Goal: Find specific page/section: Find specific page/section

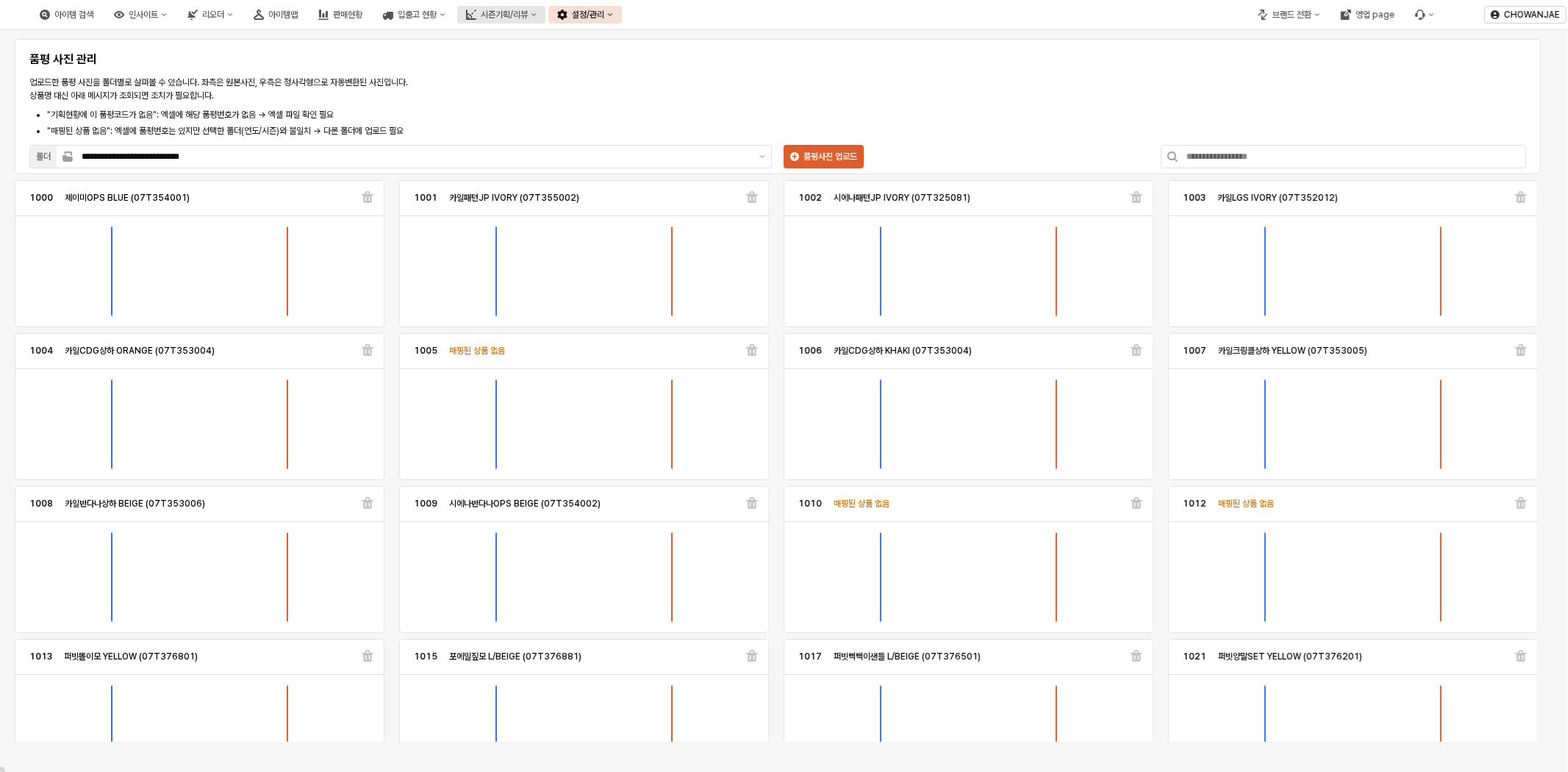
click at [545, 10] on button "시즌기획/리뷰" at bounding box center [502, 14] width 88 height 17
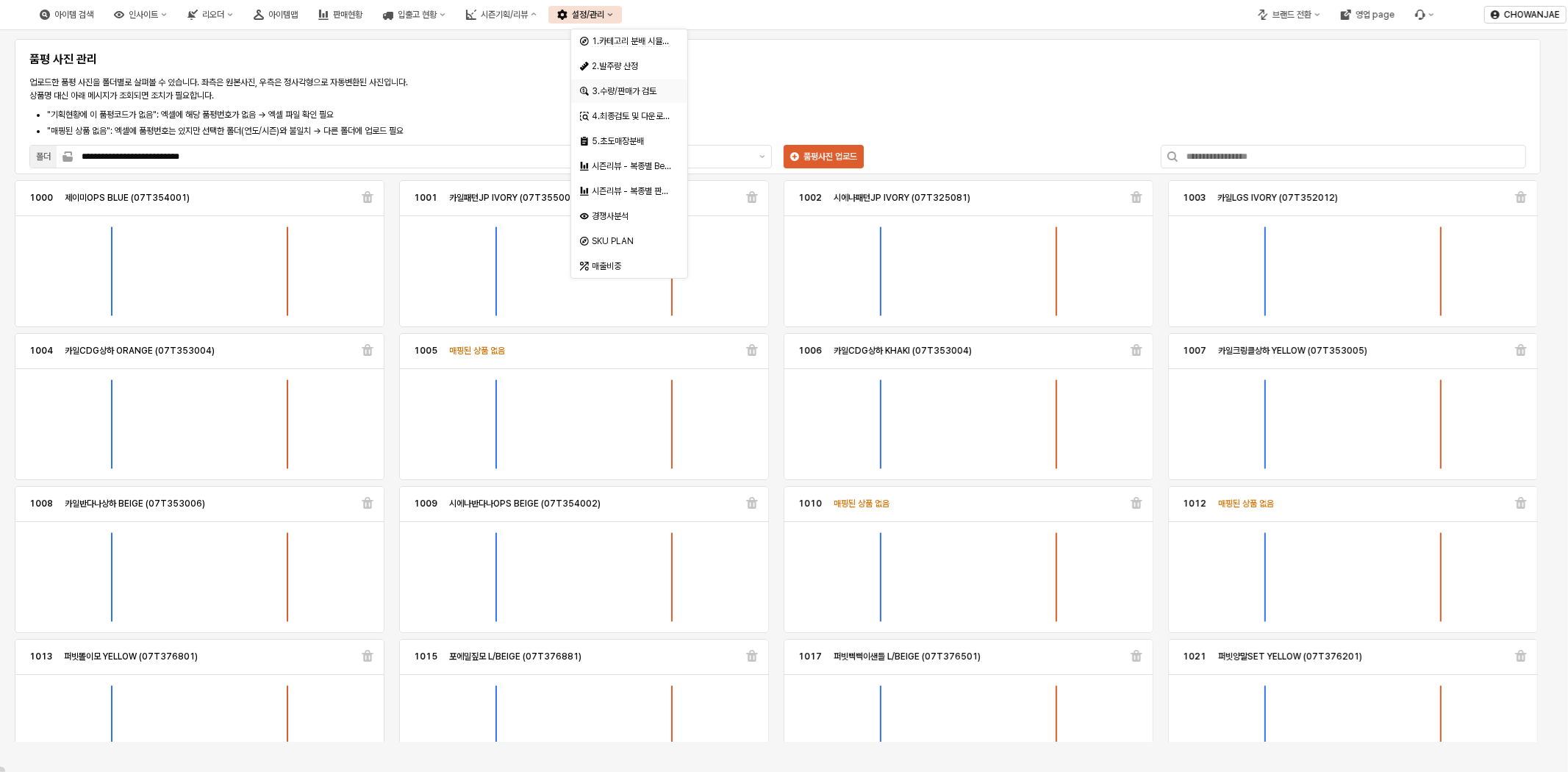
click at [642, 90] on div "3.수량/판매가 검토" at bounding box center [631, 91] width 78 height 12
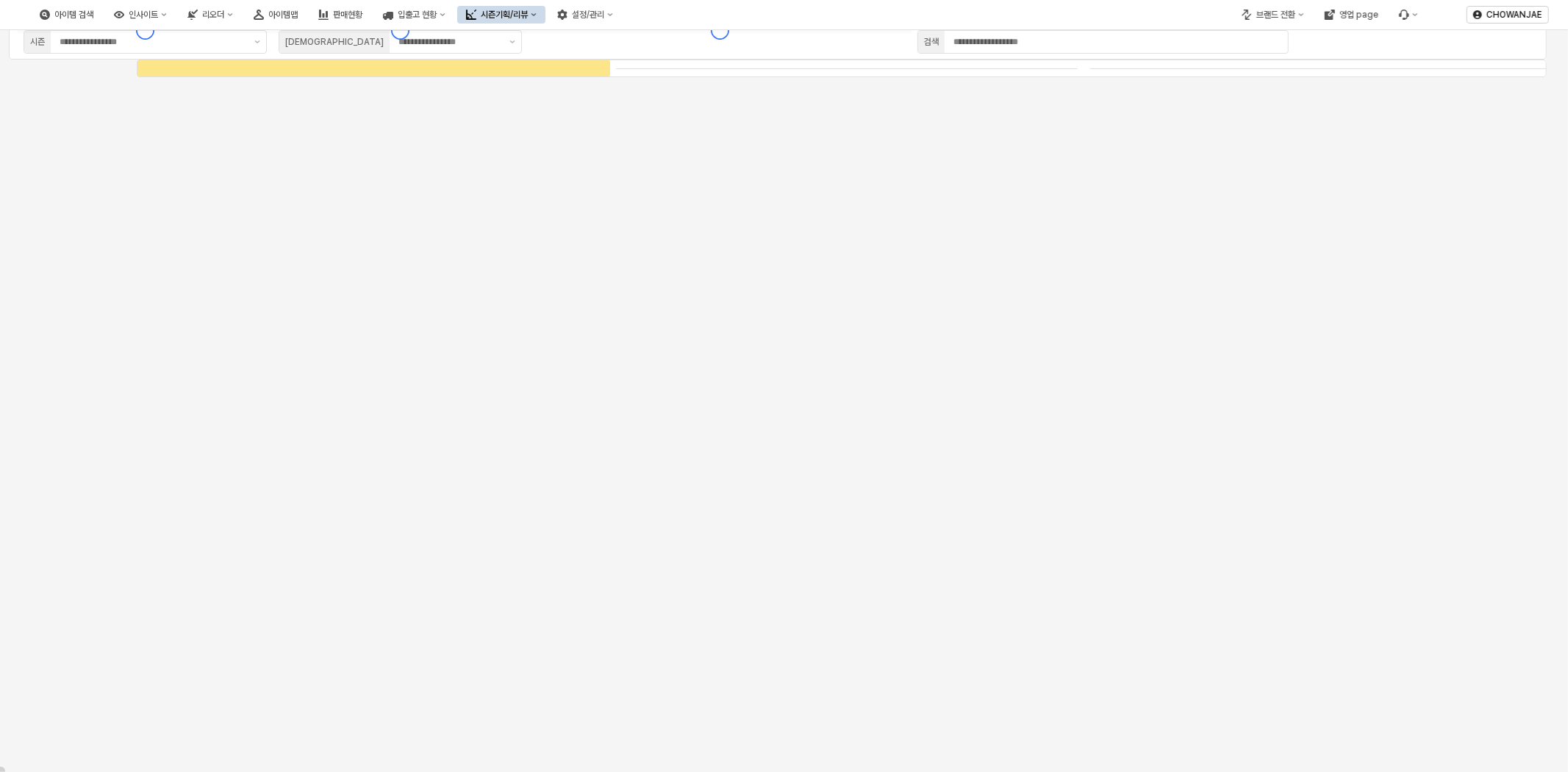
type input "****"
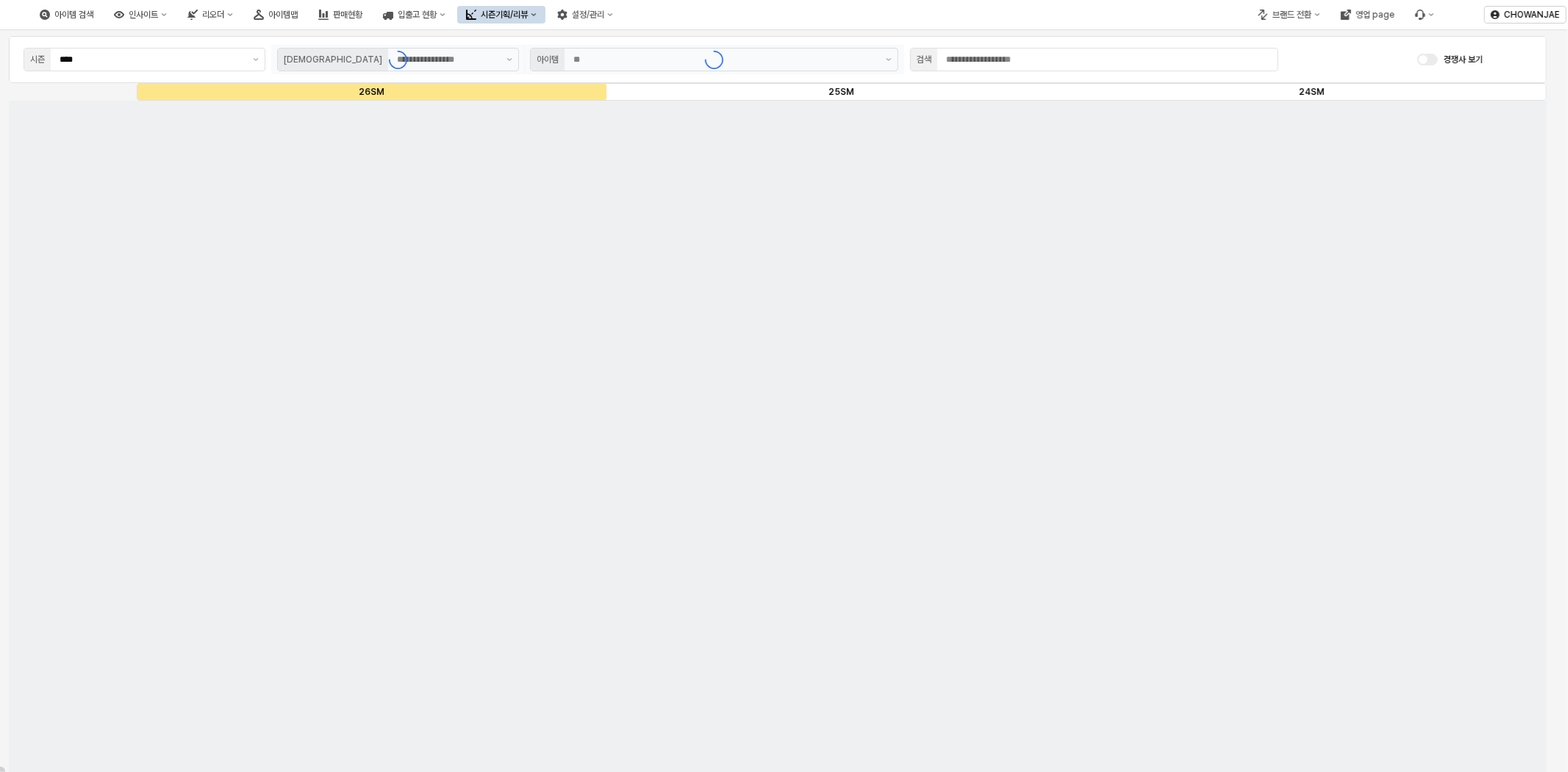
type input "***"
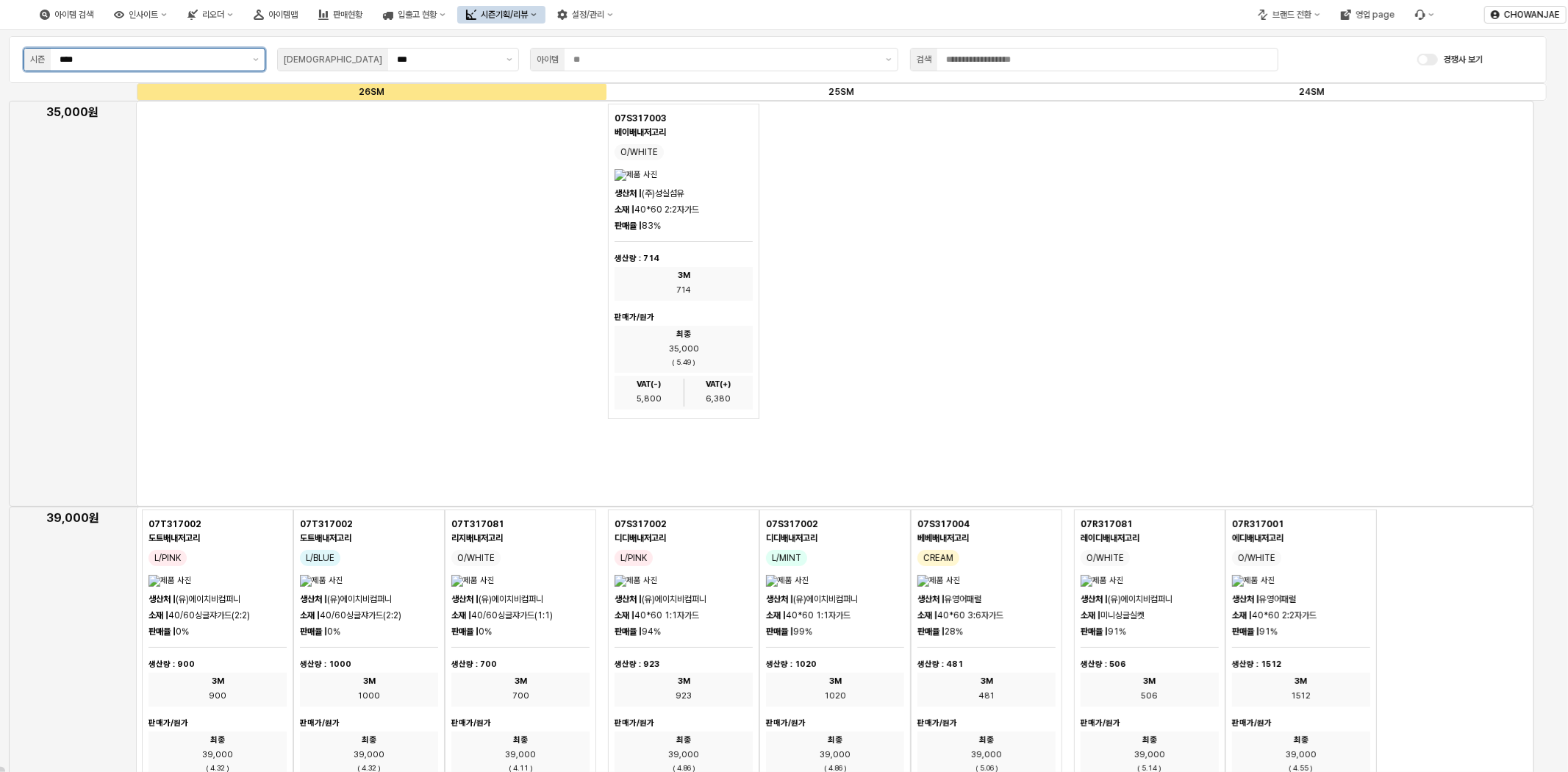
click at [226, 54] on input "****" at bounding box center [152, 59] width 185 height 15
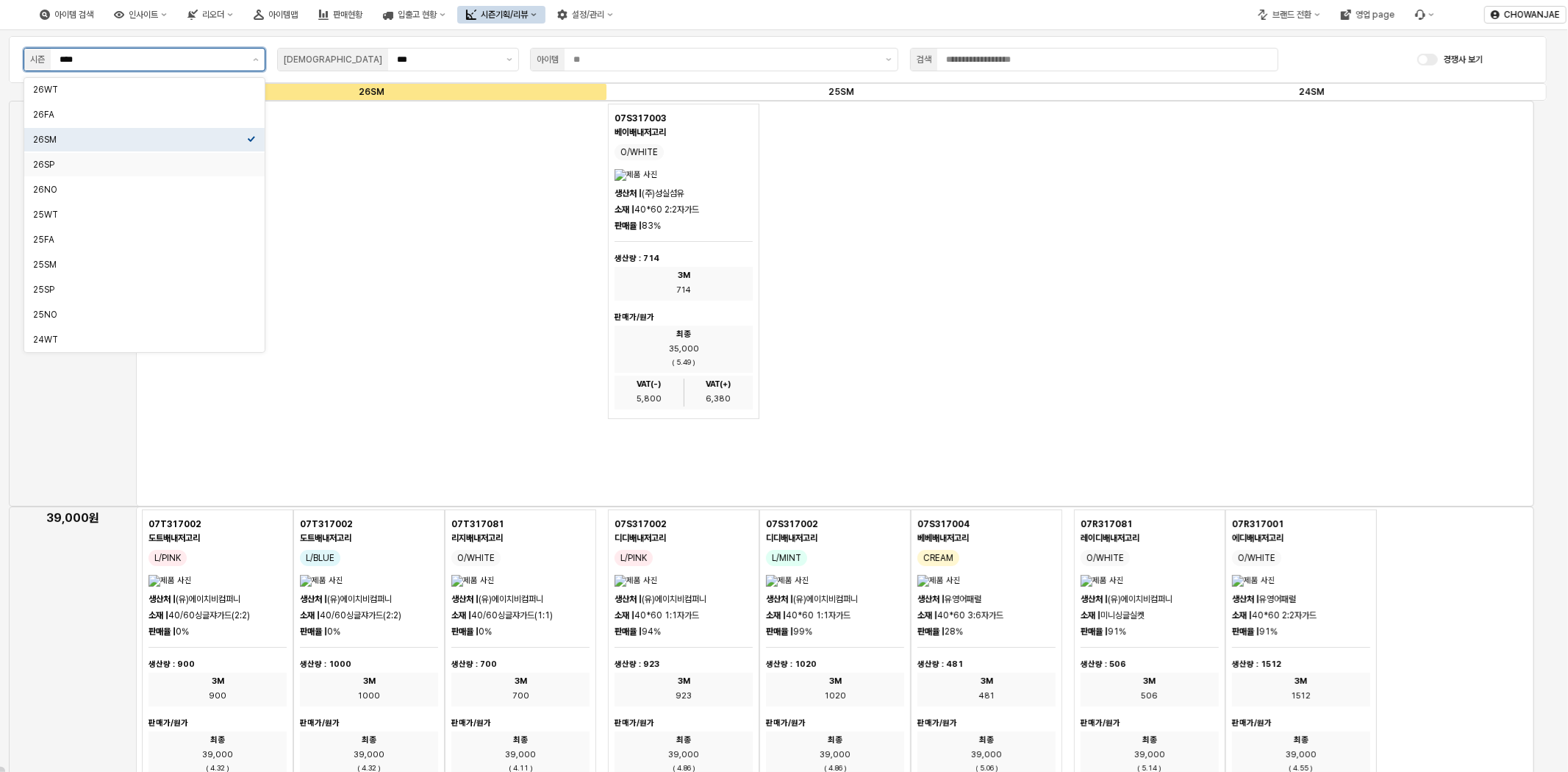
click at [193, 157] on div "26SP" at bounding box center [140, 164] width 214 height 15
type input "****"
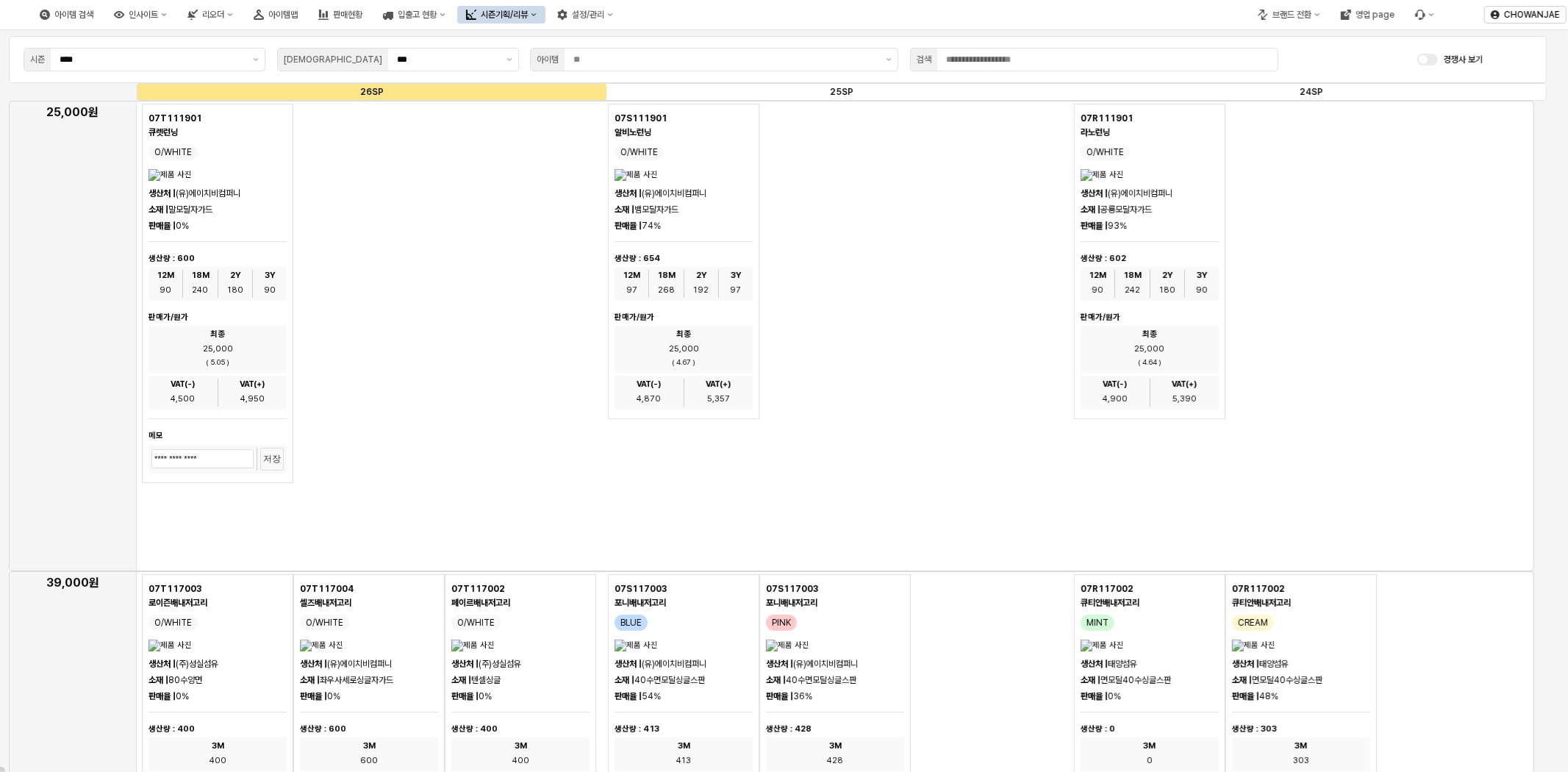
drag, startPoint x: 516, startPoint y: 284, endPoint x: 544, endPoint y: 274, distance: 29.7
click at [516, 284] on div "07T111901 큐렛런닝 O/WHITE 생산처 | (유)에이치비컴퍼니 소재 | 말모달자가드 판매율 | 0% 생산량 : 600 12M 90 1…" at bounding box center [369, 293] width 455 height 380
click at [440, 59] on input "***" at bounding box center [447, 59] width 101 height 15
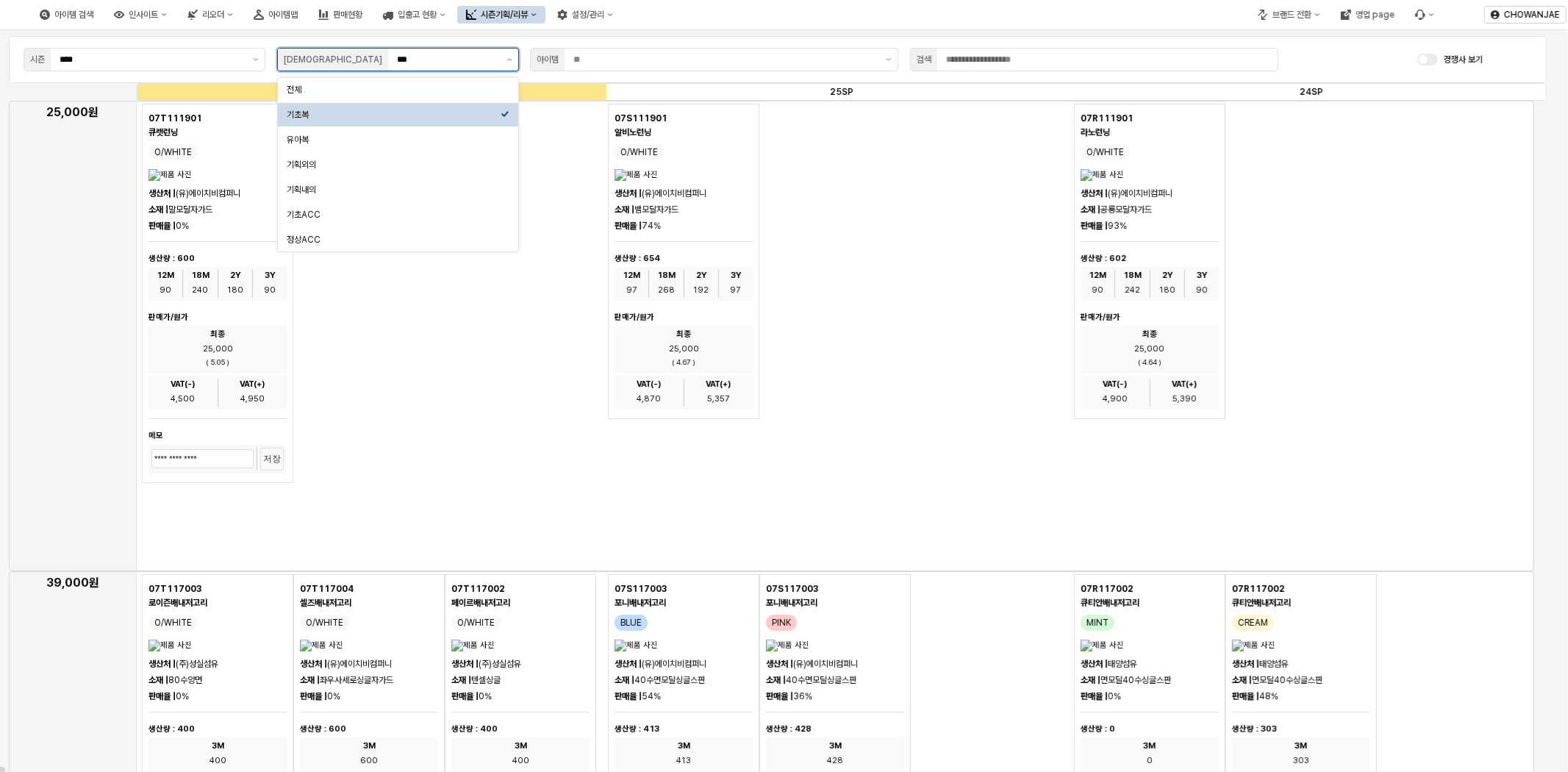
click at [440, 59] on input "***" at bounding box center [447, 59] width 101 height 15
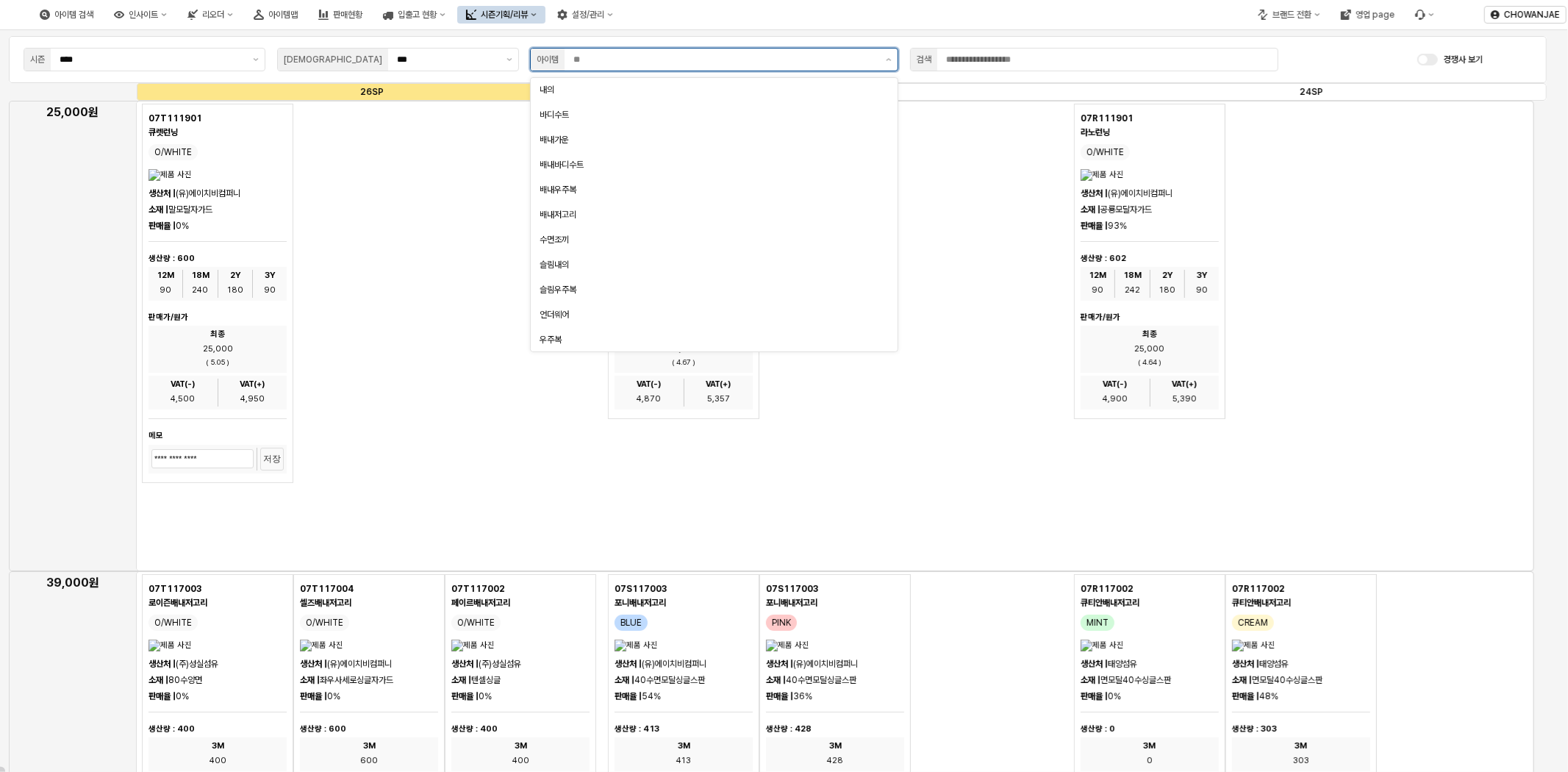
click at [740, 59] on input "App Frame" at bounding box center [725, 59] width 304 height 15
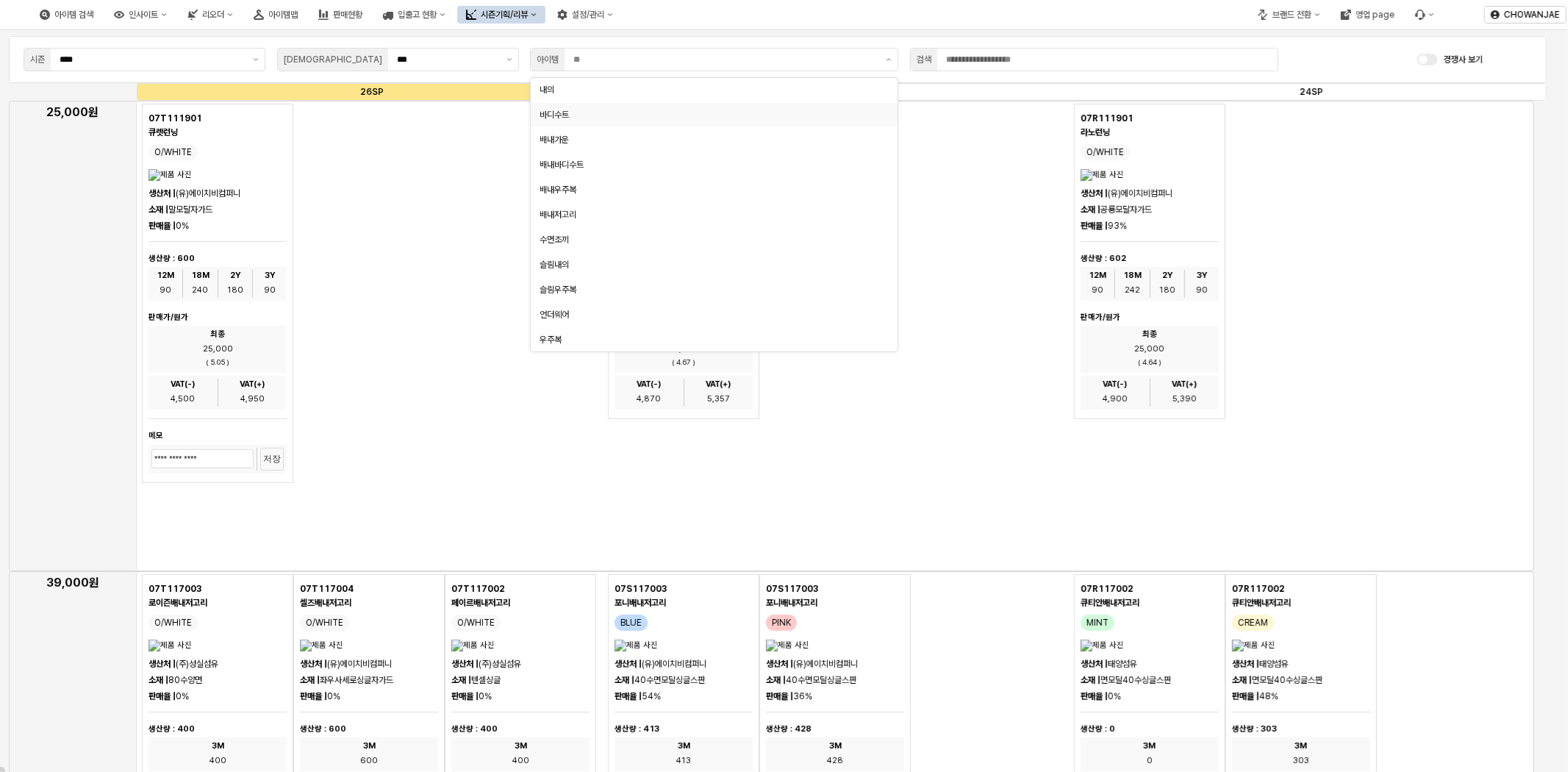
click at [935, 115] on div "07S111901 알비노런닝 O/WHITE 생산처 | (유)에이치비컴퍼니 소재 | 뱀모달자가드 판매율 | 74% 생산량 : 654 12M 97…" at bounding box center [836, 261] width 455 height 316
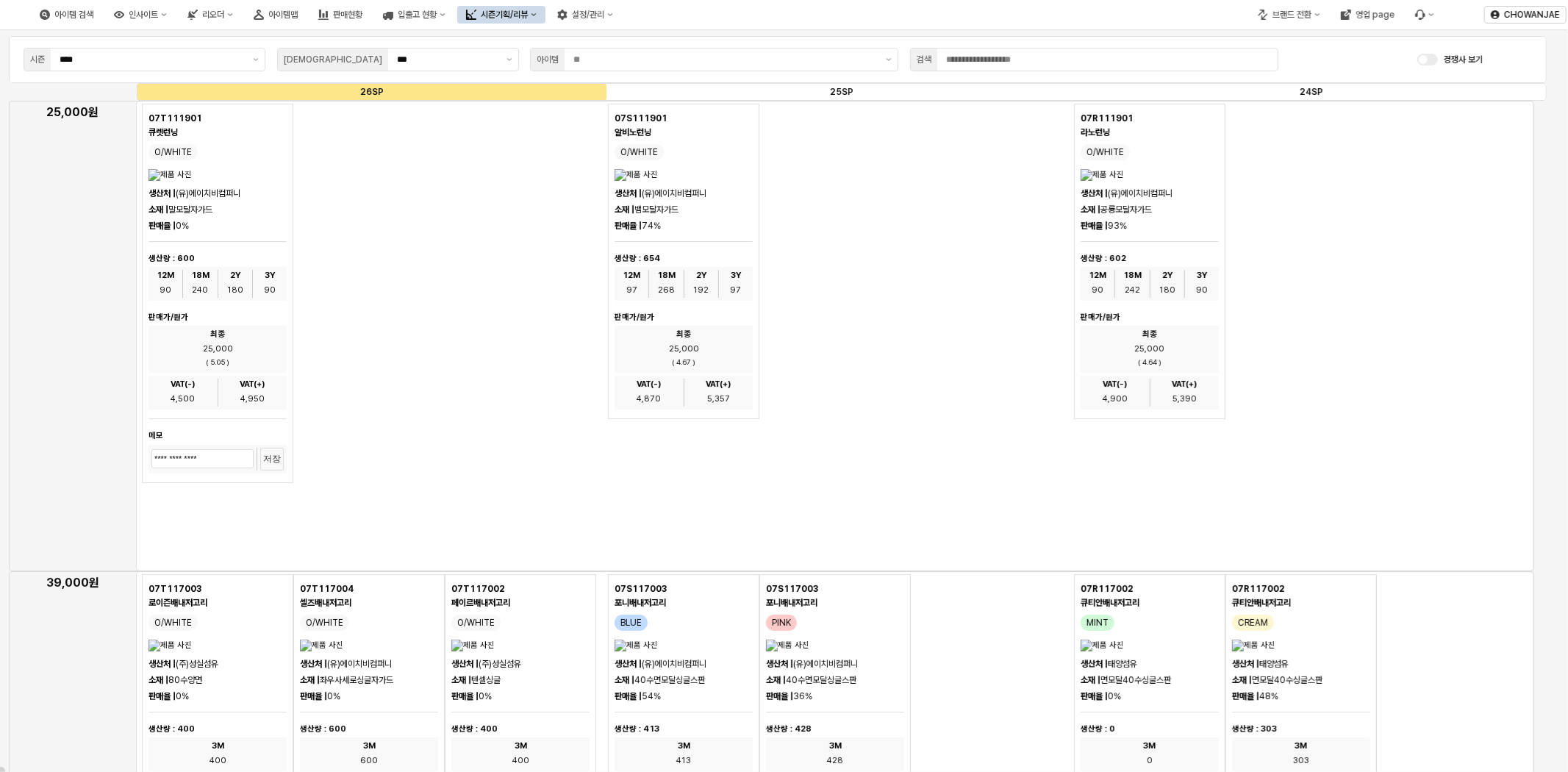
click at [835, 122] on div "07S111901 알비노런닝 O/WHITE 생산처 | (유)에이치비컴퍼니 소재 | 뱀모달자가드 판매율 | 74% 생산량 : 654 12M 97…" at bounding box center [836, 261] width 455 height 316
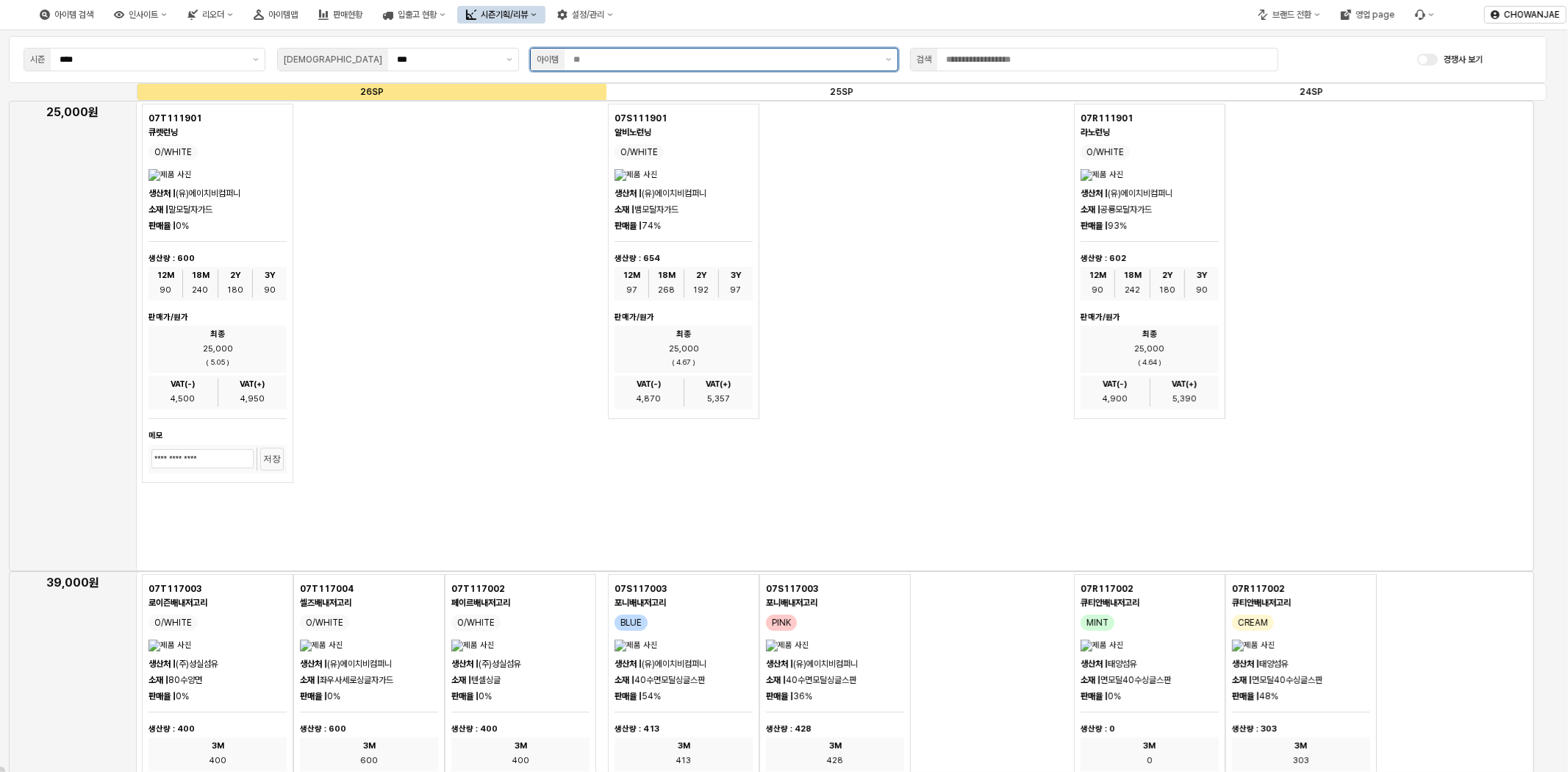
click at [656, 67] on input "App Frame" at bounding box center [725, 59] width 304 height 15
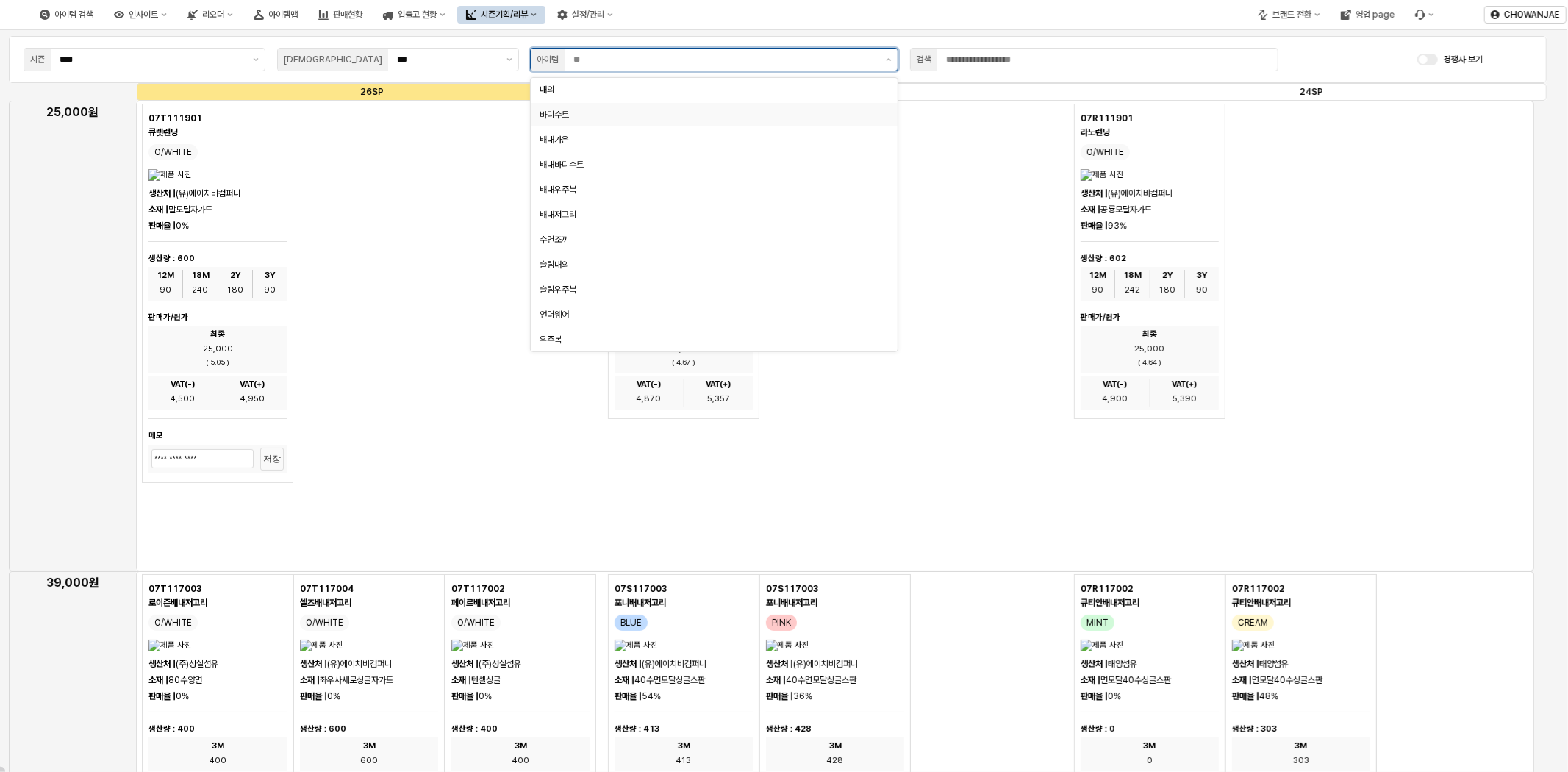
click at [656, 67] on input "App Frame" at bounding box center [725, 59] width 304 height 15
click at [596, 219] on div "배내저고리" at bounding box center [709, 215] width 340 height 12
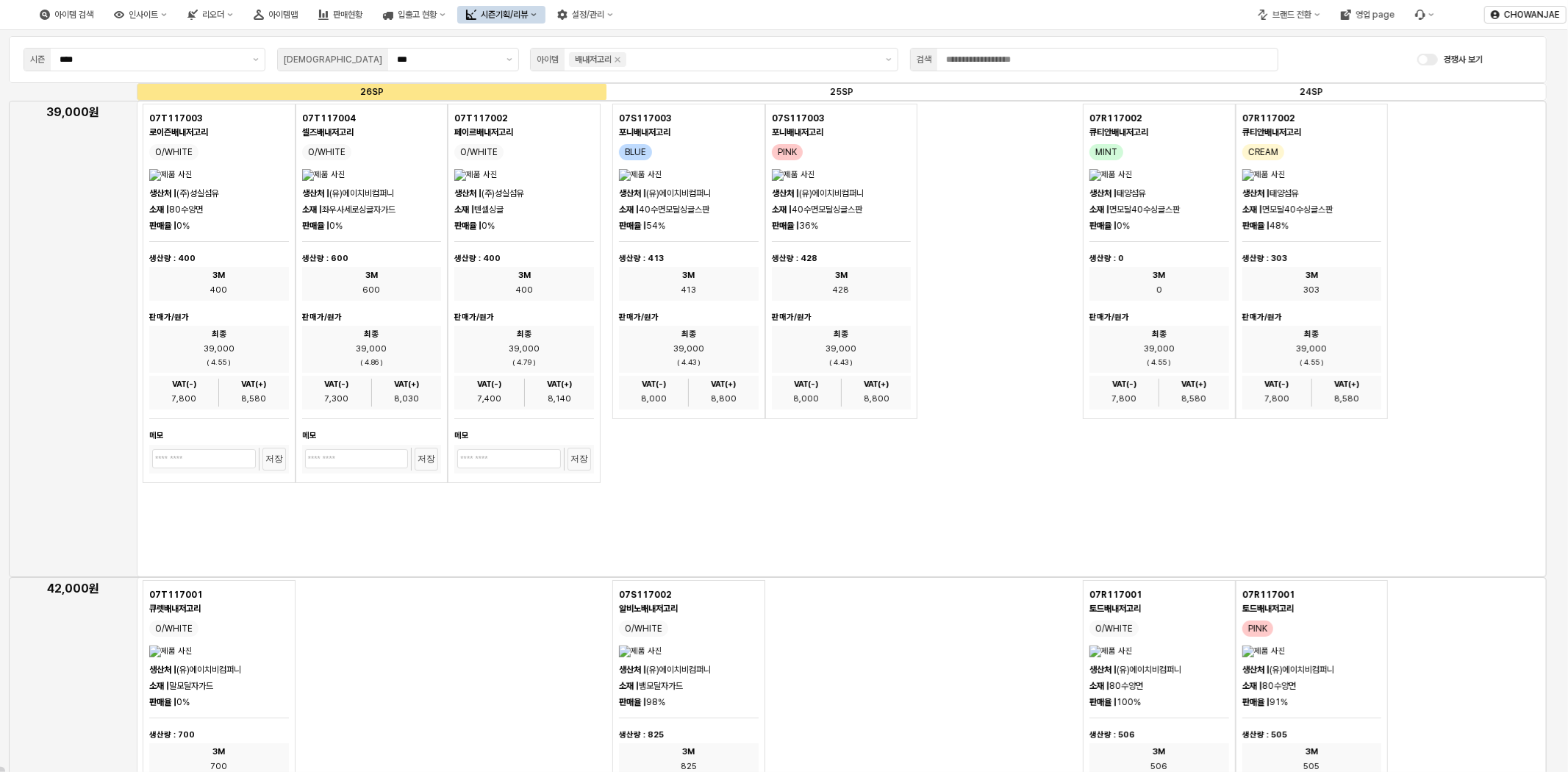
click at [1417, 532] on div "App Frame" at bounding box center [841, 339] width 1410 height 477
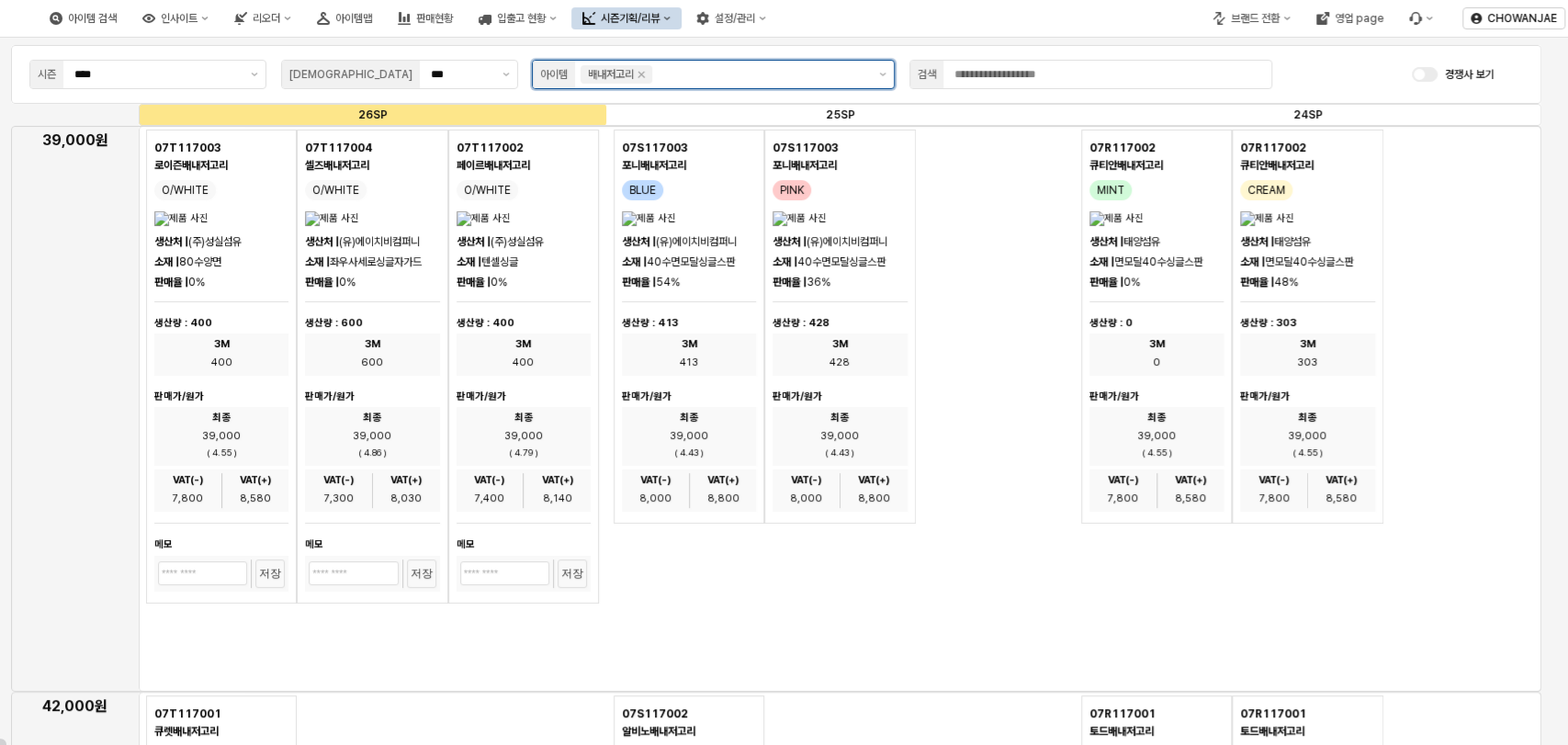
click at [729, 70] on input "App Frame" at bounding box center [760, 74] width 210 height 19
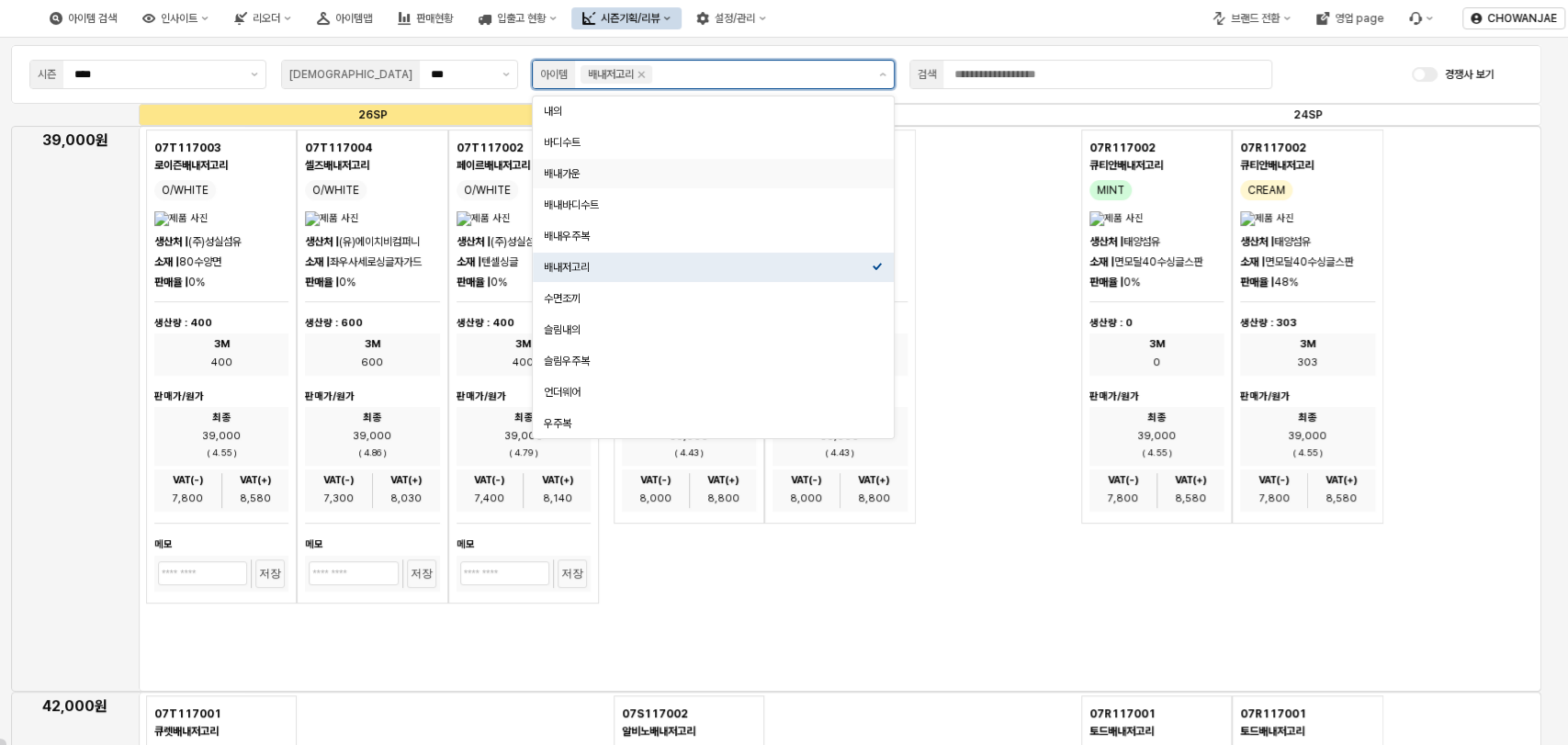
click at [624, 177] on div "배내가운" at bounding box center [708, 173] width 328 height 15
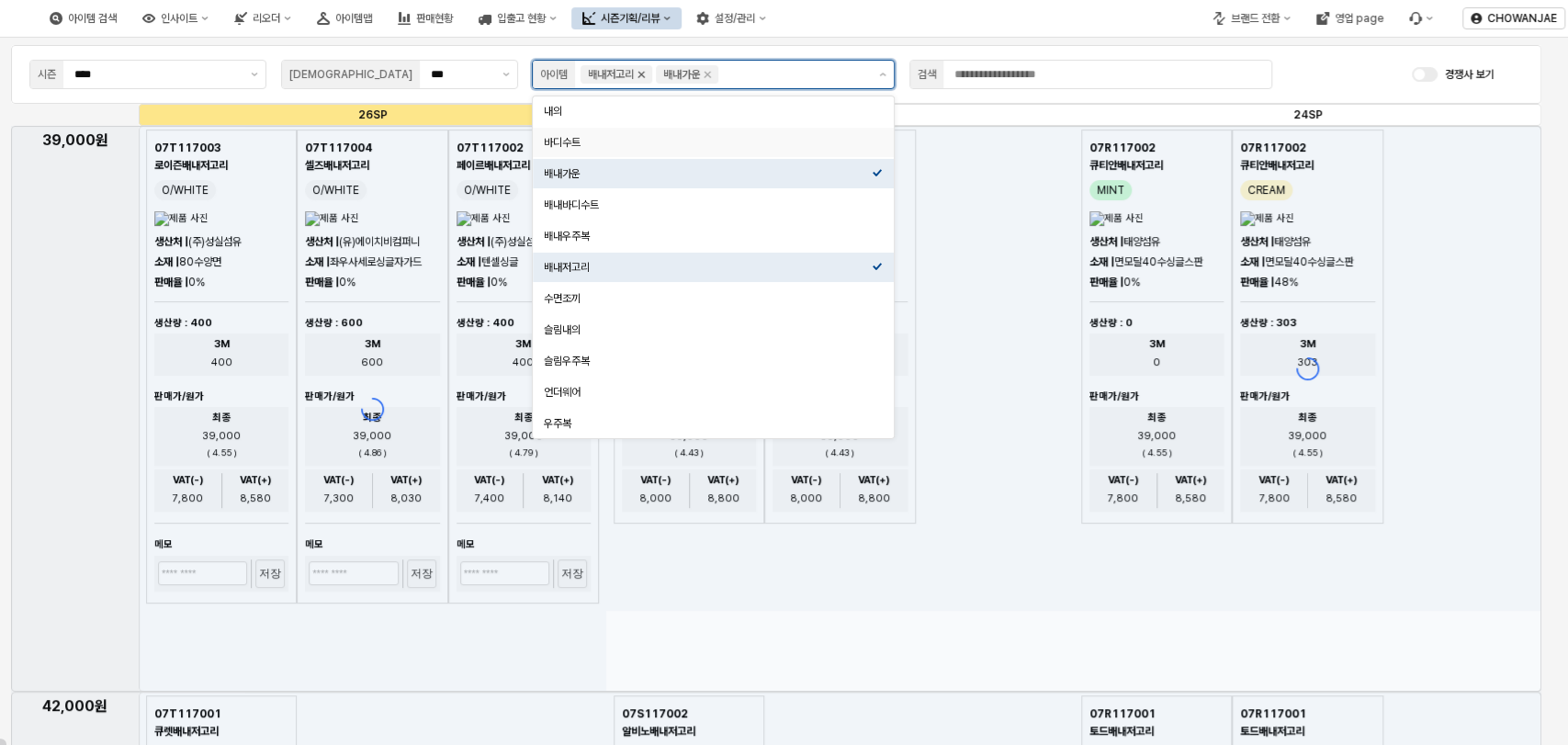
click at [644, 76] on icon "Remove 배내저고리" at bounding box center [641, 74] width 15 height 15
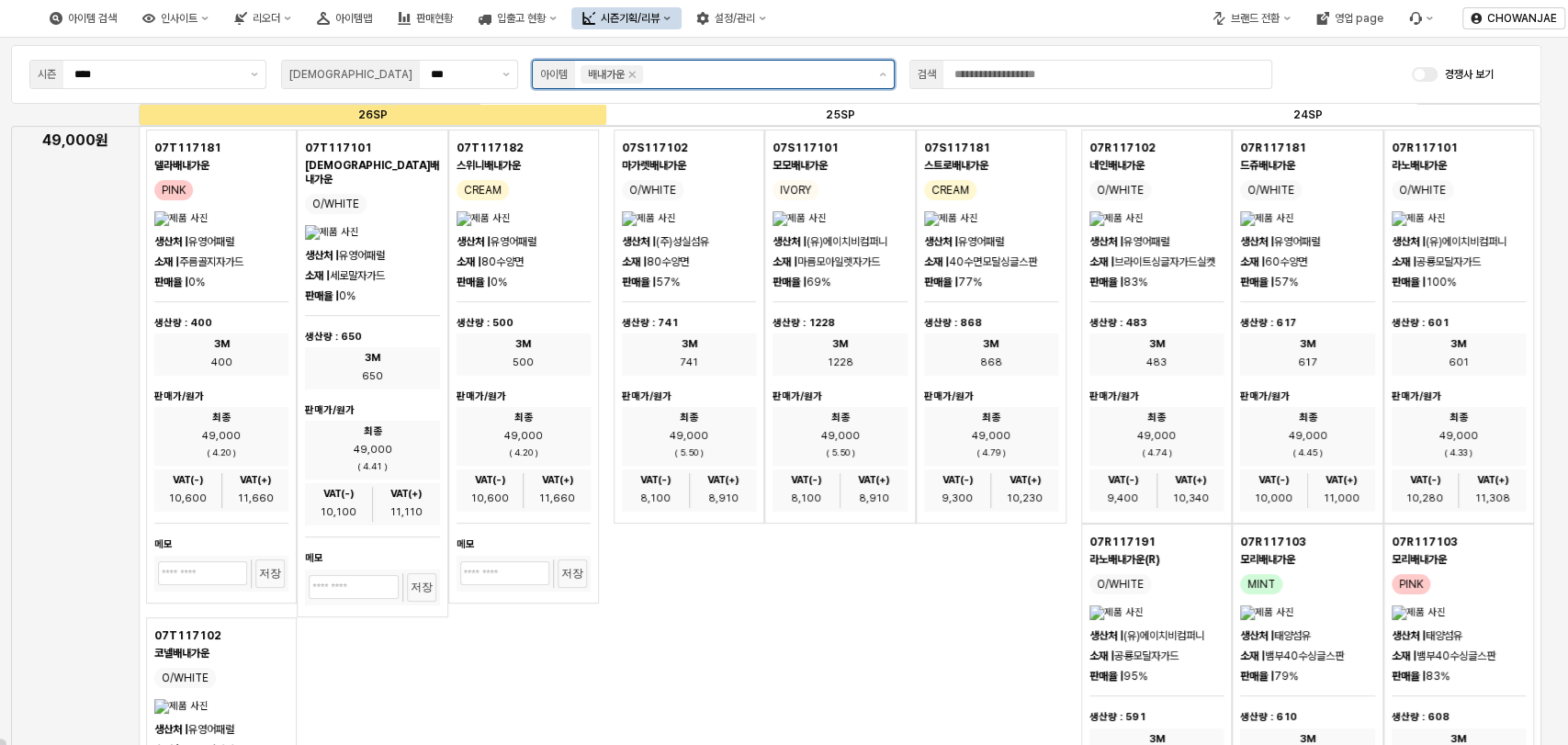
click at [674, 74] on input "App Frame" at bounding box center [756, 74] width 220 height 19
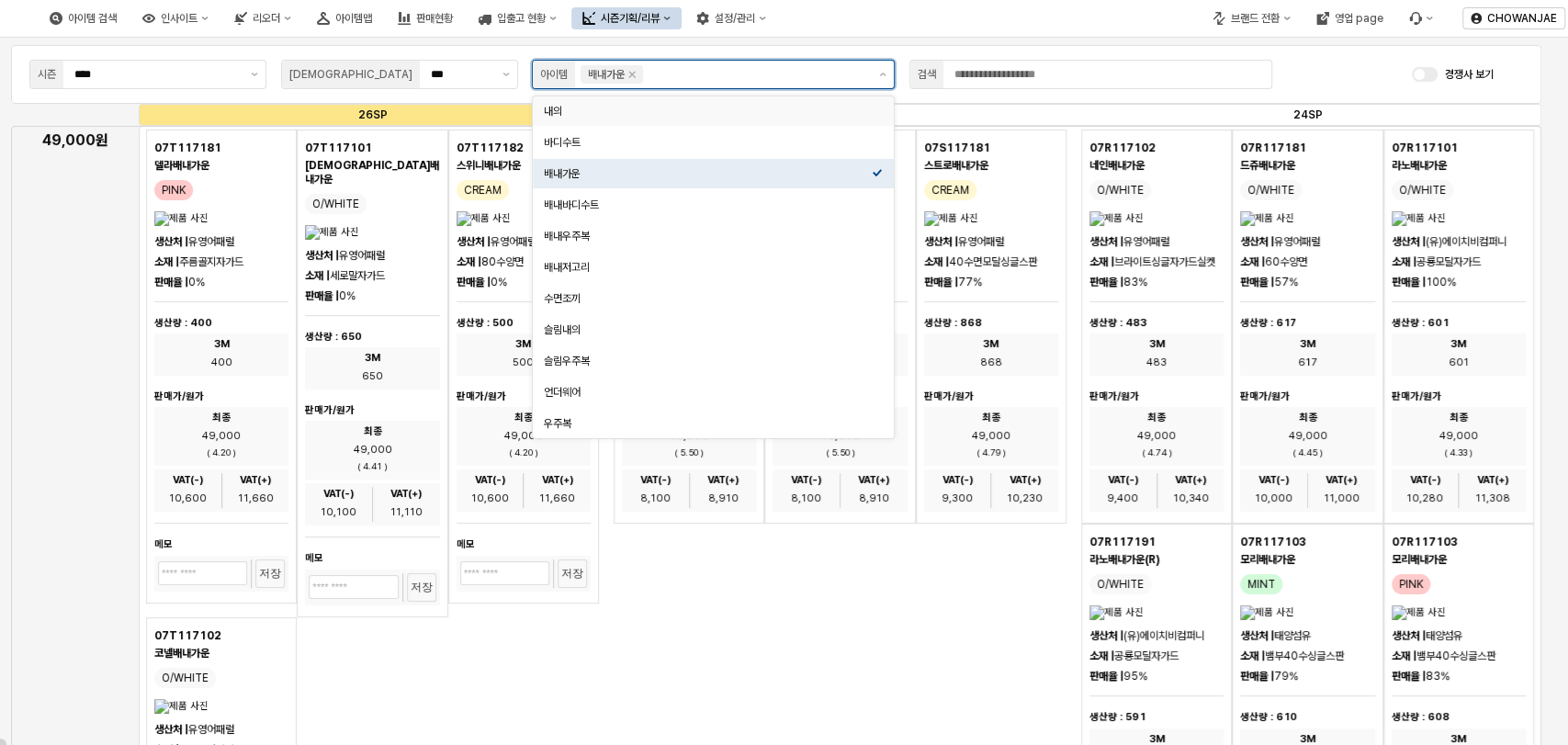
click at [595, 114] on div "내의" at bounding box center [708, 110] width 328 height 15
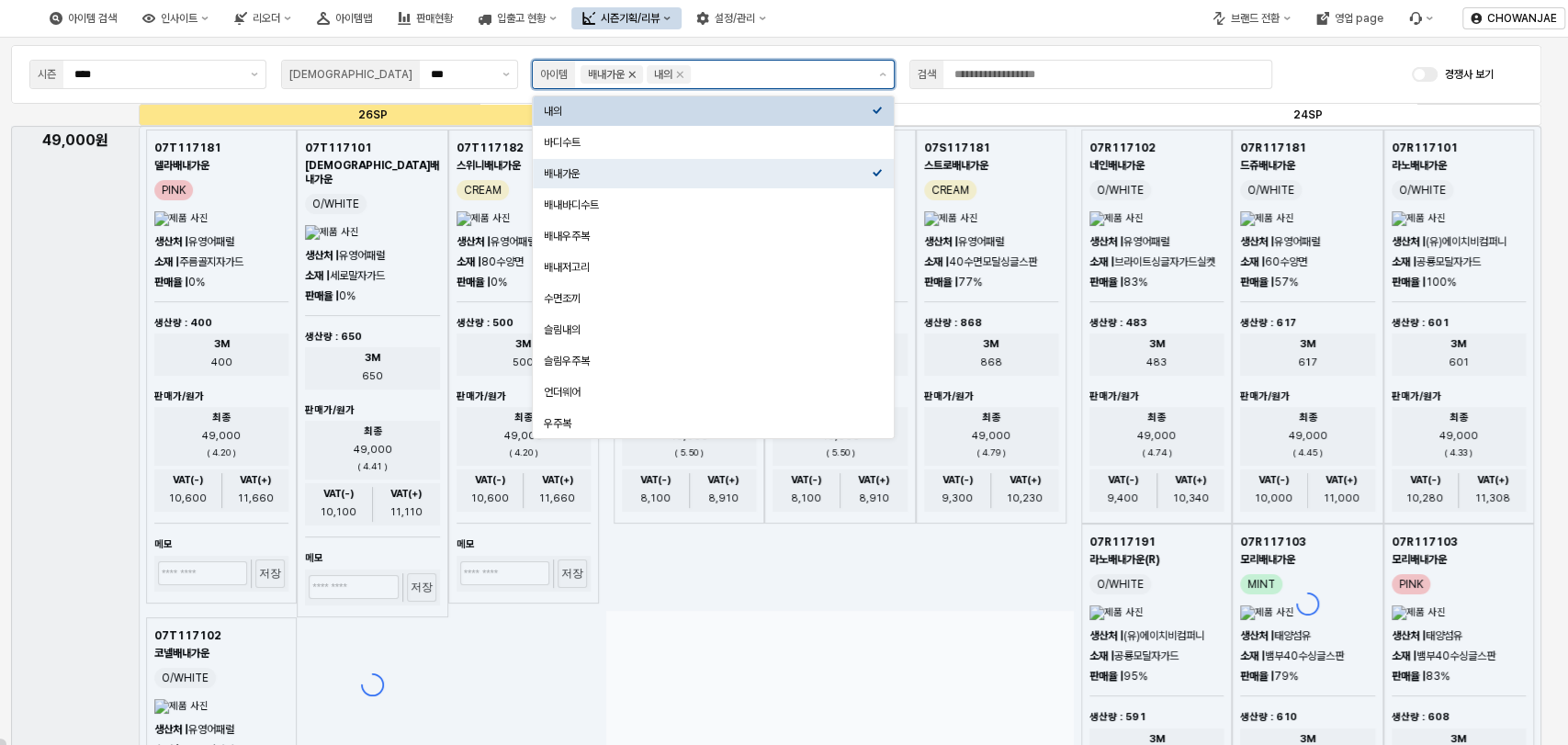
click at [637, 74] on icon "Remove 배내가운" at bounding box center [632, 74] width 15 height 15
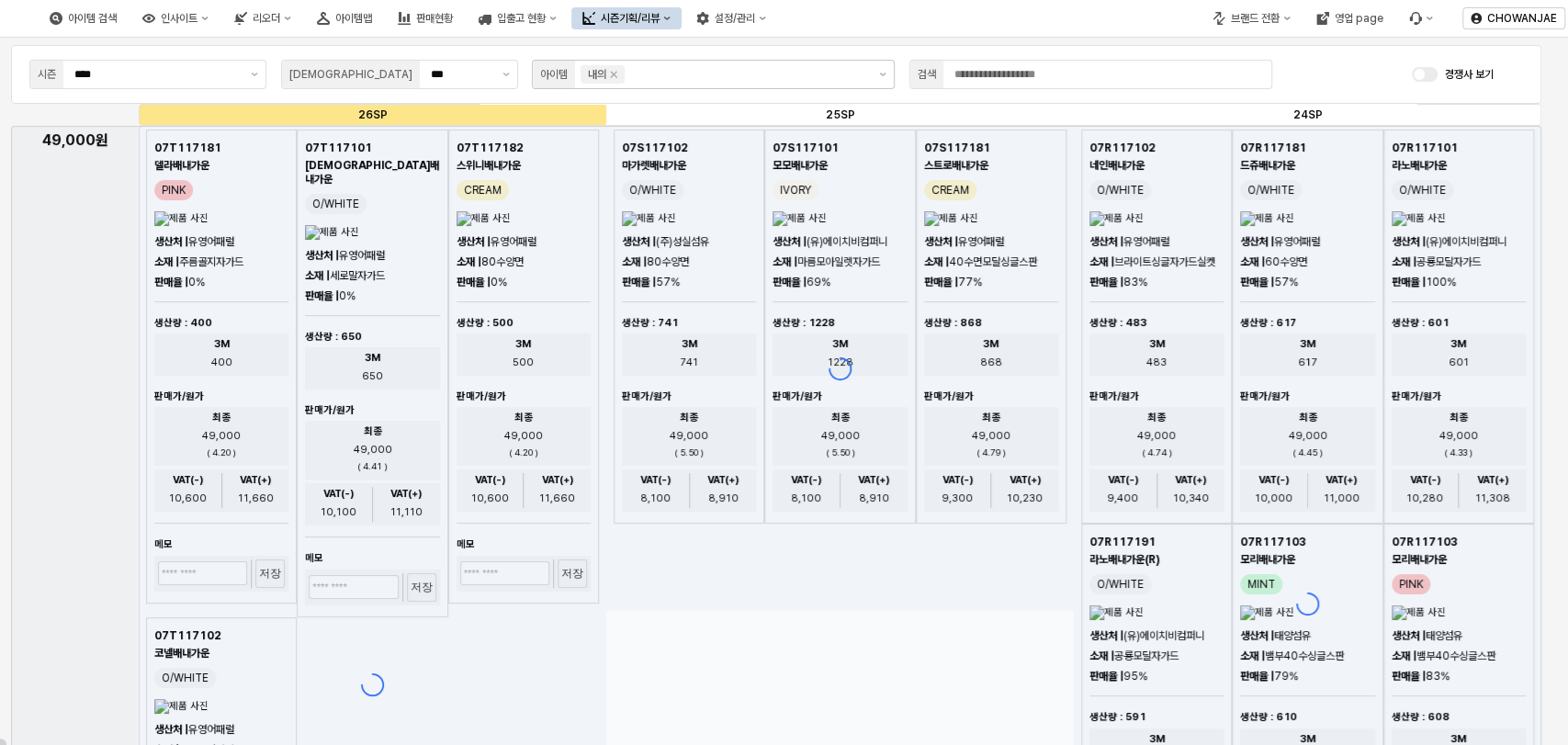
click at [1090, 35] on div "아이템 검색 인사이트 리오더 아이템맵 판매현황 입출고 현황 시즌기획/리뷰 설정/관리" at bounding box center [587, 18] width 1176 height 38
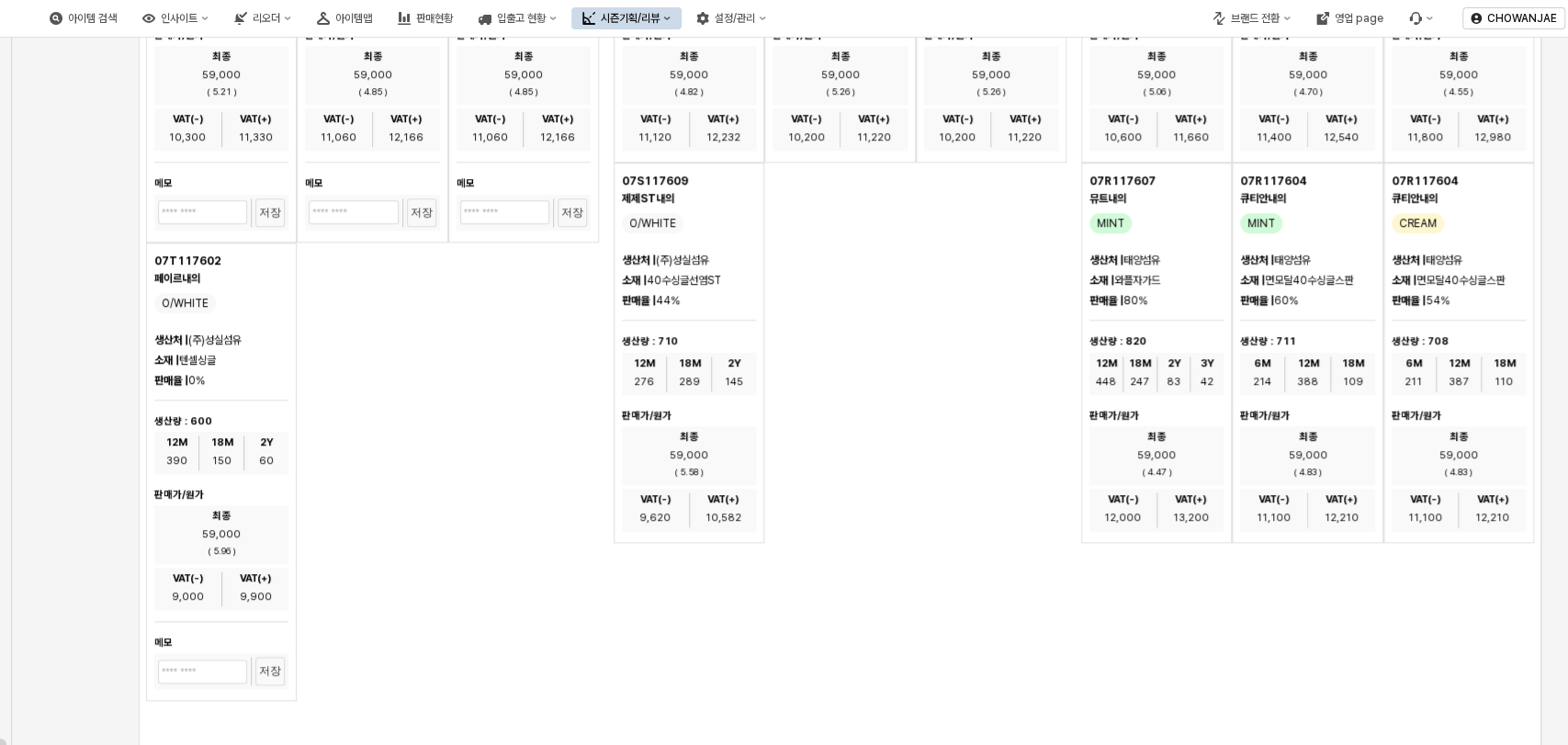
scroll to position [1632, 0]
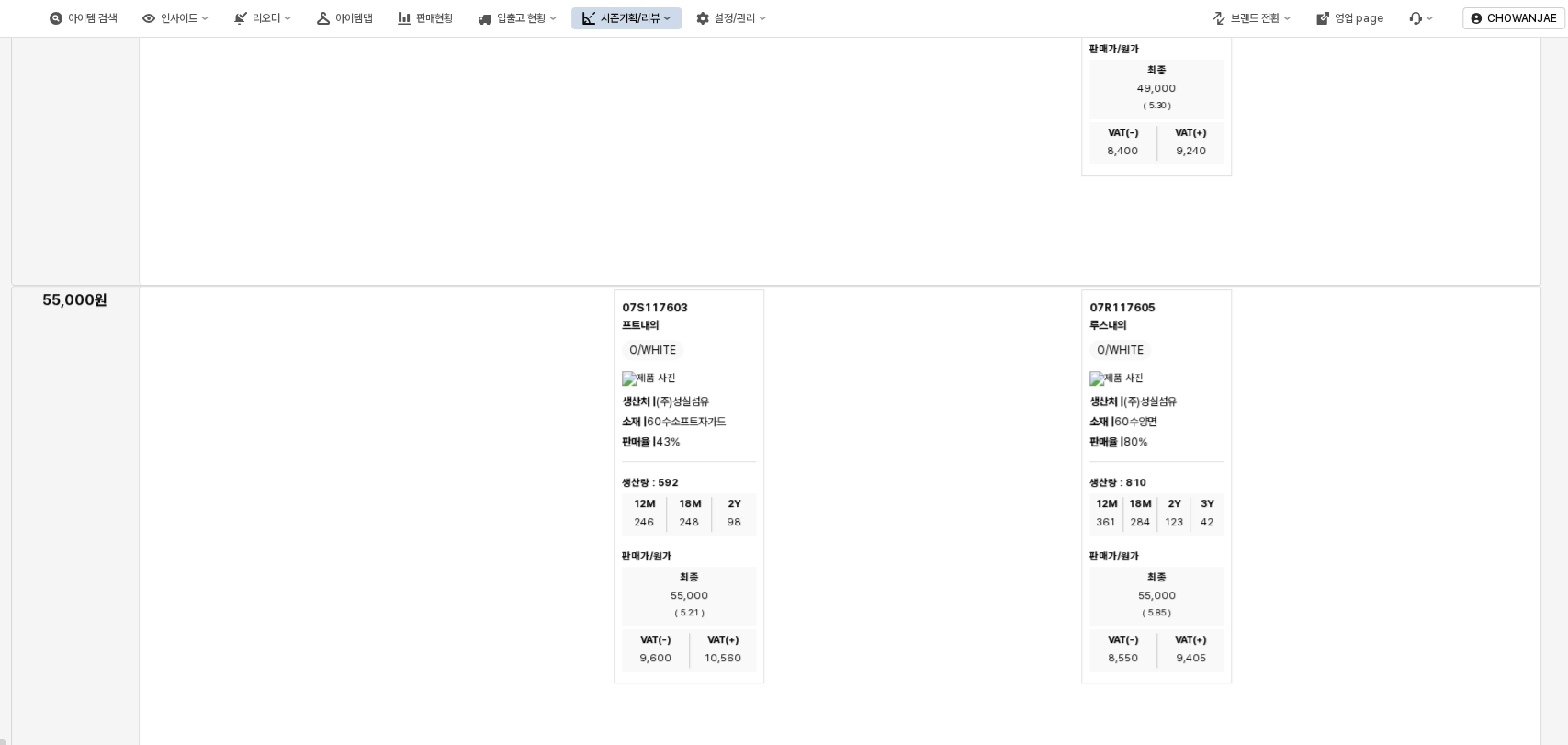
scroll to position [0, 0]
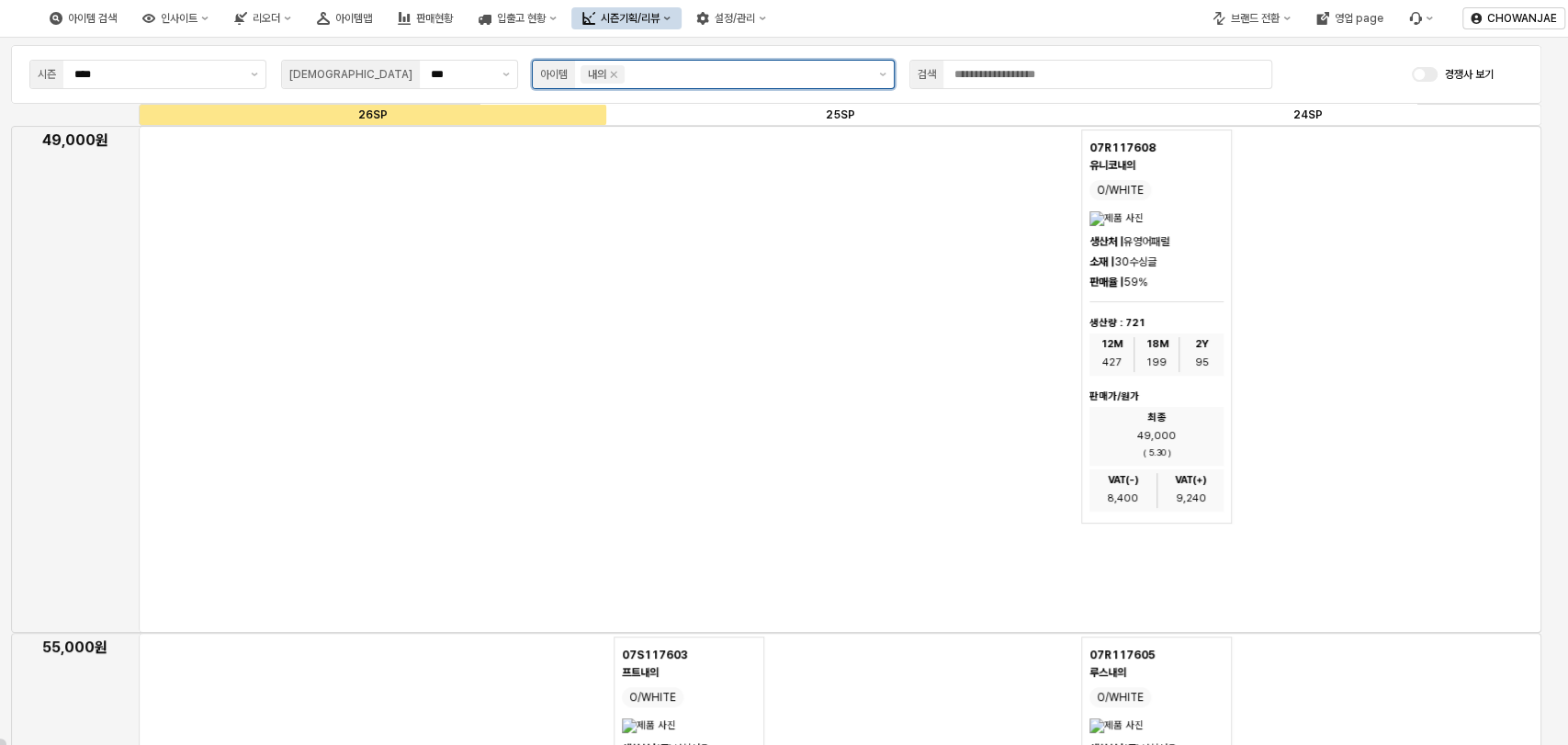
click at [754, 79] on input "App Frame" at bounding box center [746, 74] width 238 height 19
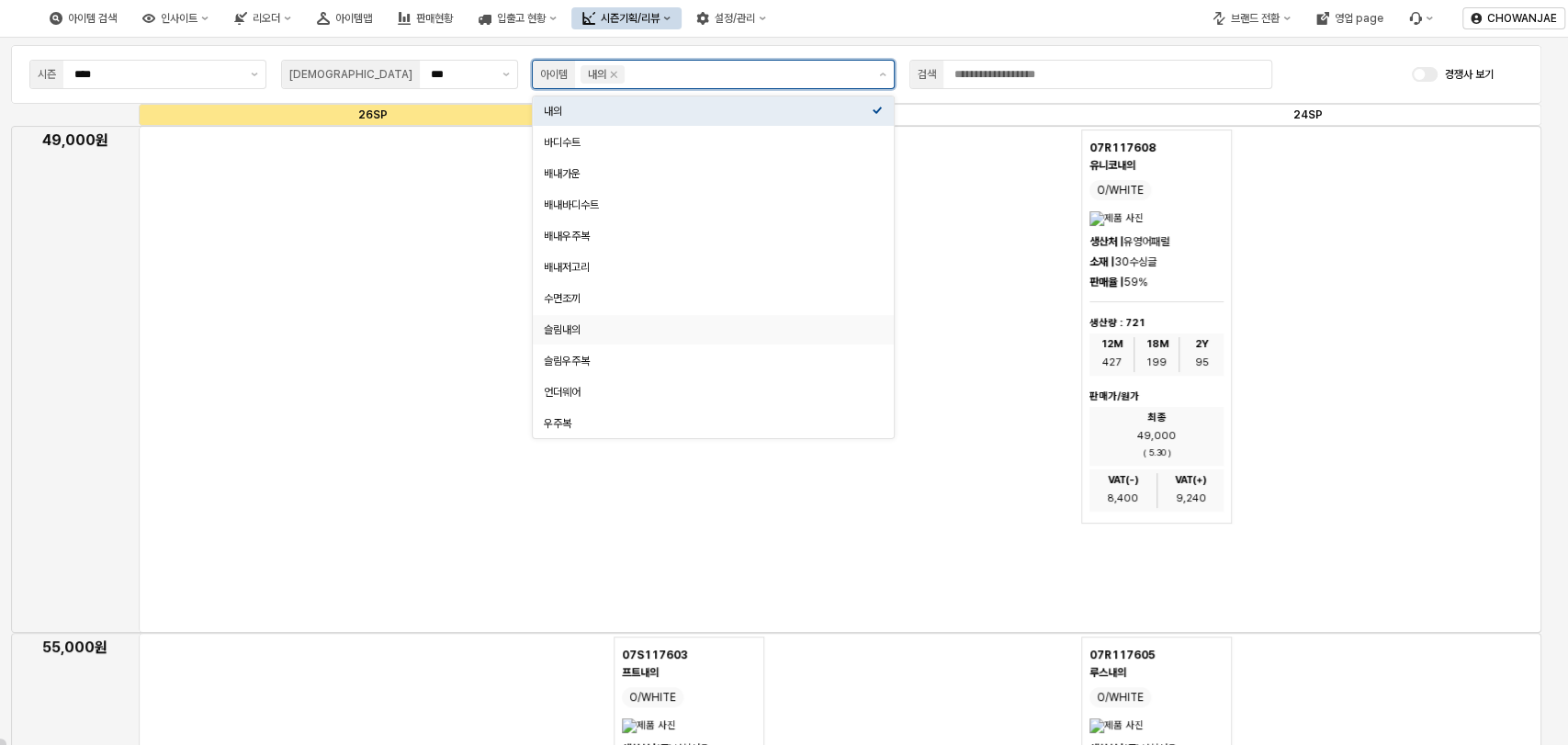
click at [698, 324] on div "슬림내의" at bounding box center [708, 329] width 328 height 15
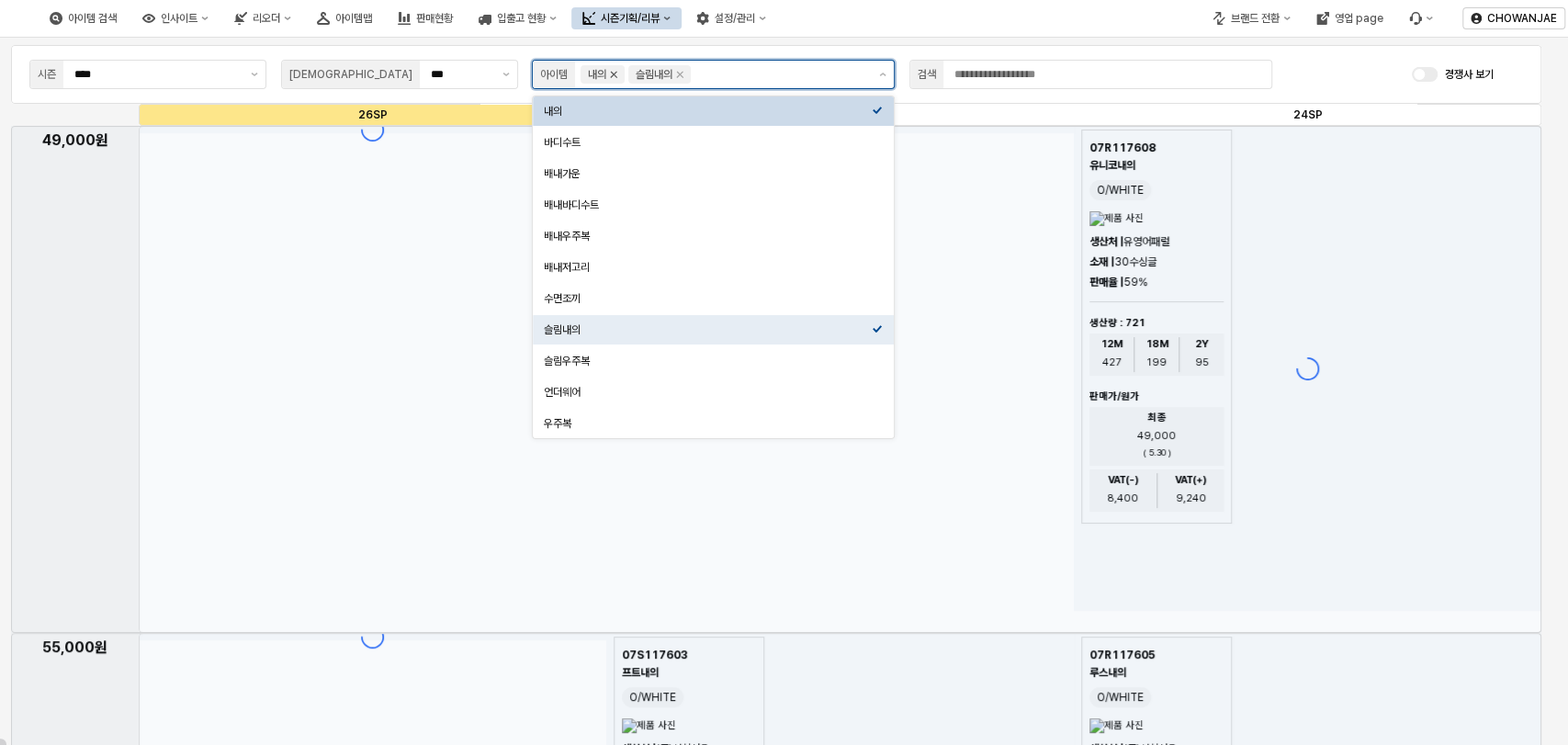
click at [616, 76] on icon "Remove 내의" at bounding box center [613, 74] width 15 height 15
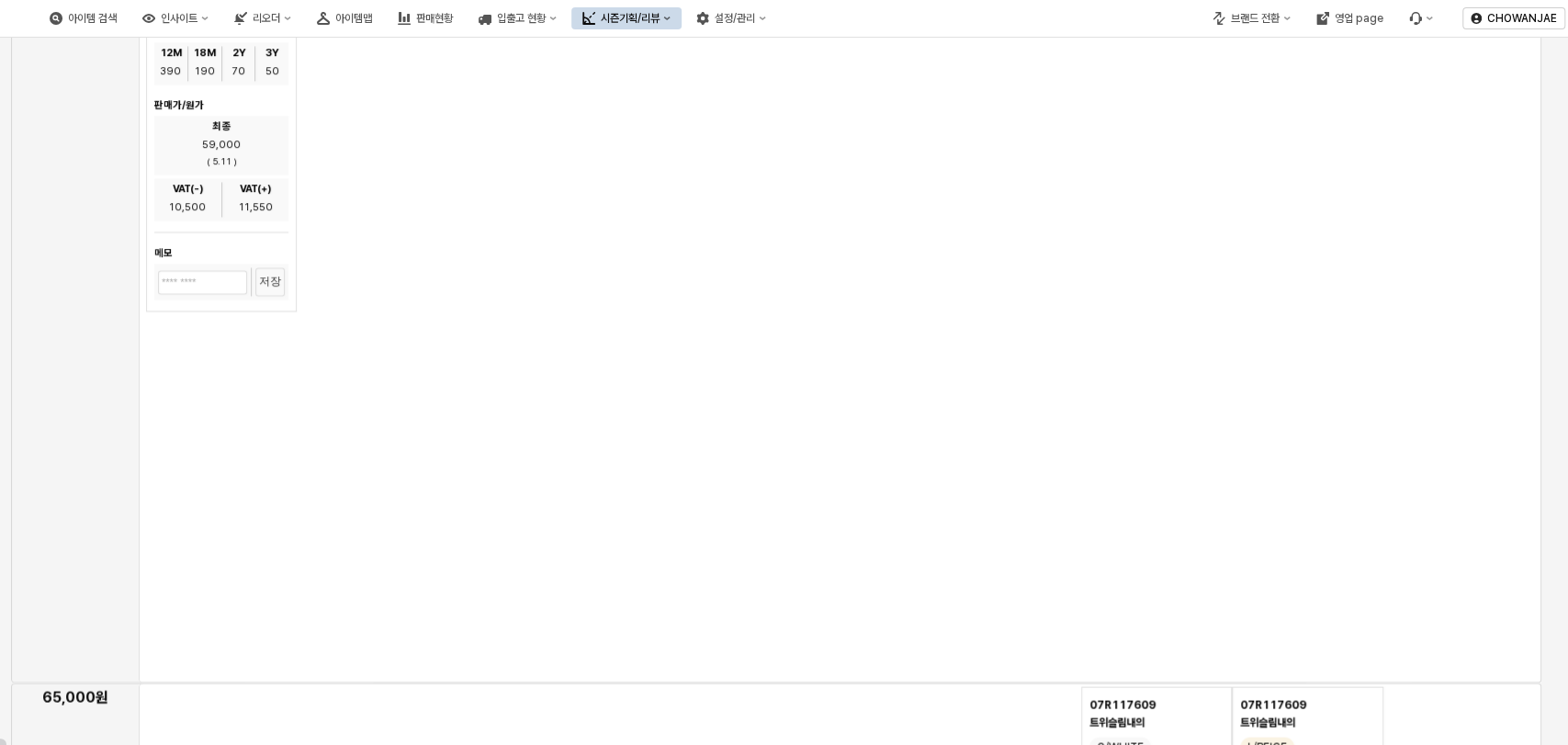
scroll to position [22, 0]
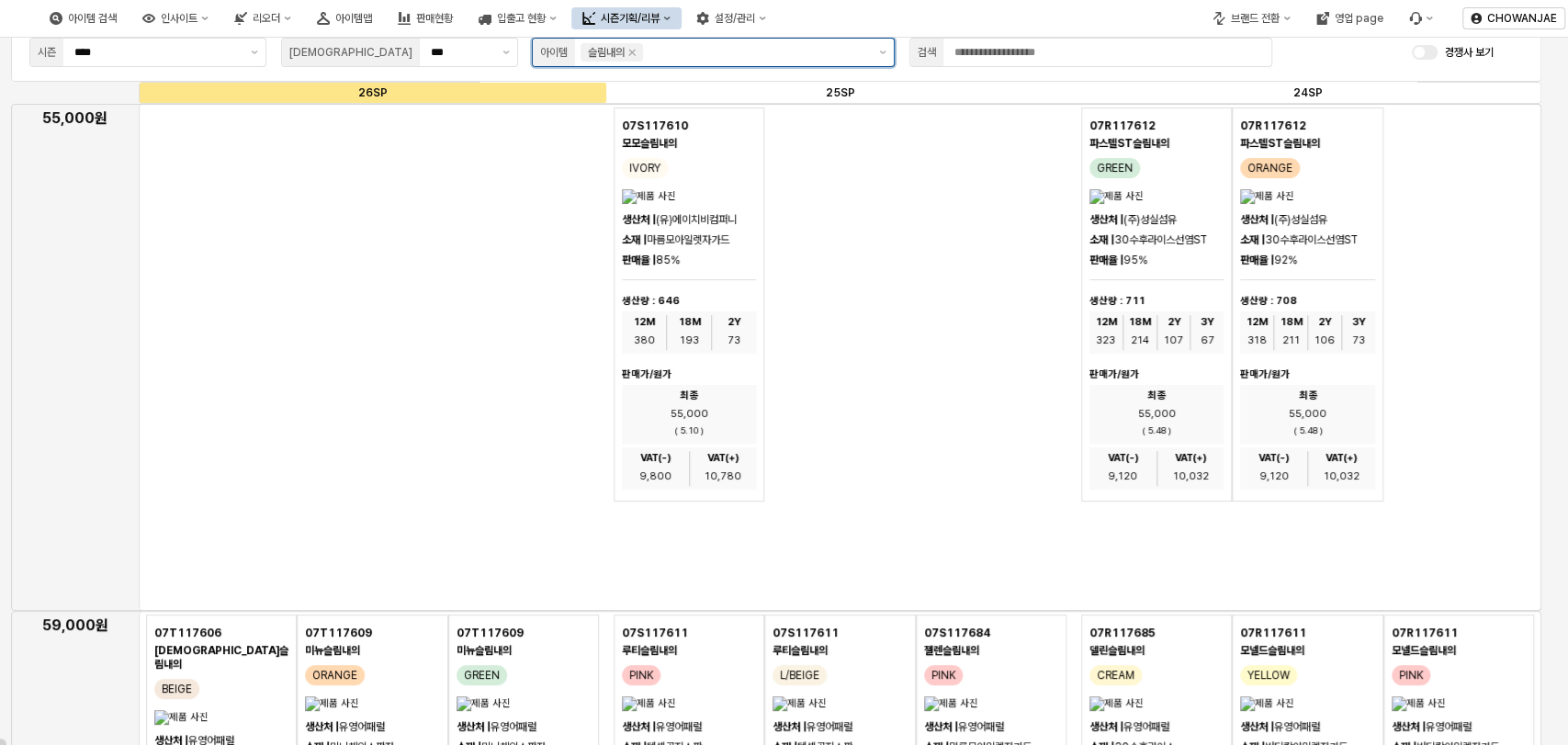
click at [800, 49] on input "App Frame" at bounding box center [756, 52] width 220 height 19
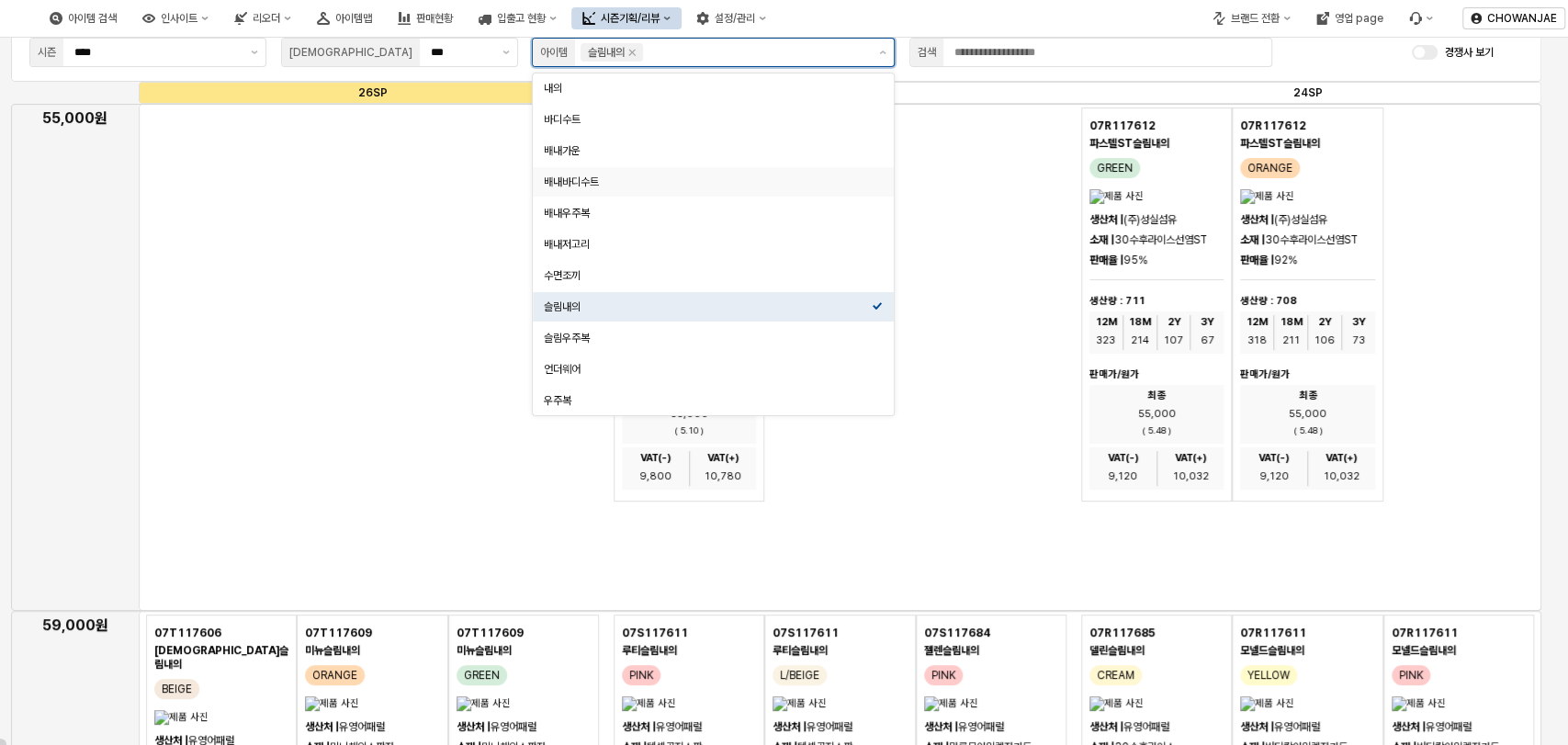
click at [653, 177] on div "배내바디수트" at bounding box center [708, 181] width 328 height 15
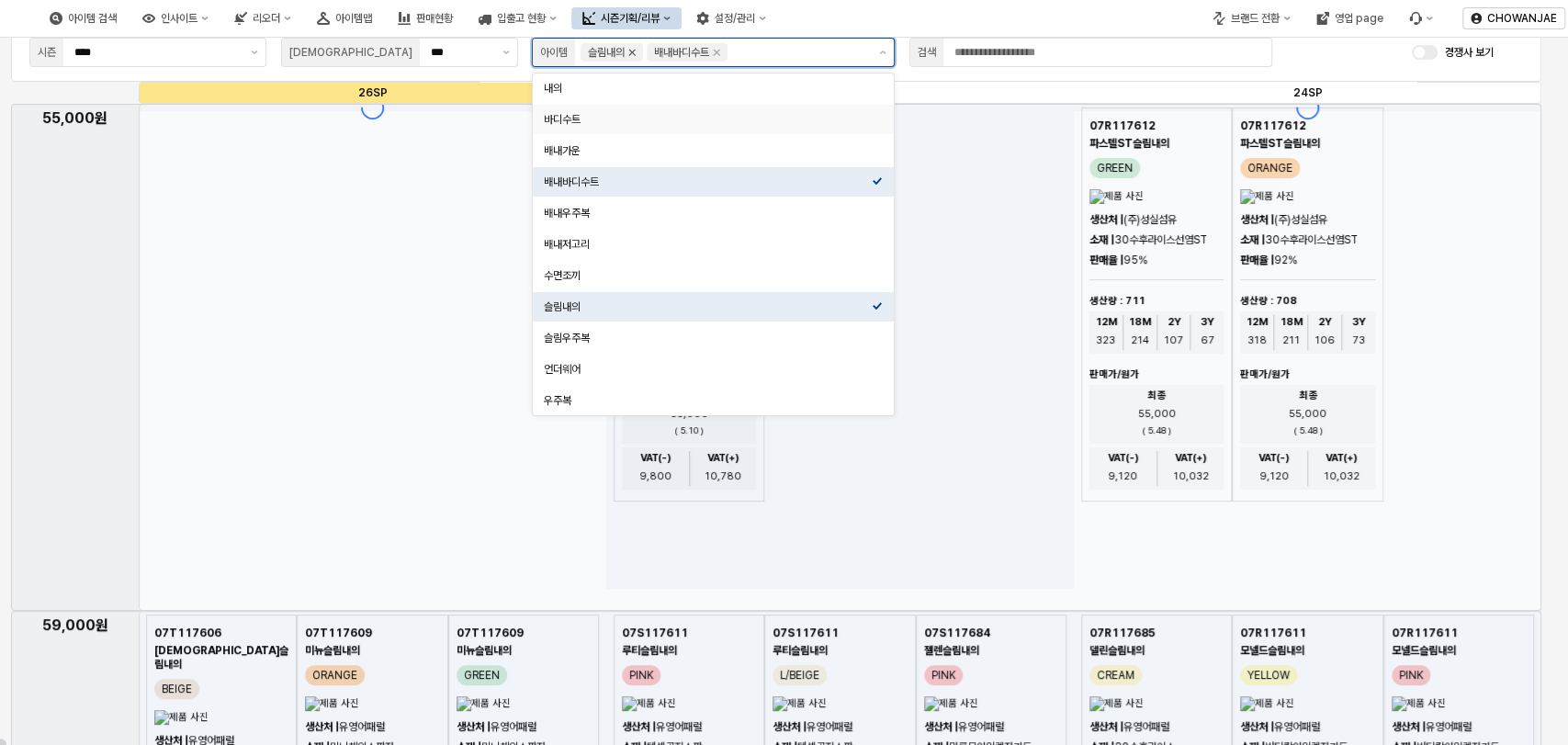
click at [639, 46] on icon "Remove 슬림내의" at bounding box center [632, 52] width 15 height 15
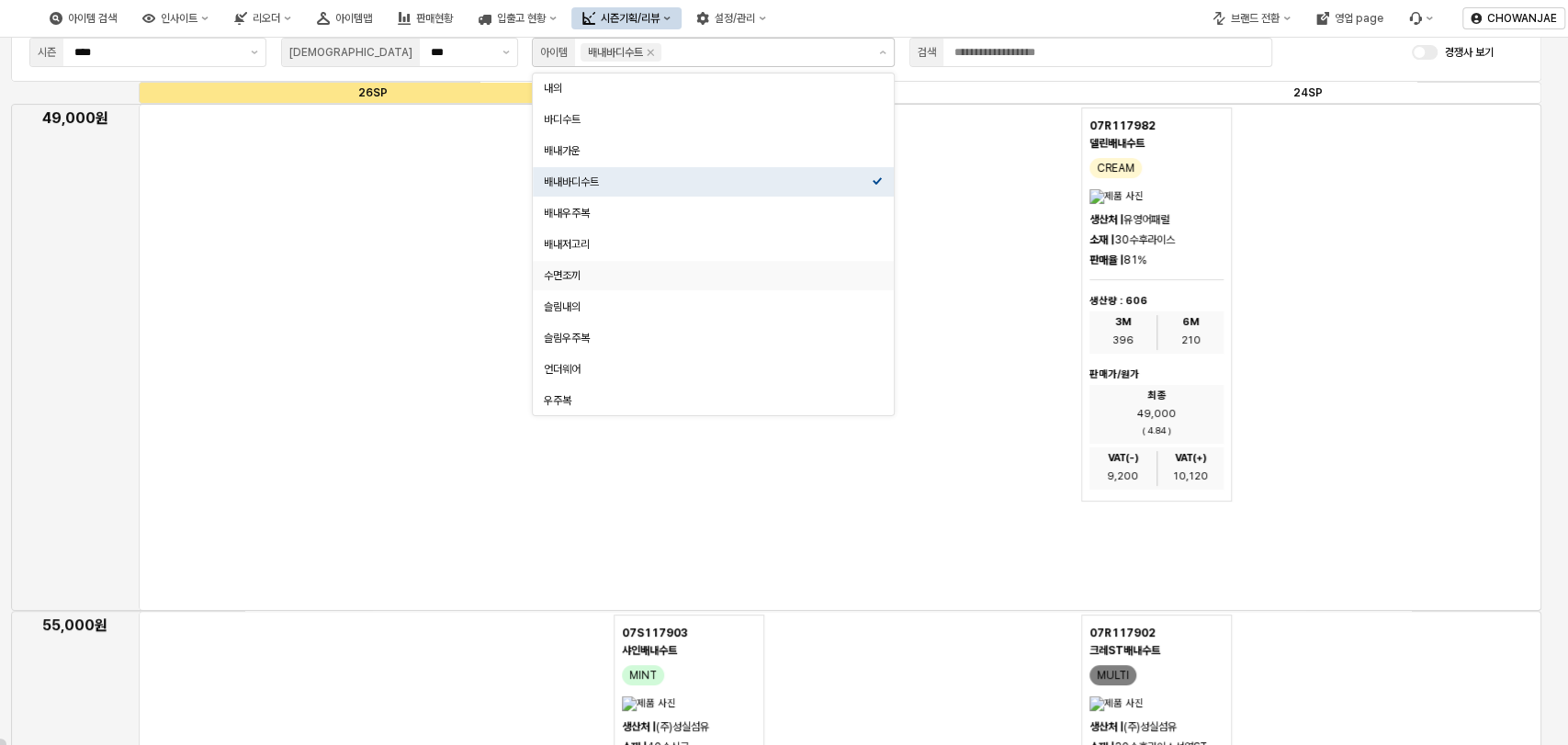
click at [313, 334] on div "App Frame" at bounding box center [840, 357] width 1402 height 507
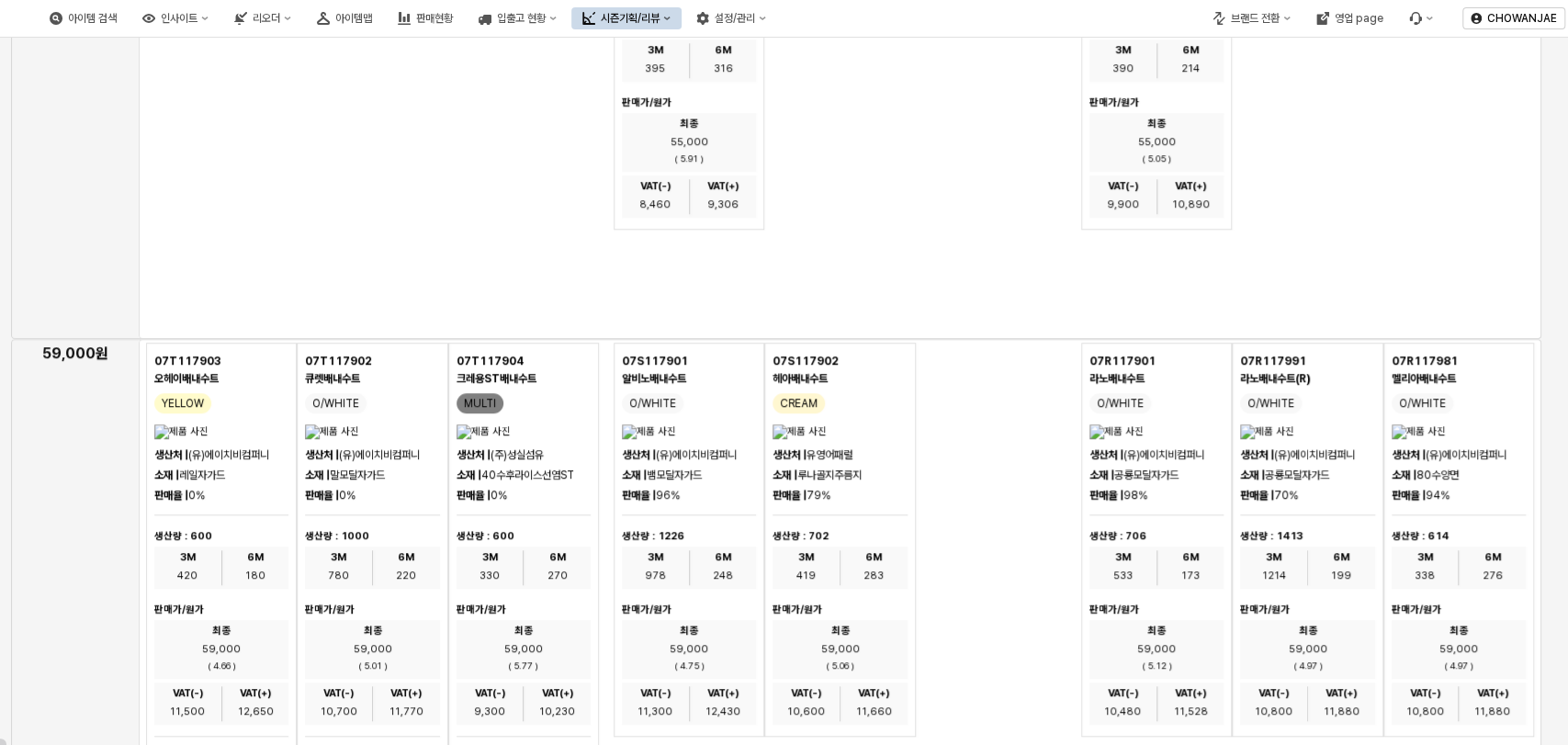
scroll to position [839, 0]
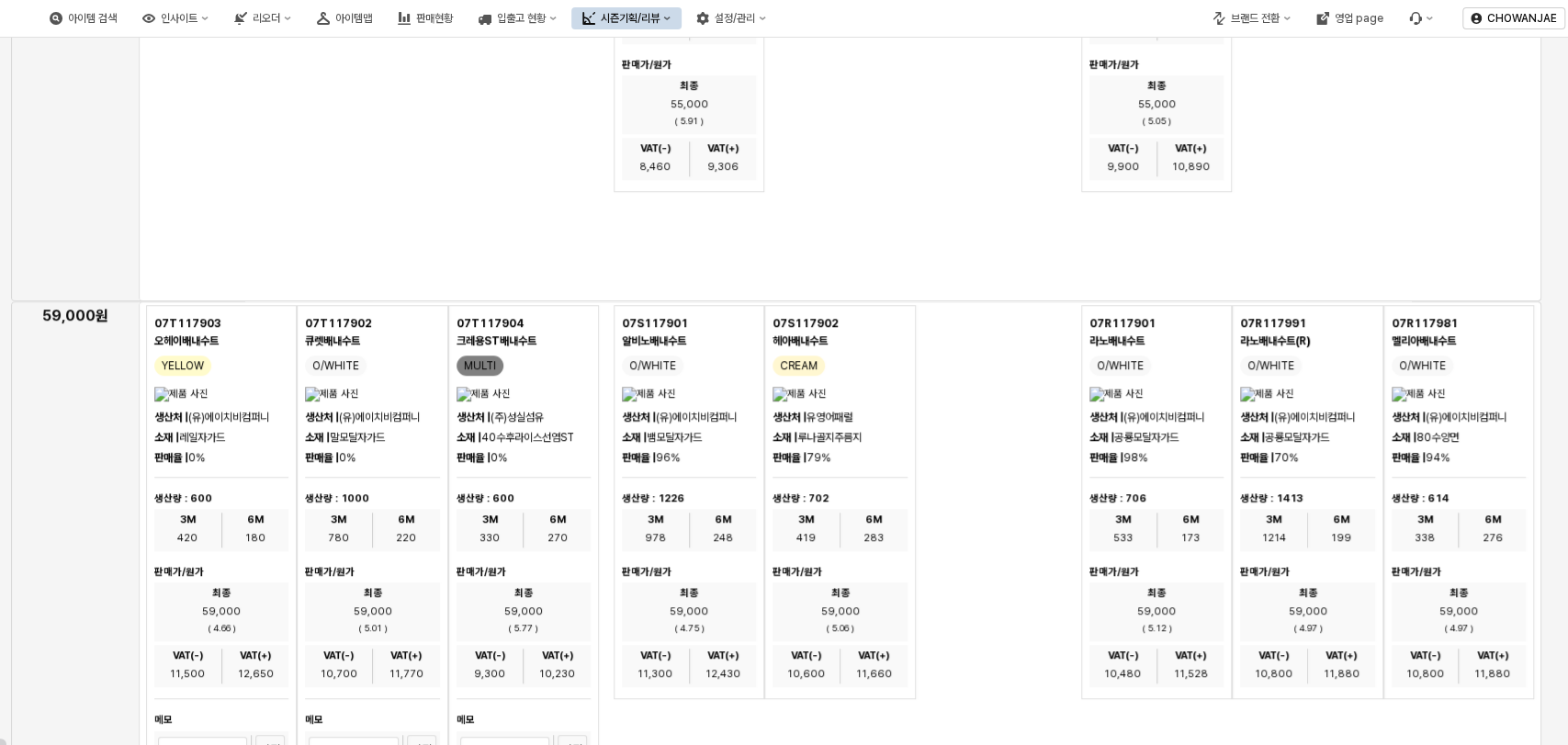
click at [391, 222] on div "App Frame" at bounding box center [840, 47] width 1402 height 507
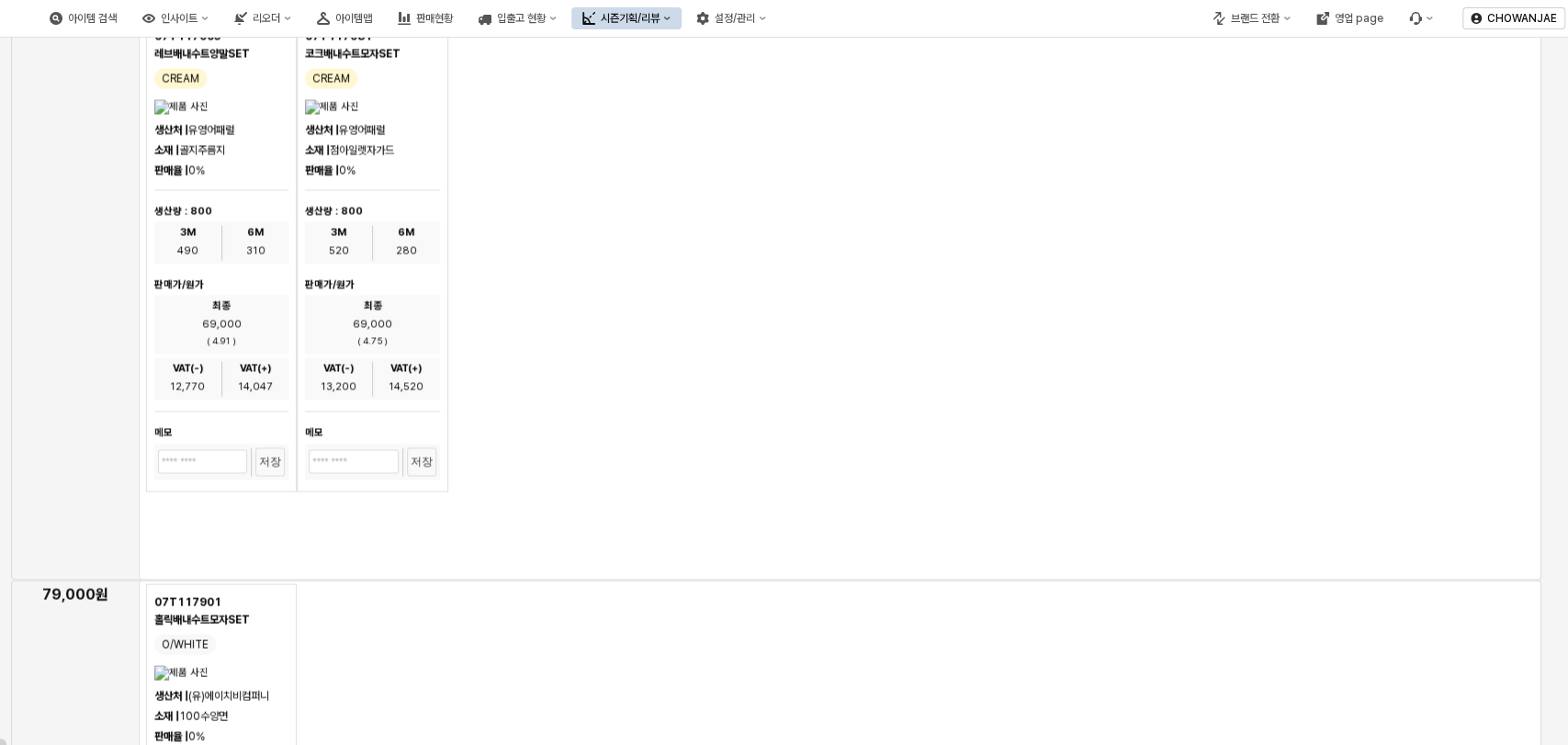
scroll to position [1927, 0]
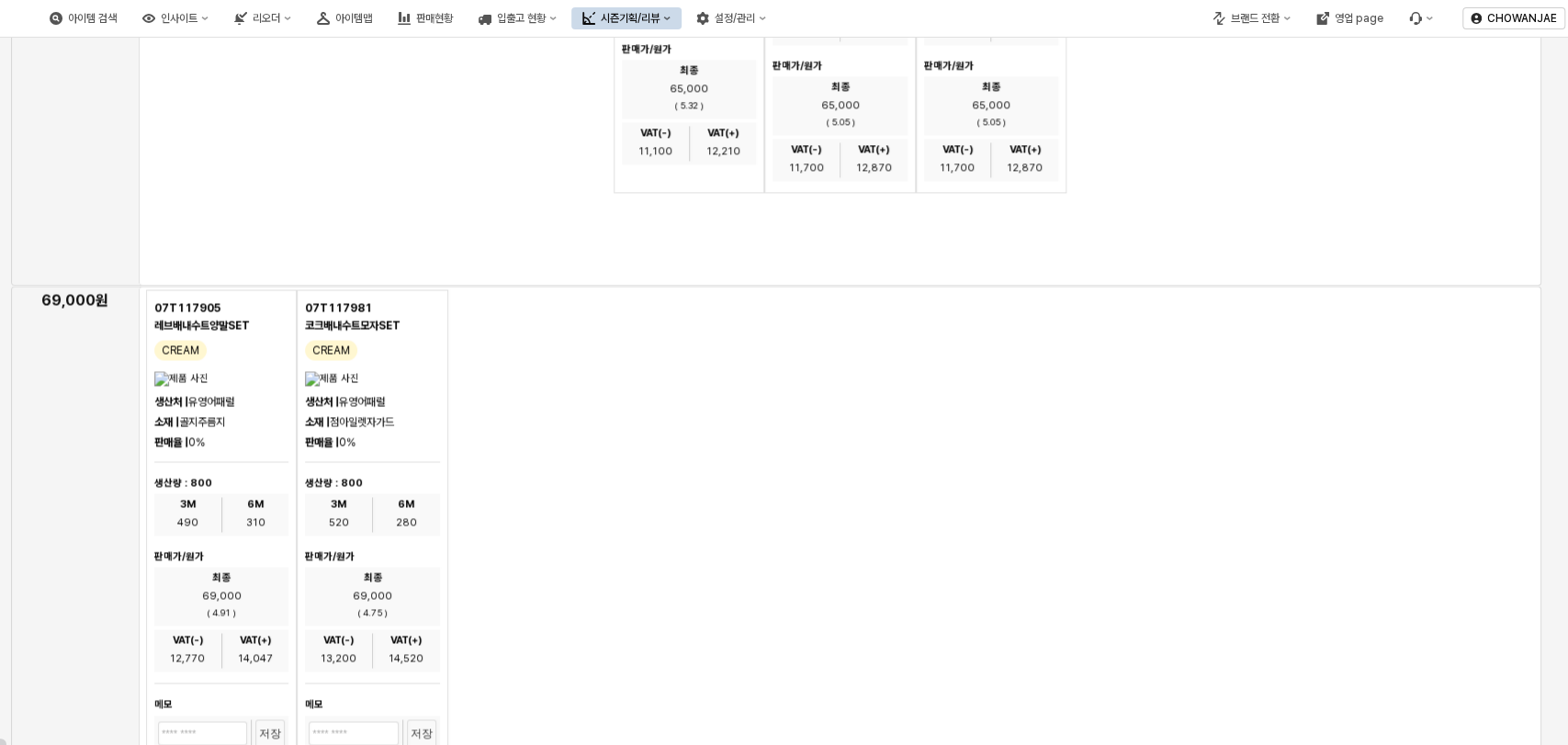
click at [612, 465] on div "App Frame" at bounding box center [840, 569] width 1402 height 566
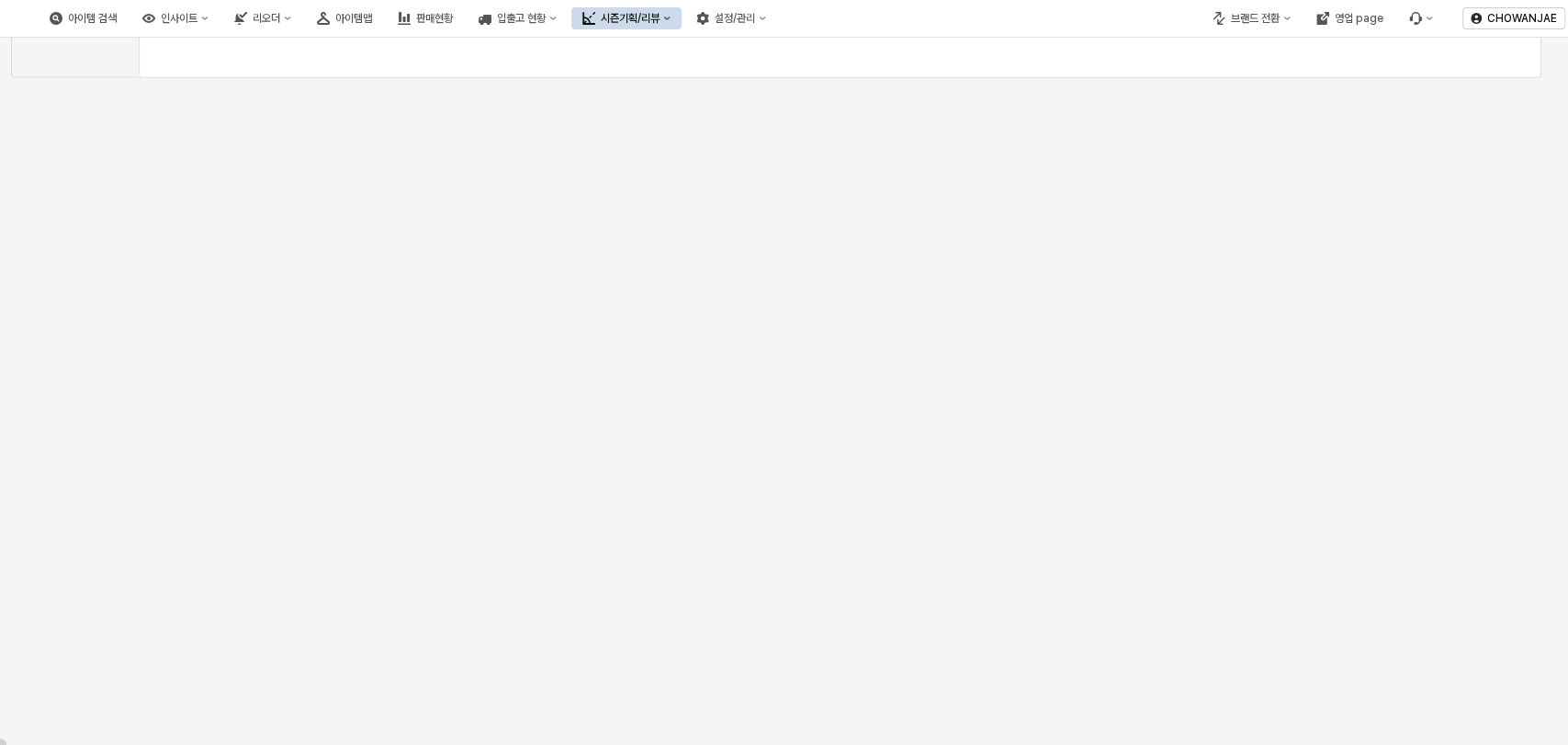
scroll to position [3287, 0]
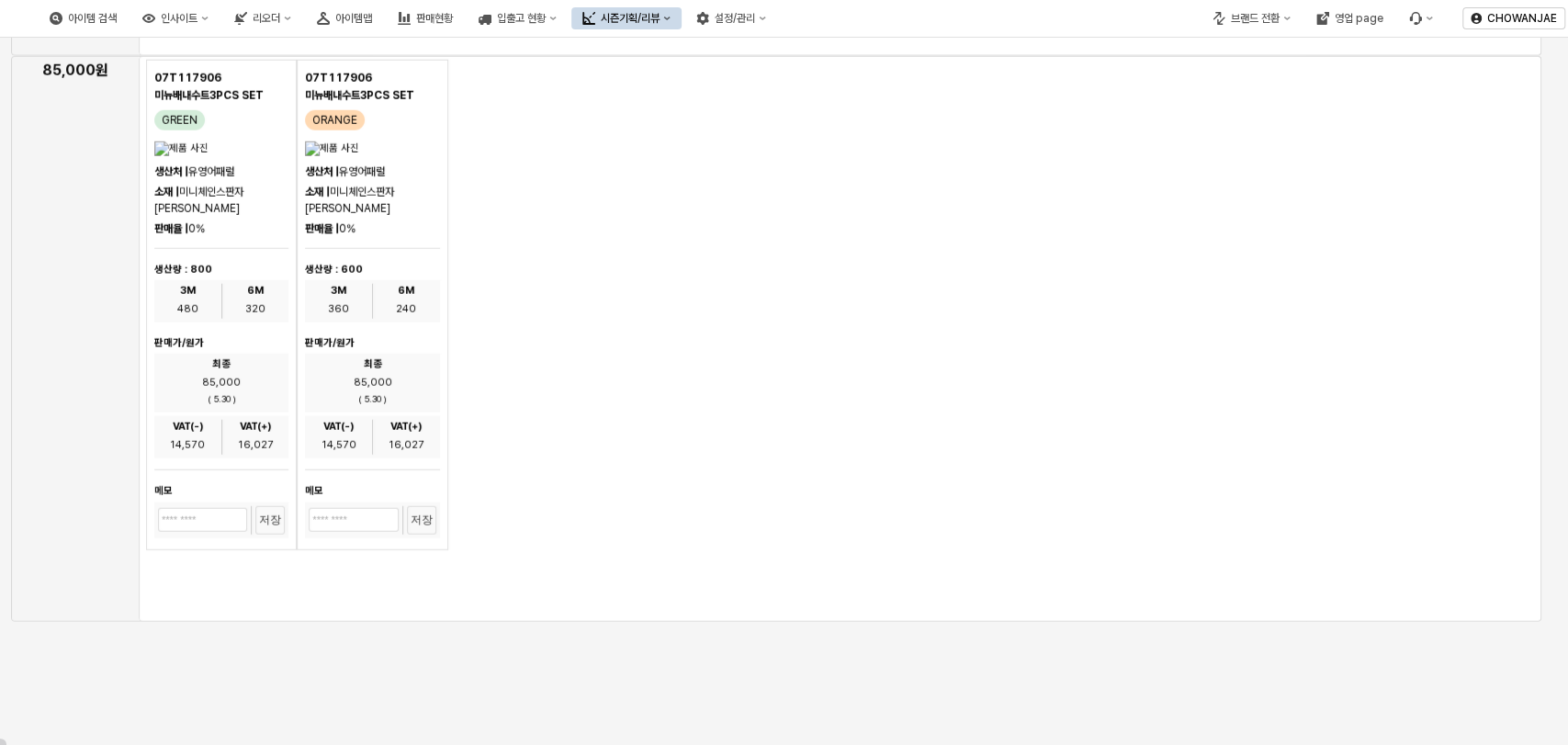
click at [733, 395] on div "App Frame" at bounding box center [840, 339] width 1402 height 566
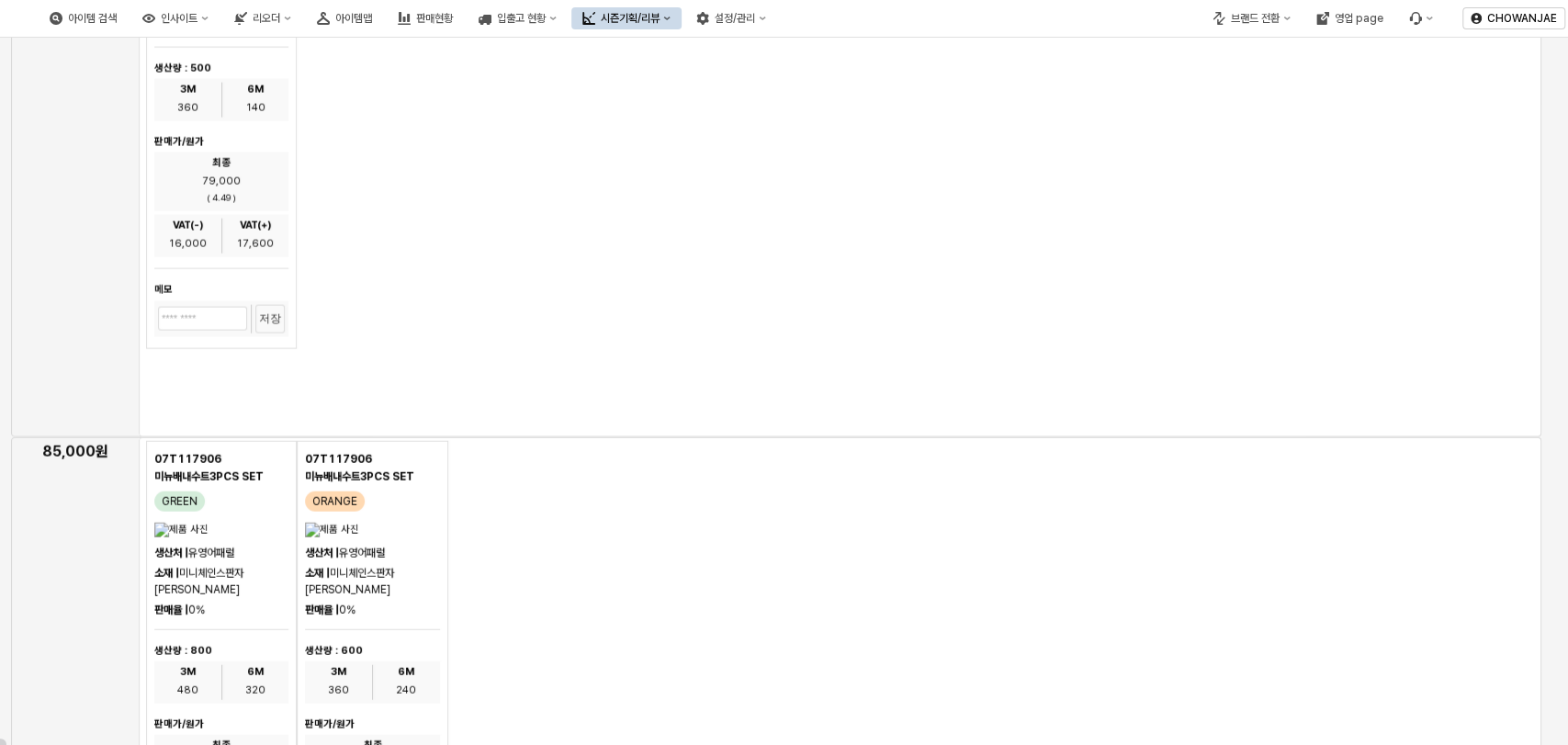
scroll to position [0, 0]
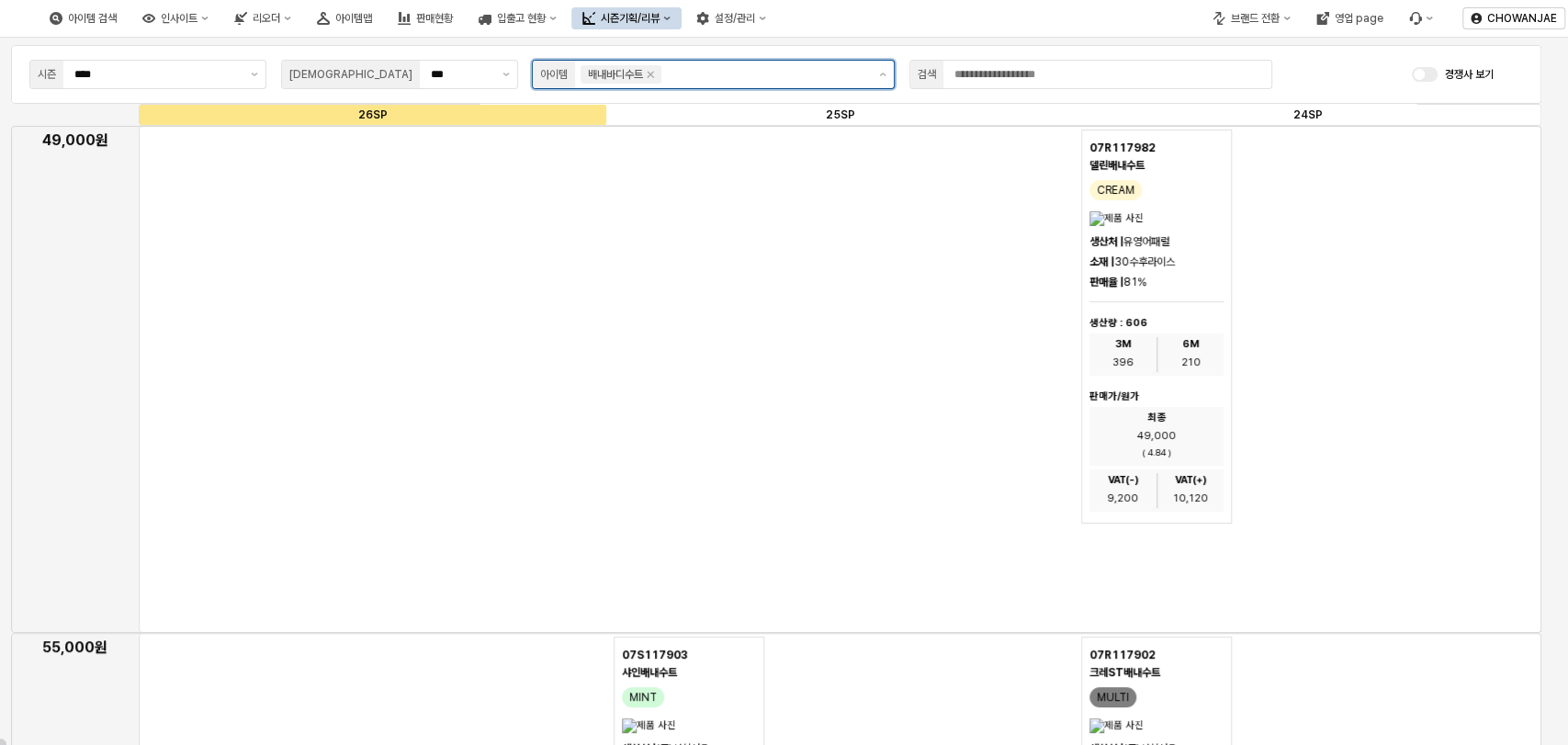
click at [745, 79] on input "App Frame" at bounding box center [766, 74] width 201 height 19
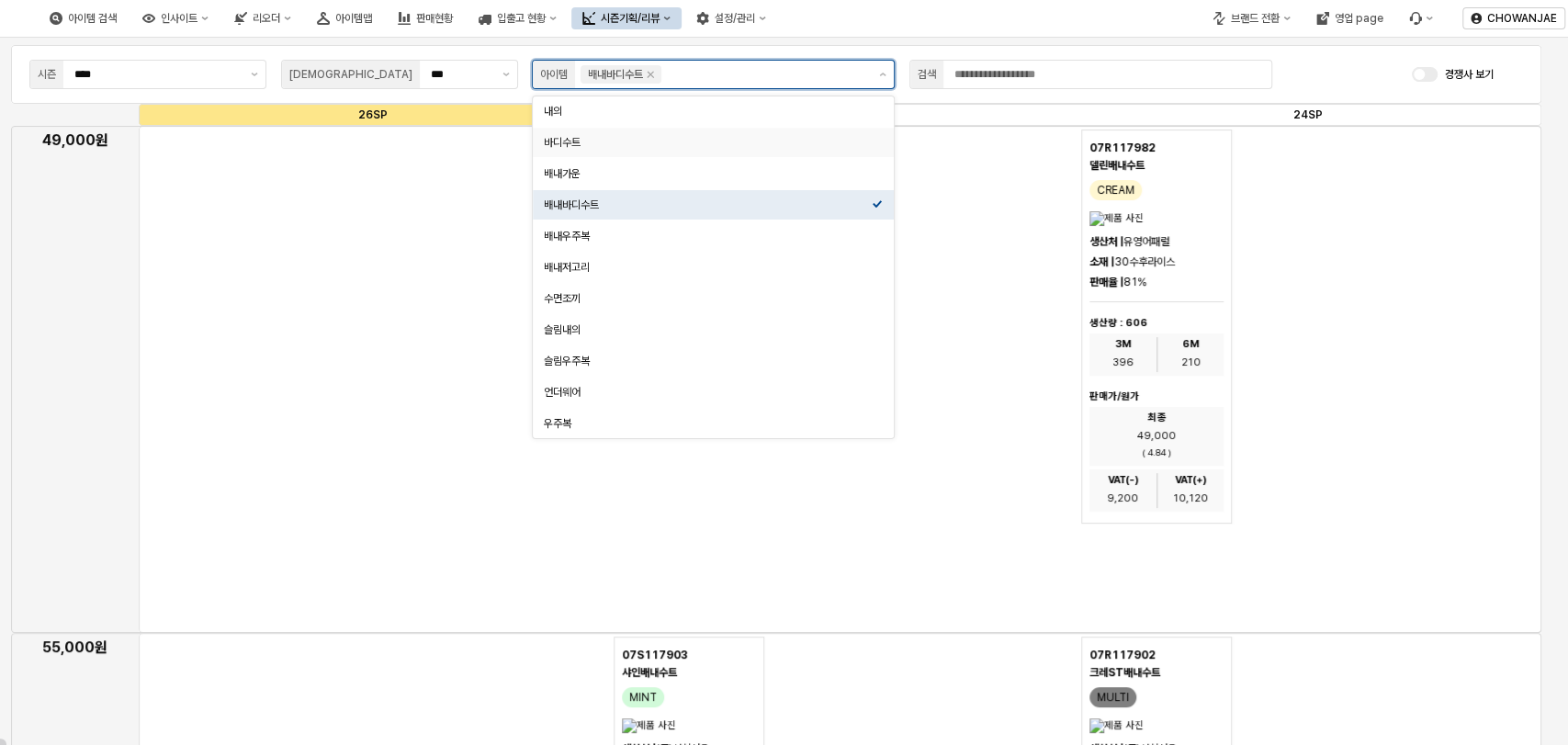
click at [650, 146] on div "바디수트" at bounding box center [708, 142] width 328 height 15
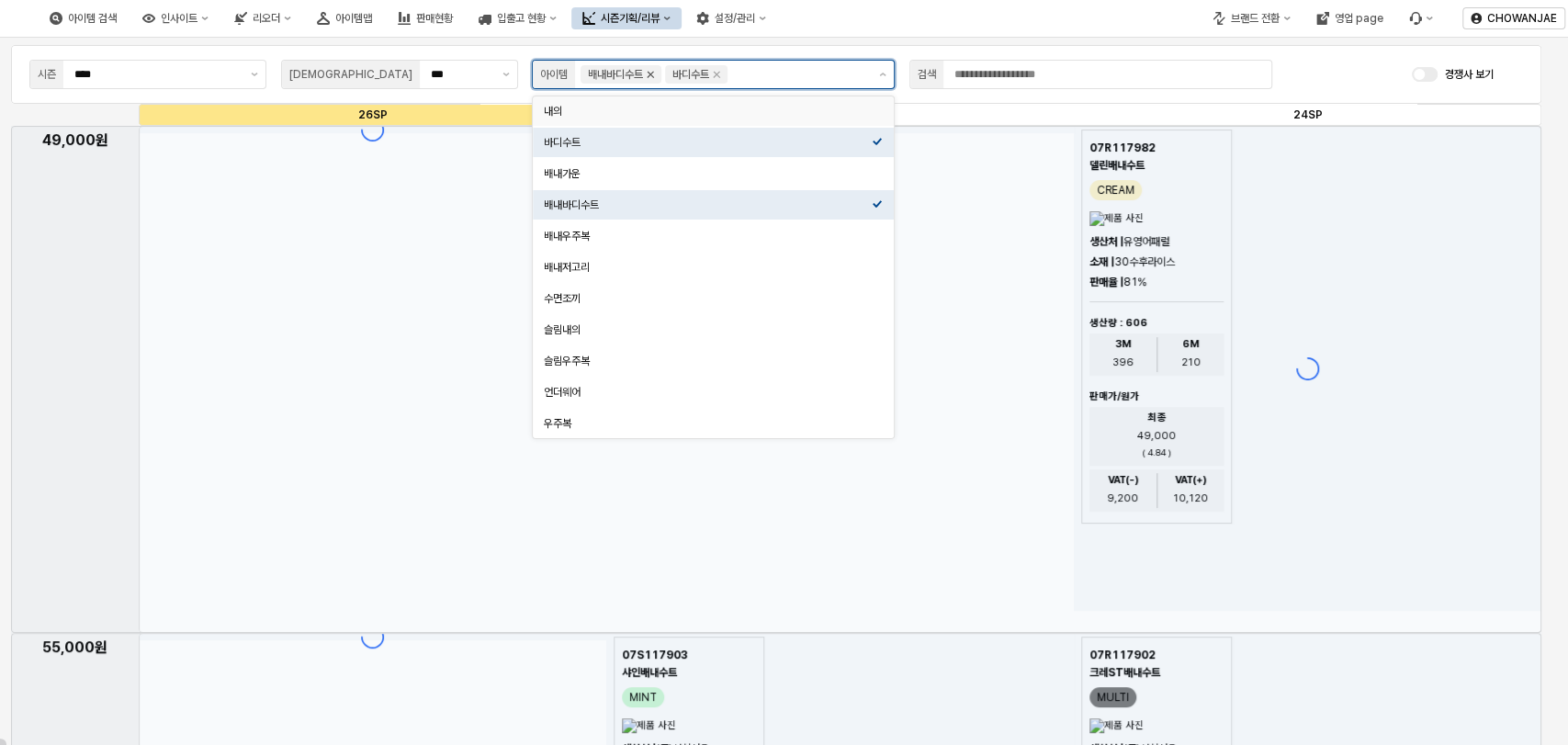
click at [655, 70] on icon "Remove 배내바디수트" at bounding box center [649, 74] width 15 height 15
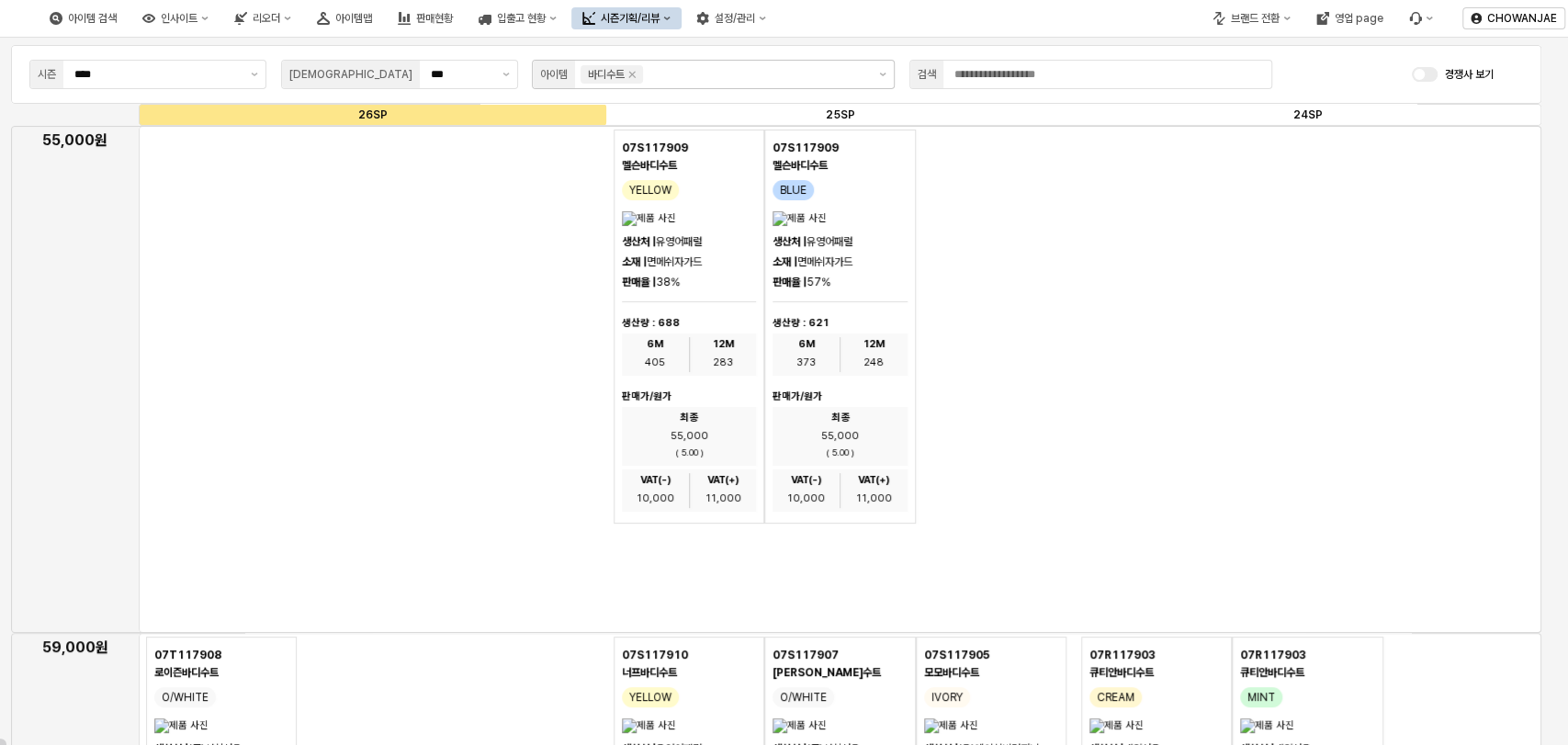
click at [329, 461] on div "App Frame" at bounding box center [840, 379] width 1402 height 507
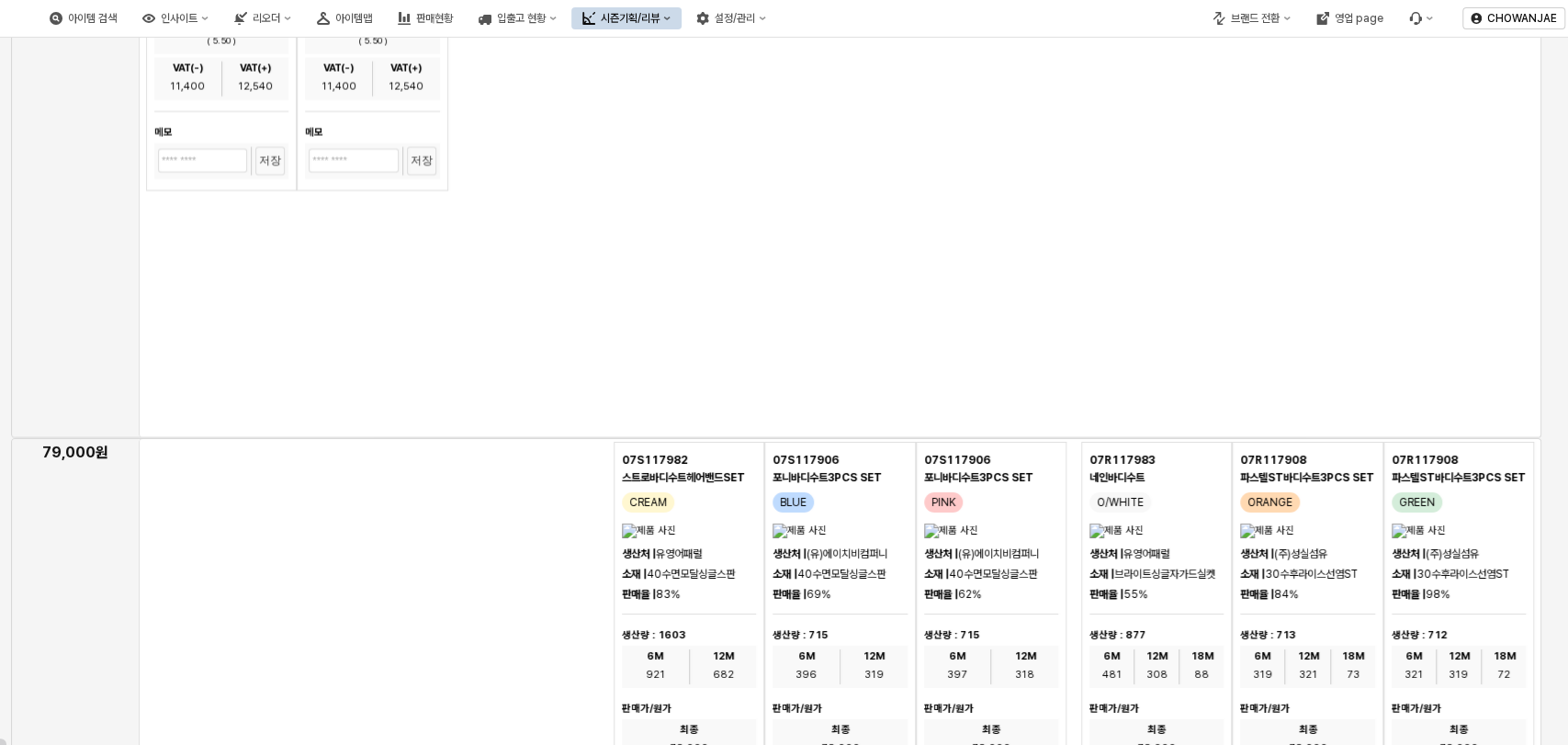
scroll to position [4625, 0]
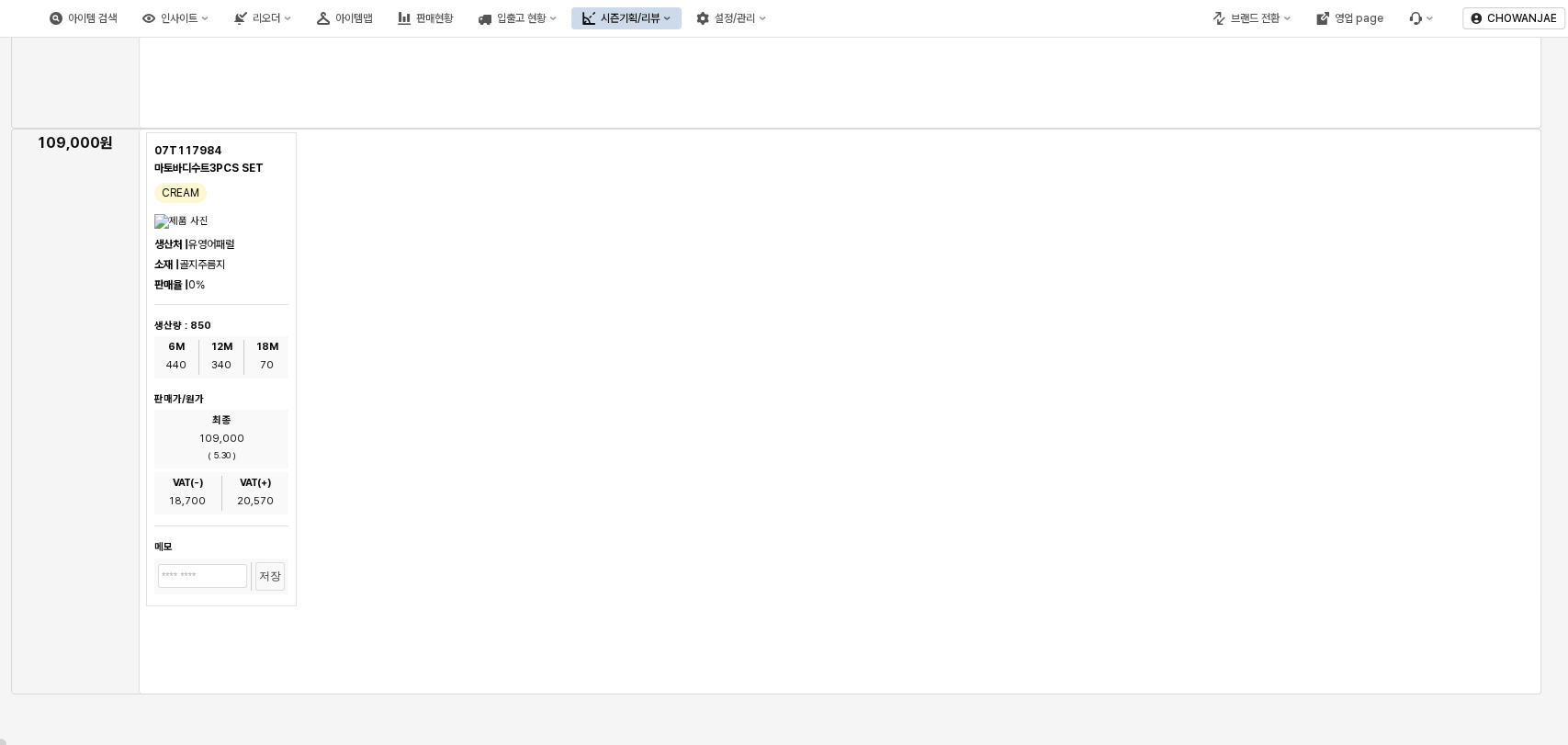
drag, startPoint x: 559, startPoint y: 445, endPoint x: 660, endPoint y: 472, distance: 104.5
click at [559, 445] on div "07T117984 마토바디수트3PCS SET CREAM 생산처 | 유영어패럴 소재 | 골지주름지 판매율 | 0% 생산량 : 850 6M 440…" at bounding box center [372, 369] width 452 height 474
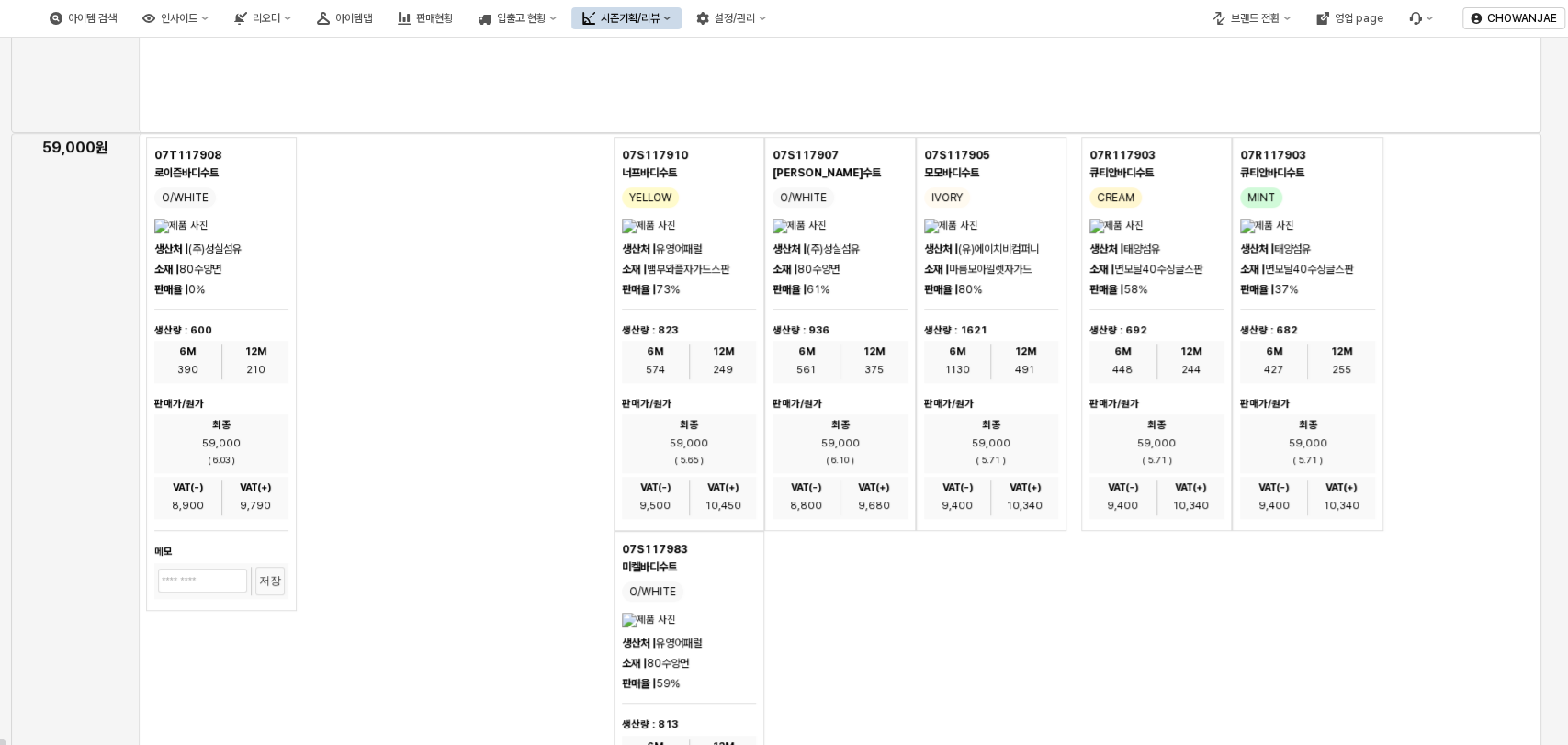
scroll to position [0, 0]
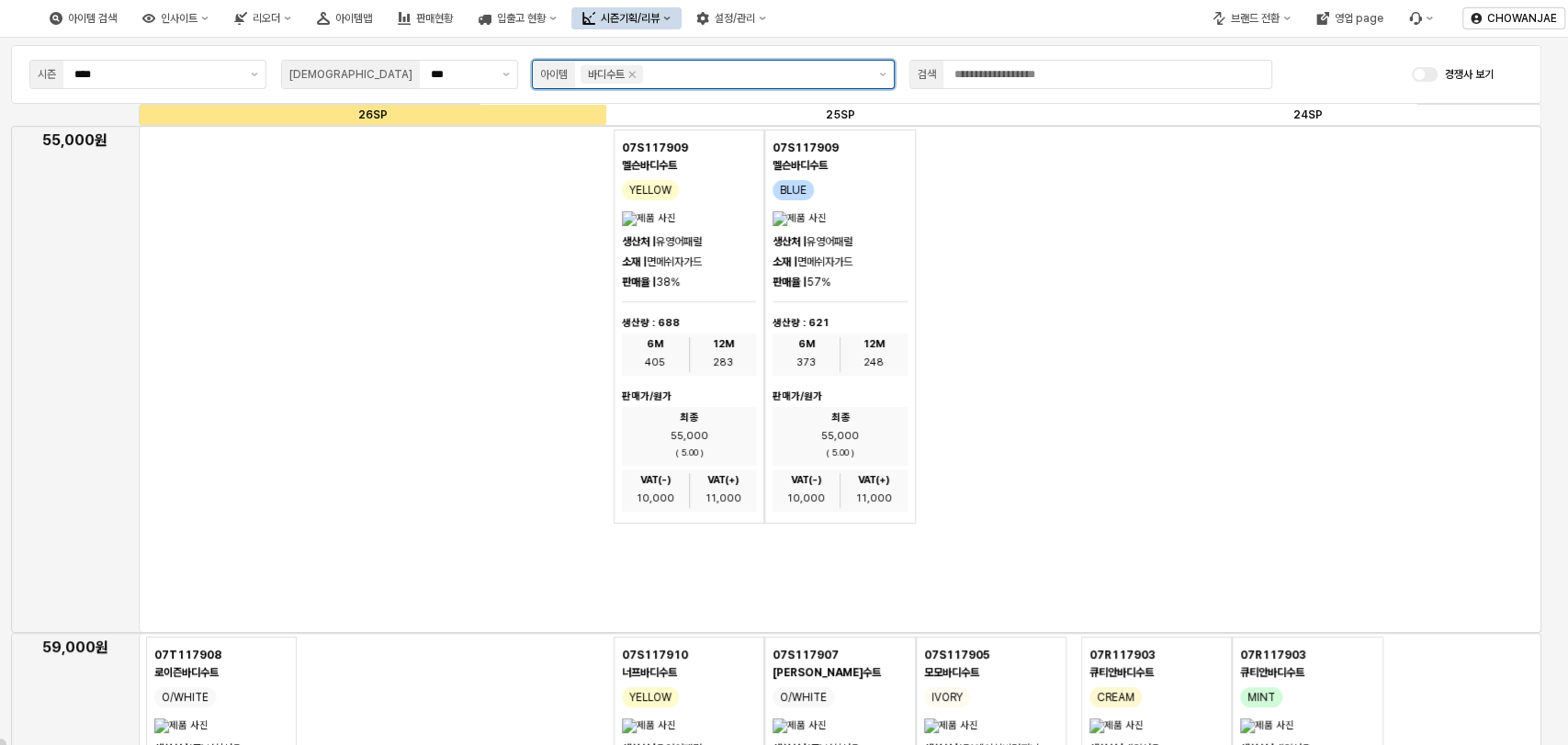
click at [705, 85] on div "App Frame" at bounding box center [756, 74] width 223 height 22
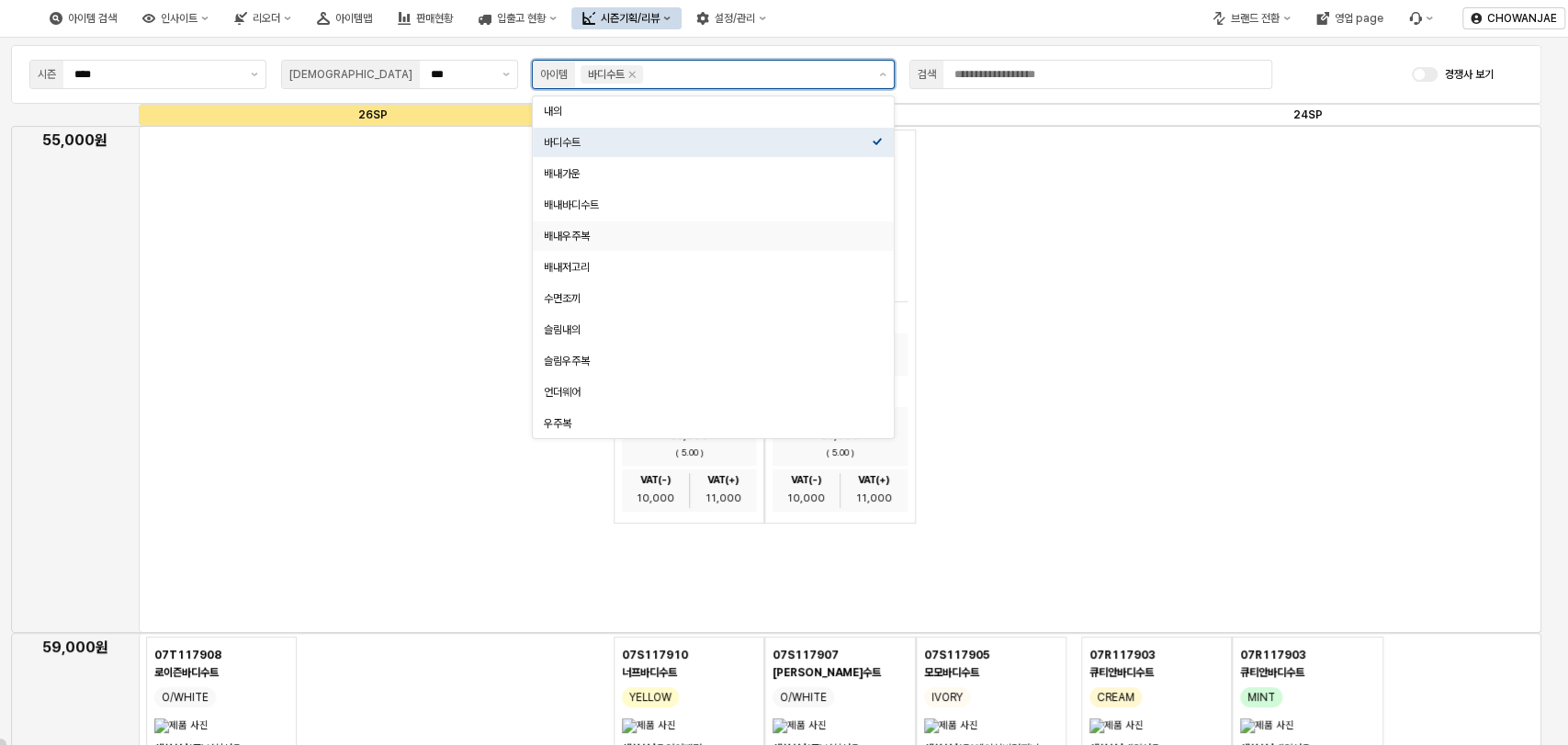
click at [667, 240] on div "배내우주복" at bounding box center [708, 236] width 328 height 15
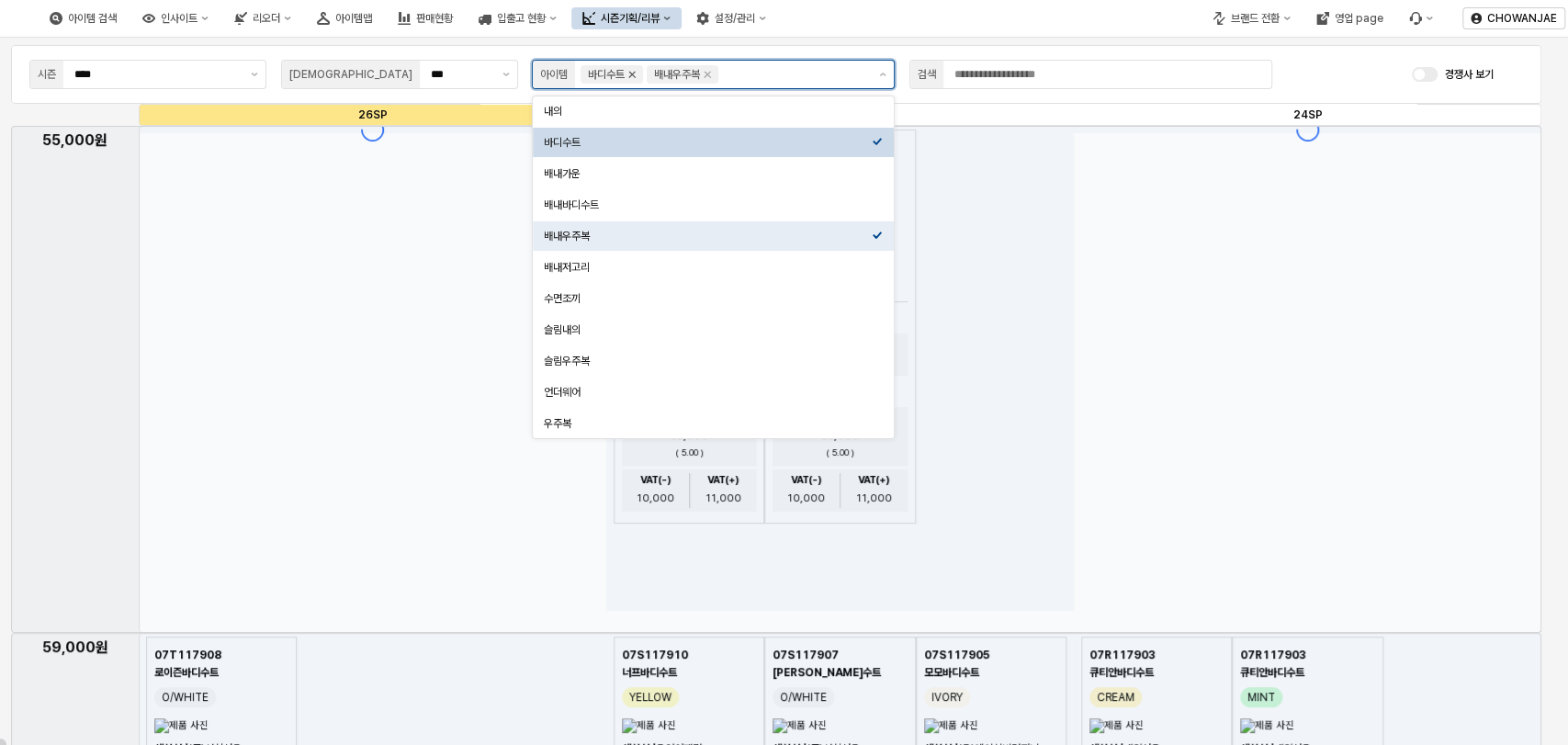
click at [632, 79] on icon "Remove 바디수트" at bounding box center [632, 74] width 15 height 15
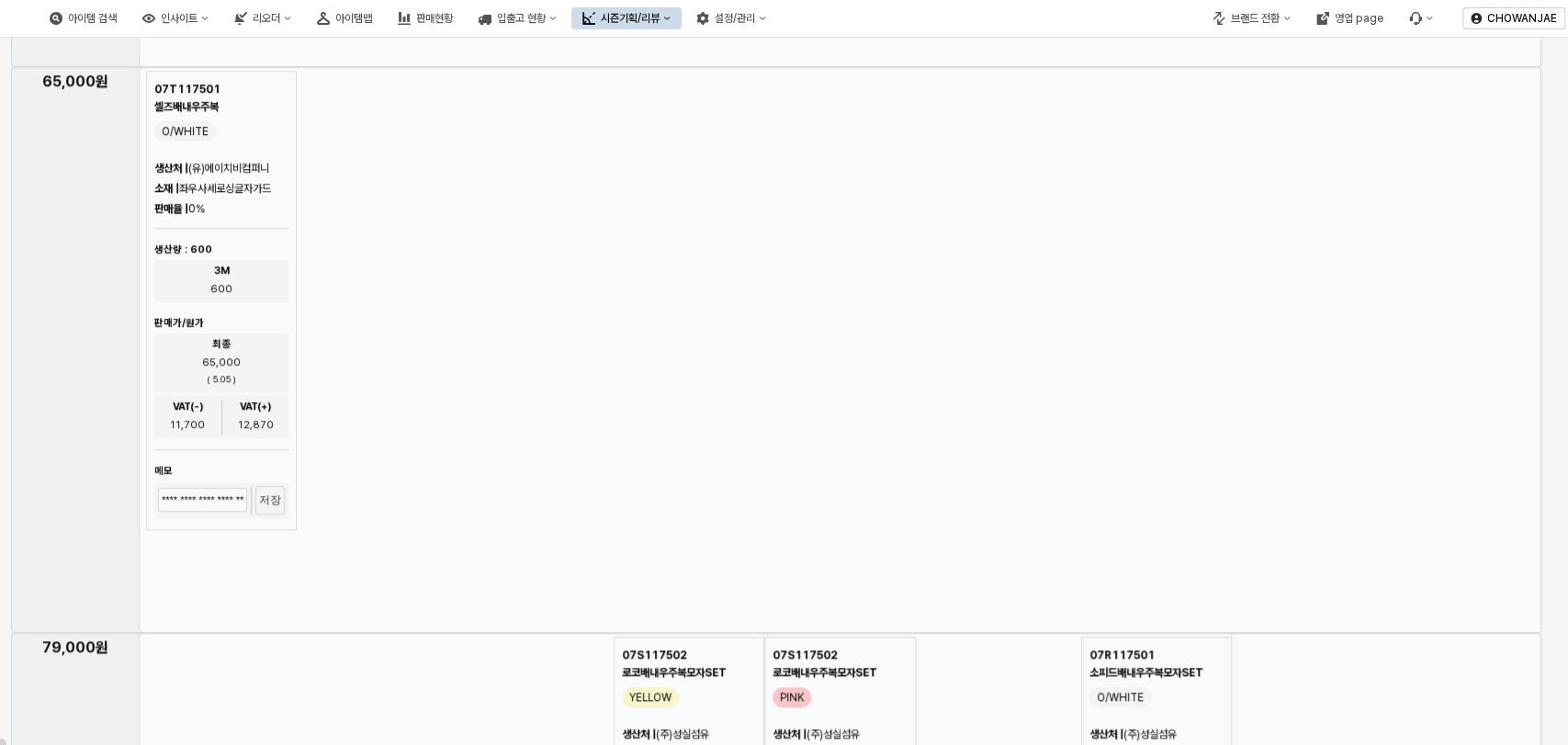
scroll to position [1087, 0]
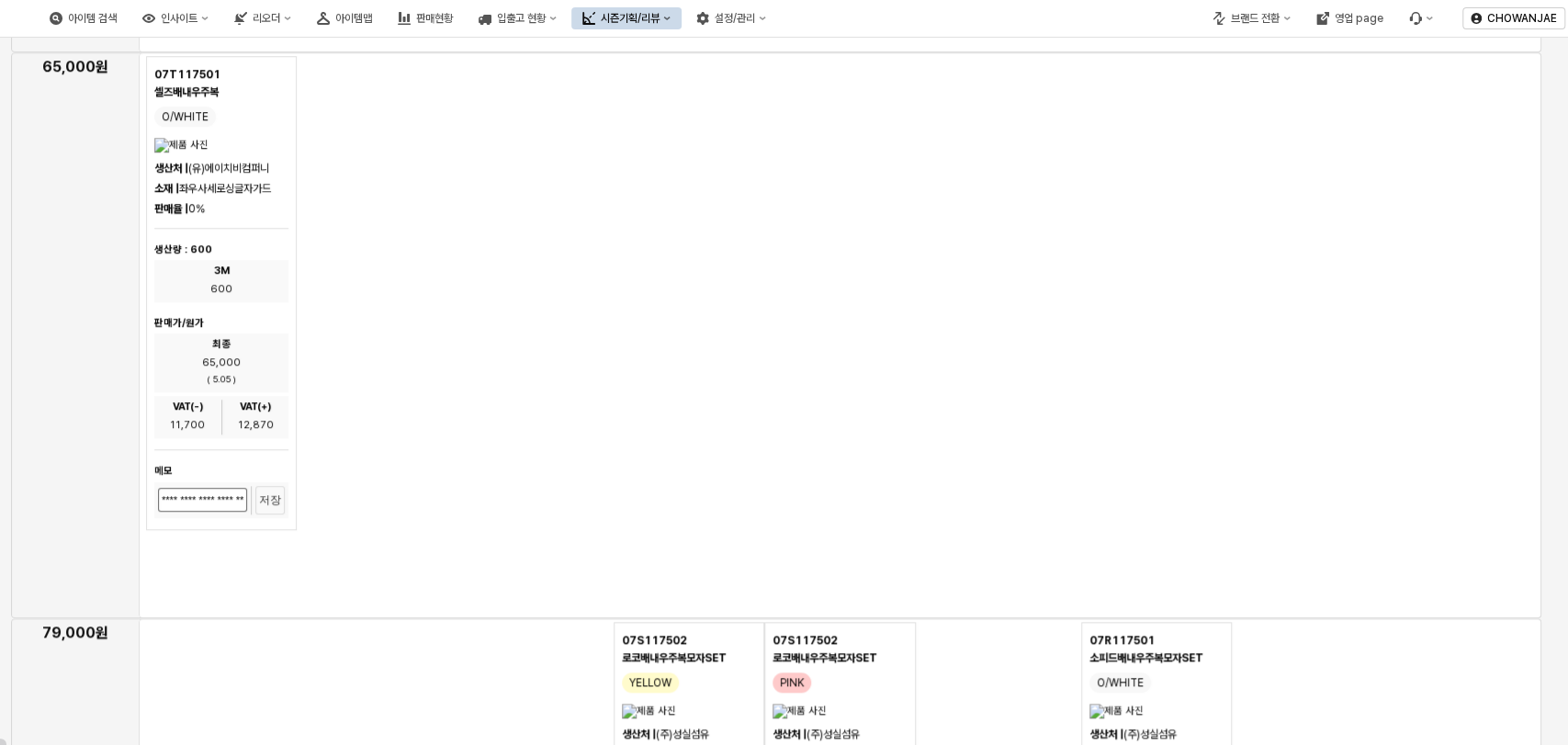
drag, startPoint x: 169, startPoint y: 576, endPoint x: 348, endPoint y: 592, distance: 179.7
click at [348, 592] on ol "59,000원 62,000원 65,000원 79,000원" at bounding box center [776, 81] width 1530 height 2086
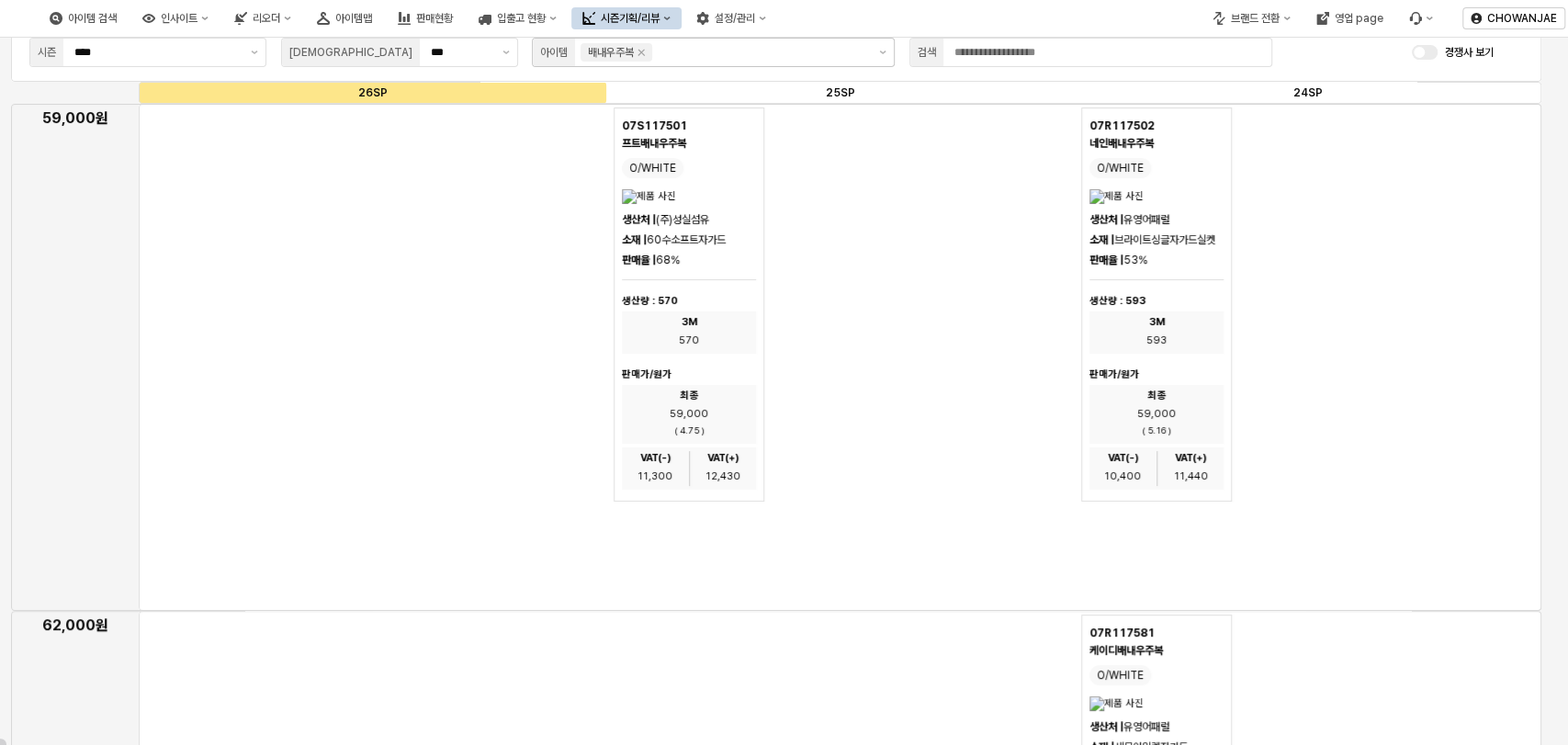
click at [257, 395] on div "App Frame" at bounding box center [840, 357] width 1402 height 507
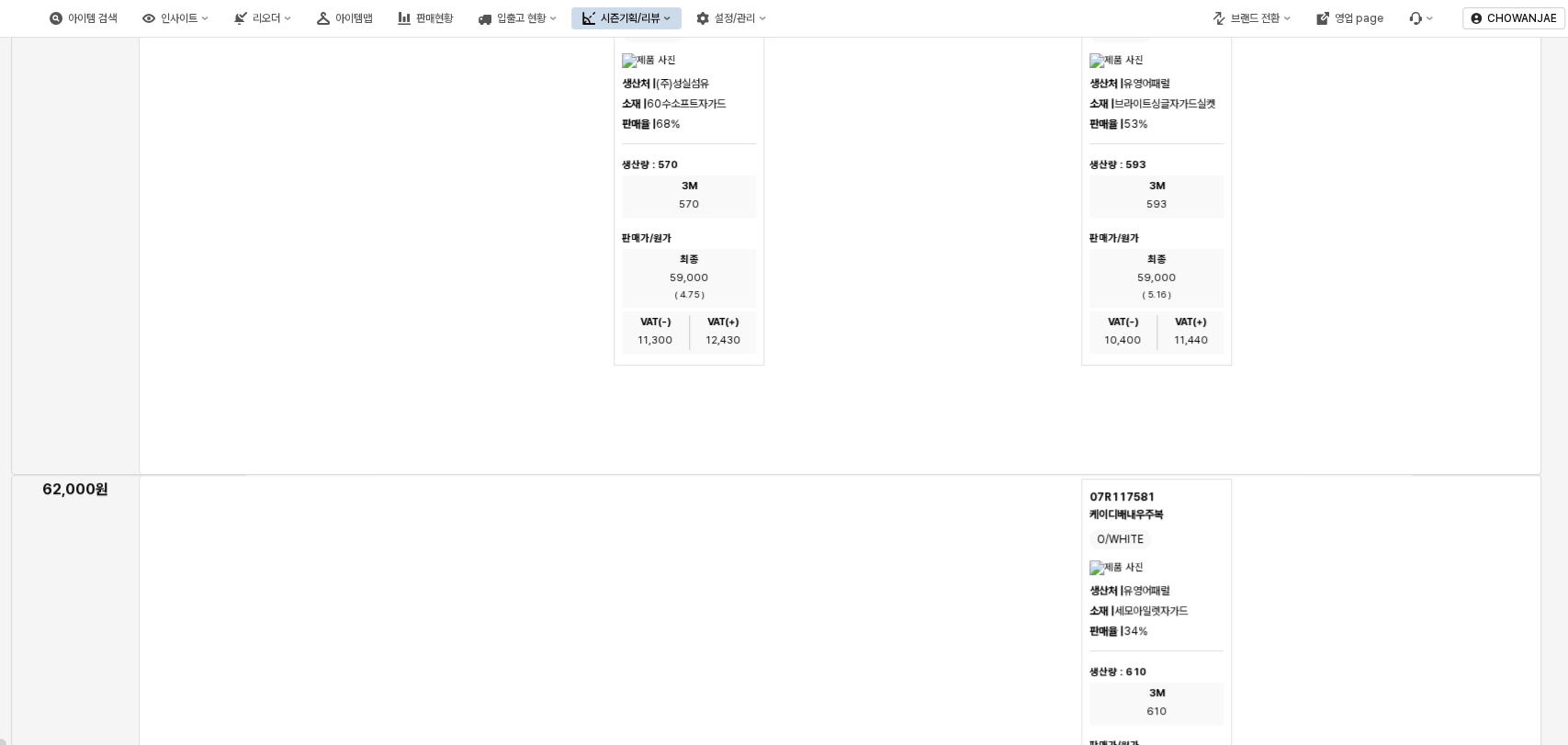
scroll to position [0, 0]
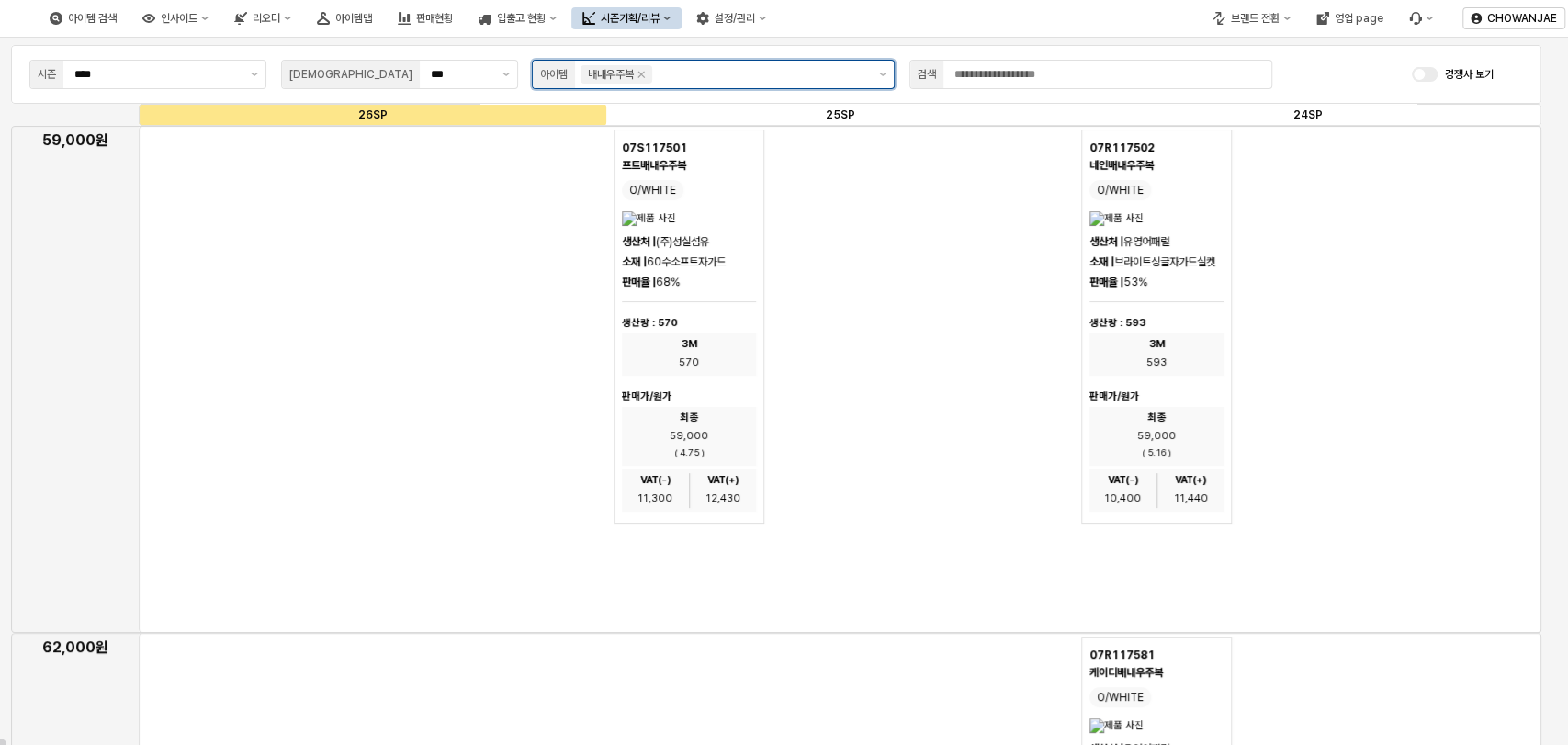
click at [703, 82] on input "App Frame" at bounding box center [760, 74] width 210 height 19
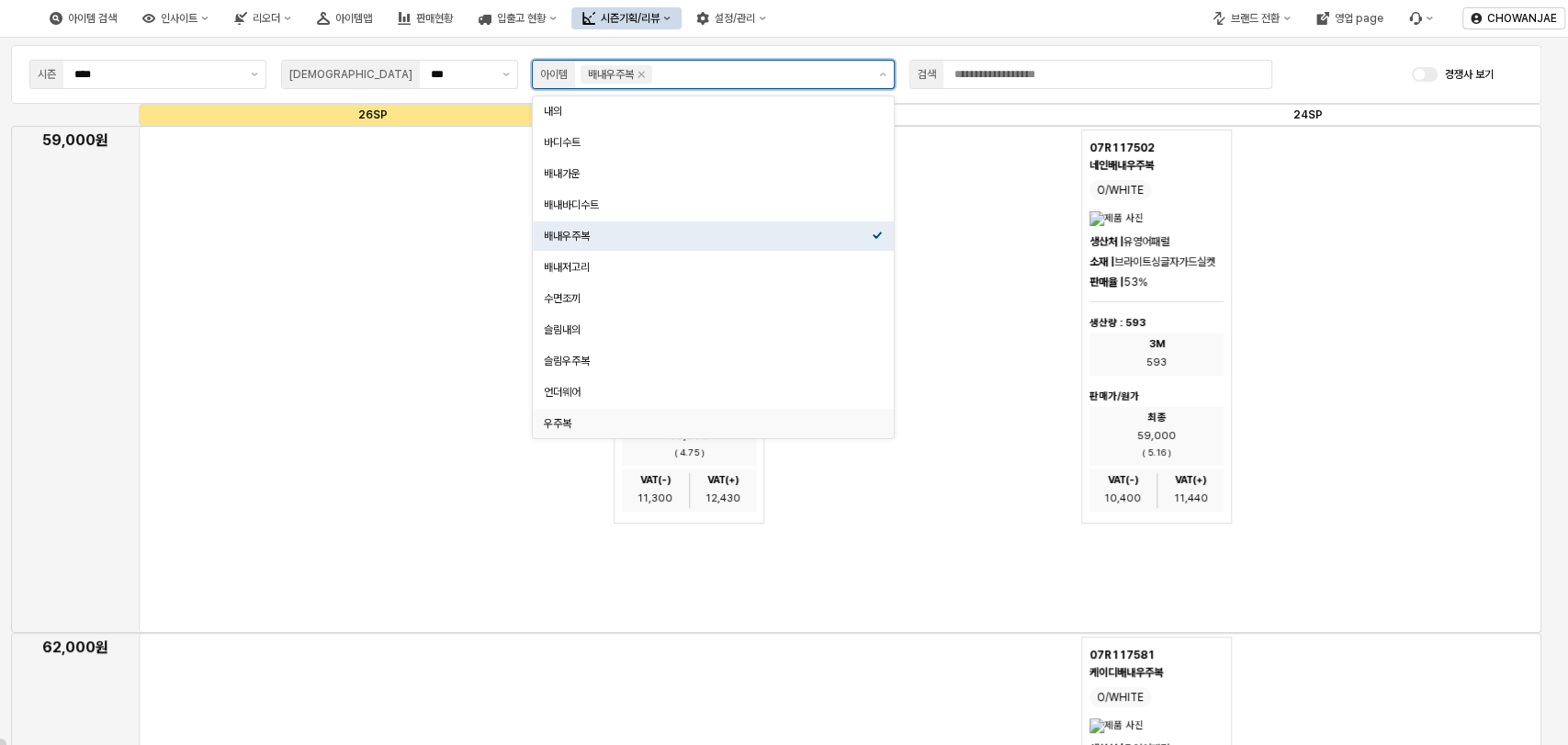
click at [604, 422] on div "우주복" at bounding box center [708, 423] width 328 height 15
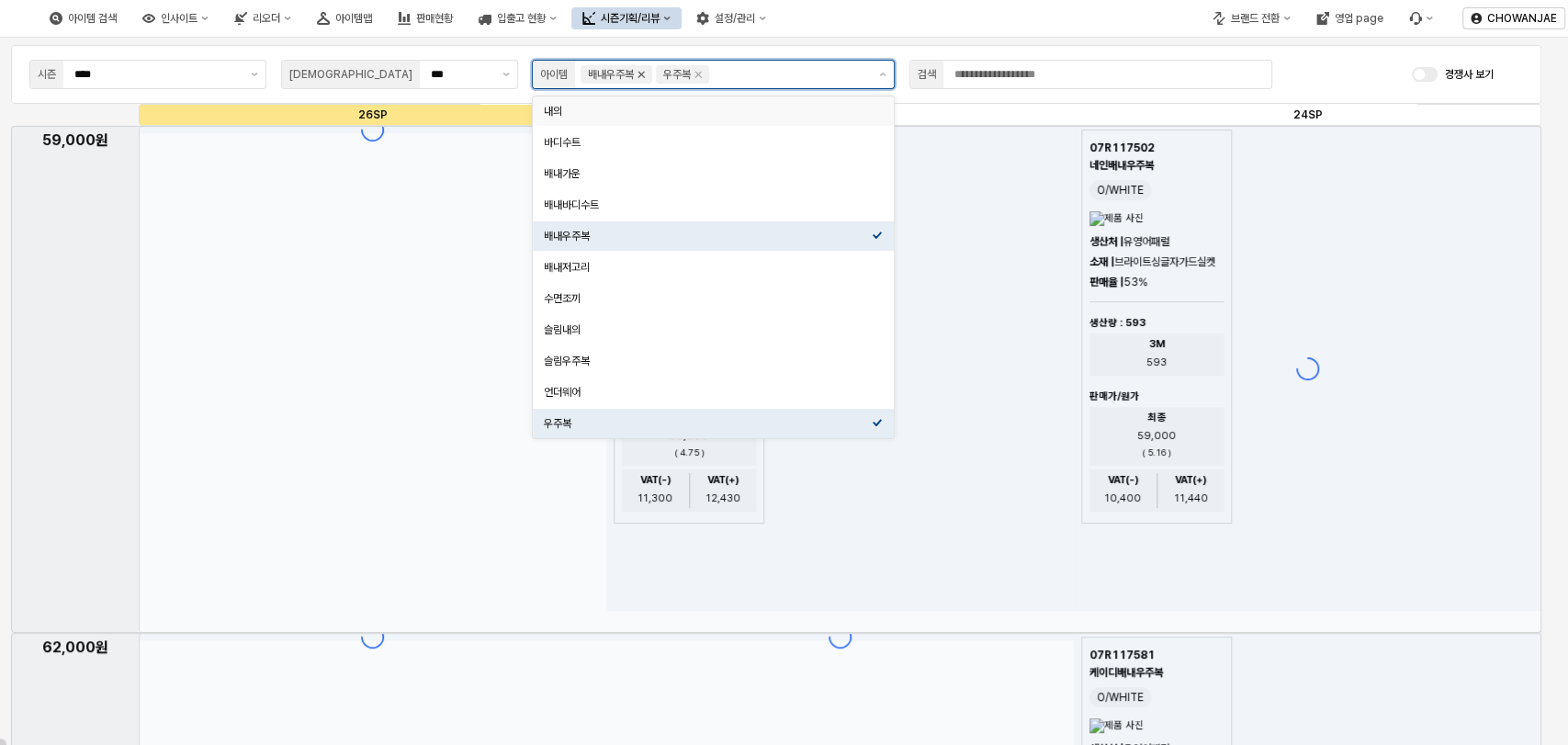
click at [641, 74] on icon "Remove 배내우주복" at bounding box center [641, 74] width 15 height 15
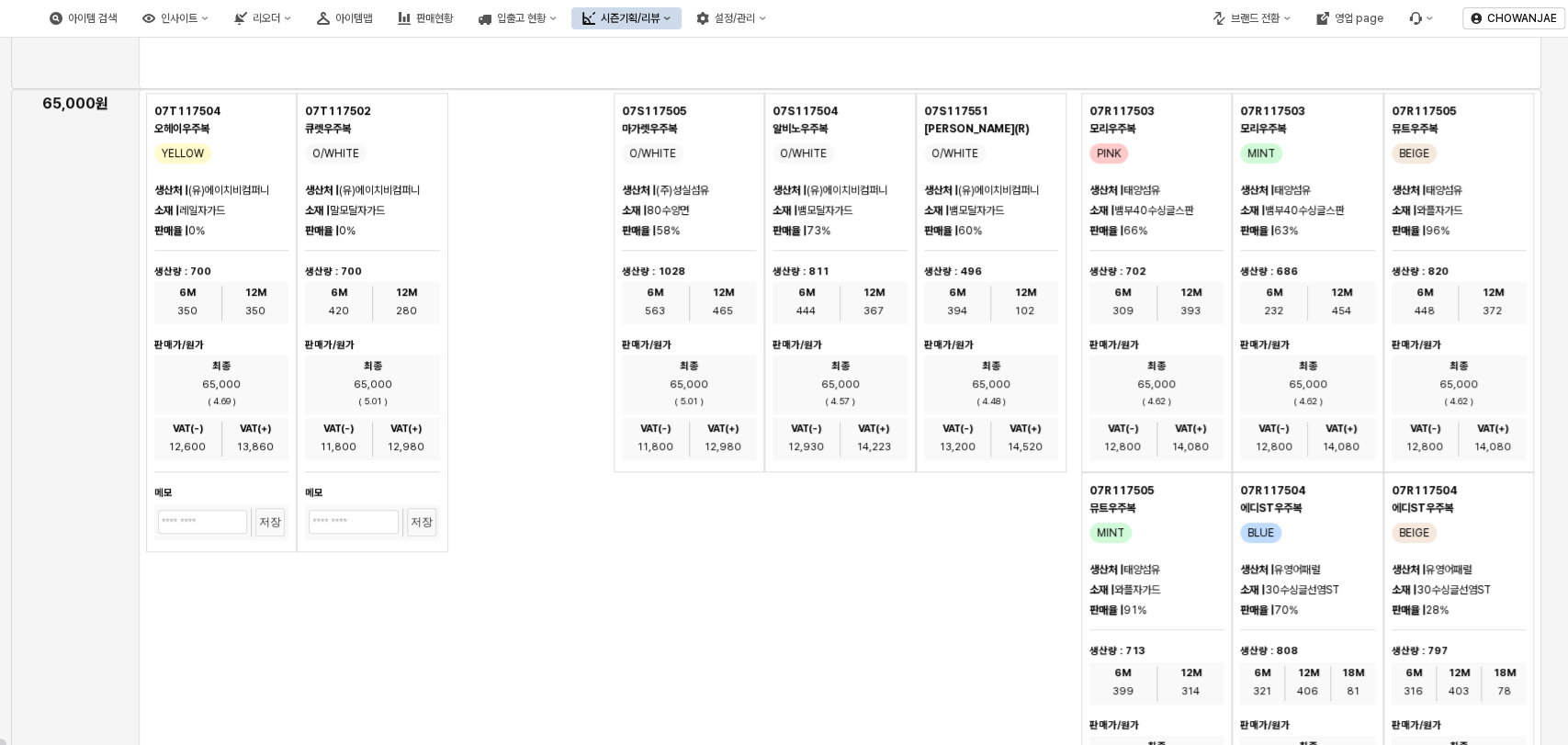
scroll to position [22, 0]
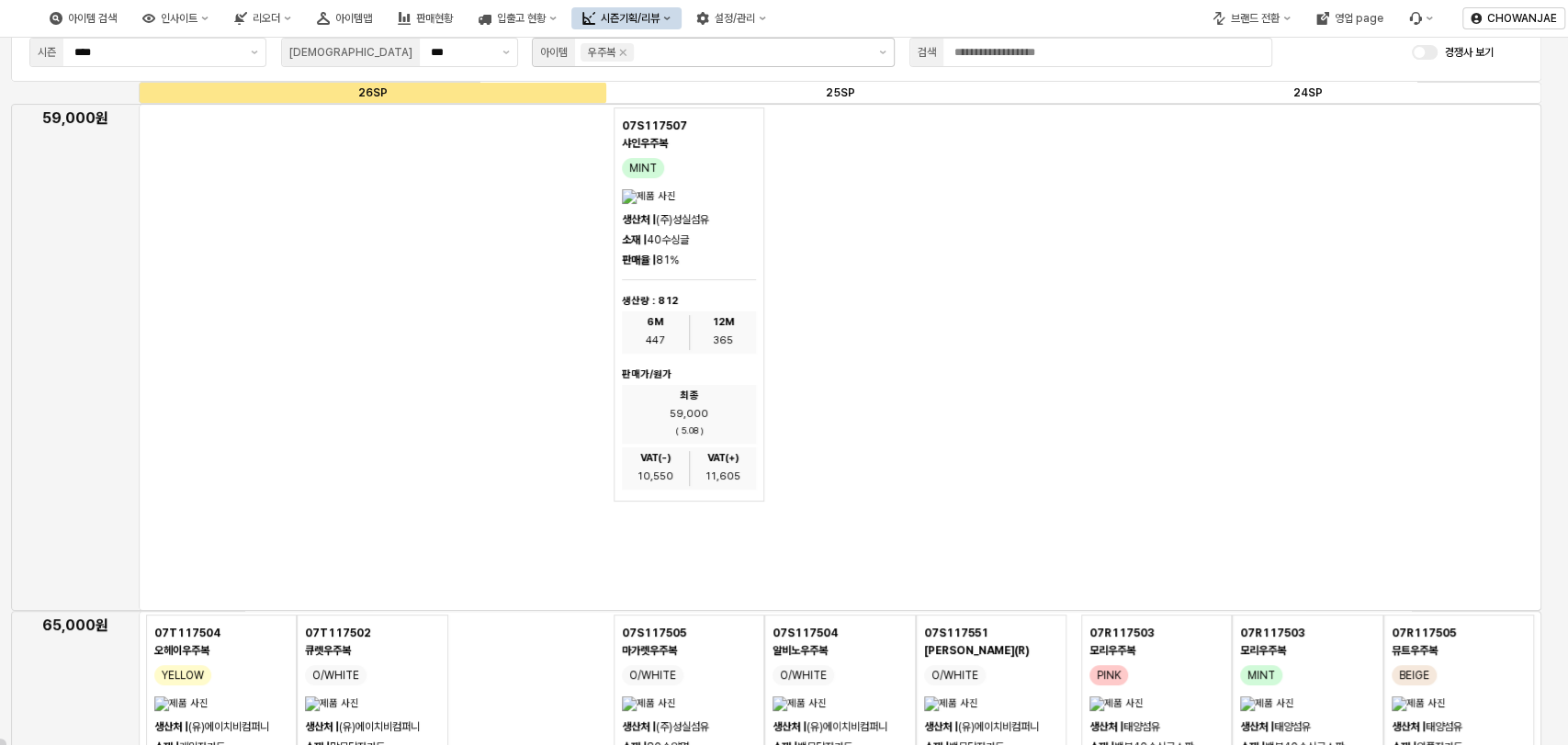
click at [375, 392] on div "App Frame" at bounding box center [840, 357] width 1402 height 507
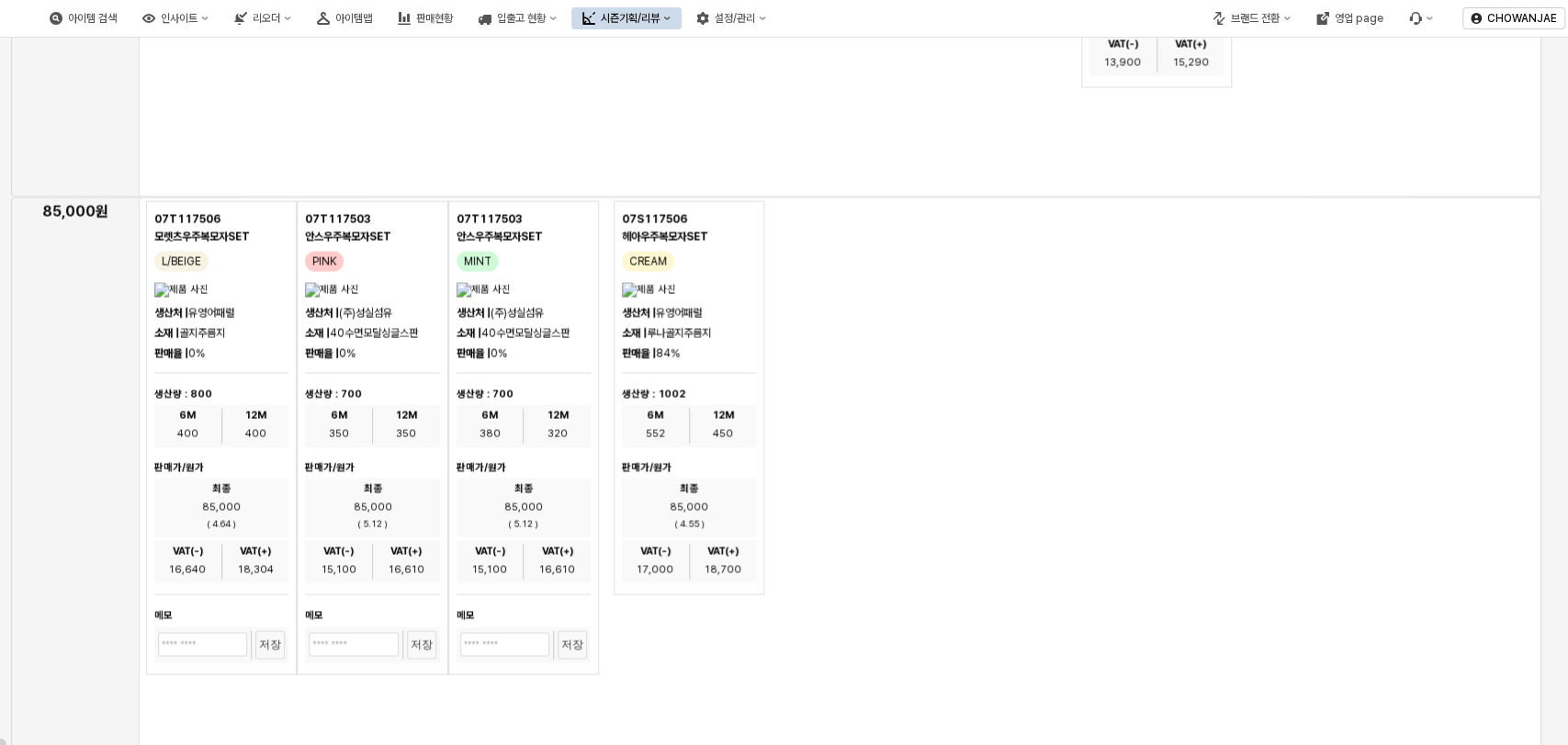
scroll to position [2448, 0]
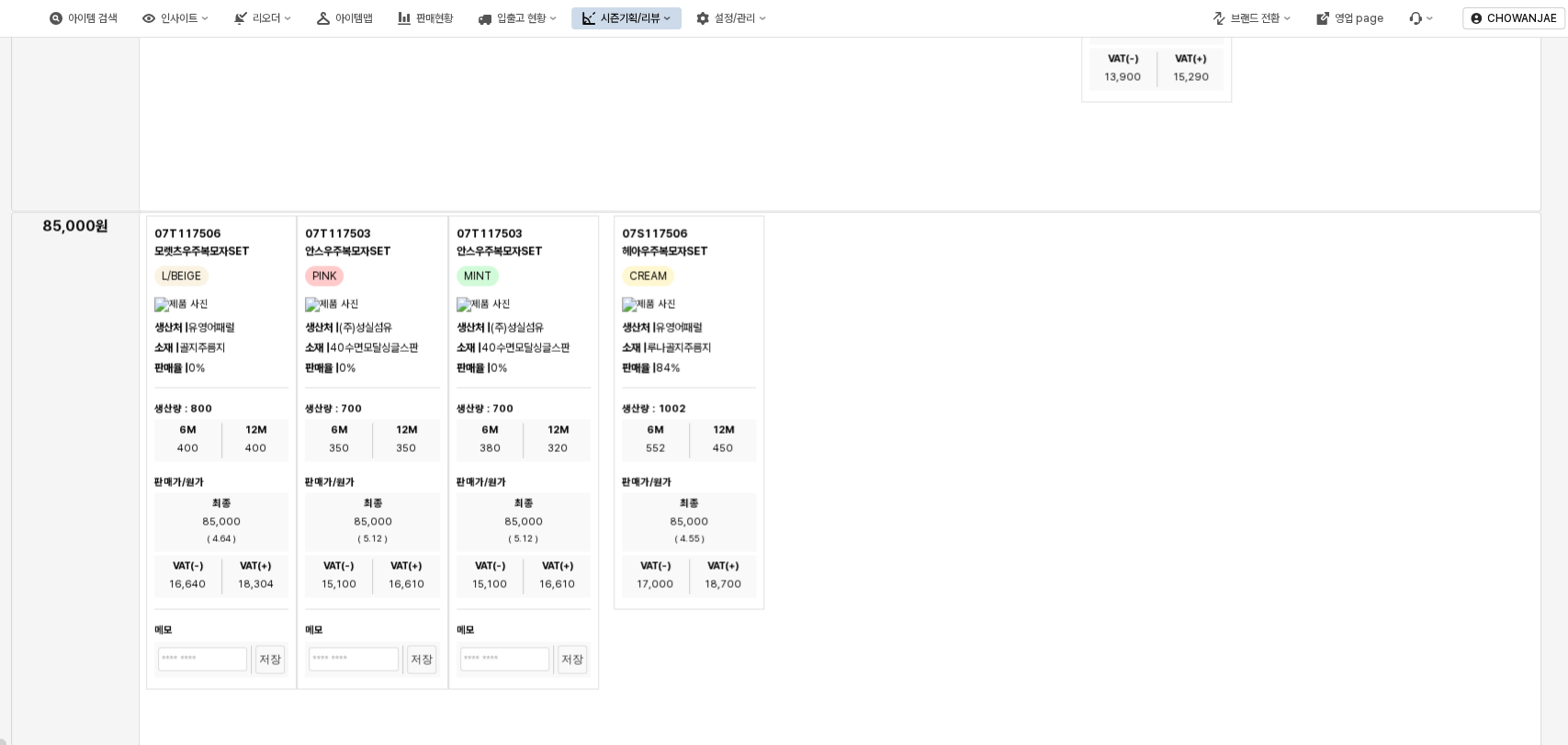
click at [830, 416] on div "07S117506 헤아우주복모자SET CREAM 생산처 | 유영어패럴 소재 | 루나골지주름지 판매율 | 84% 생산량 : 1002 6M 552…" at bounding box center [839, 413] width 452 height 394
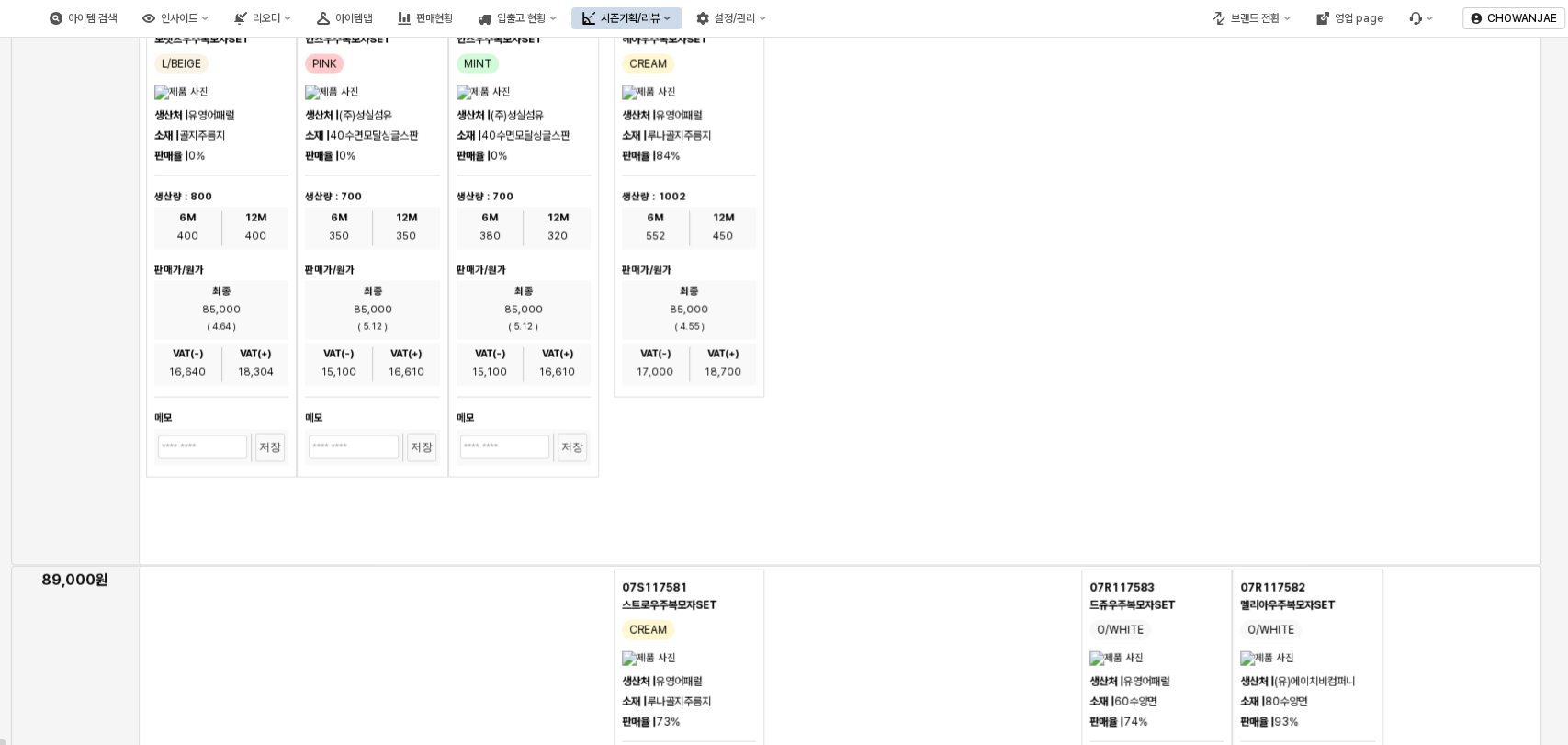
scroll to position [0, 0]
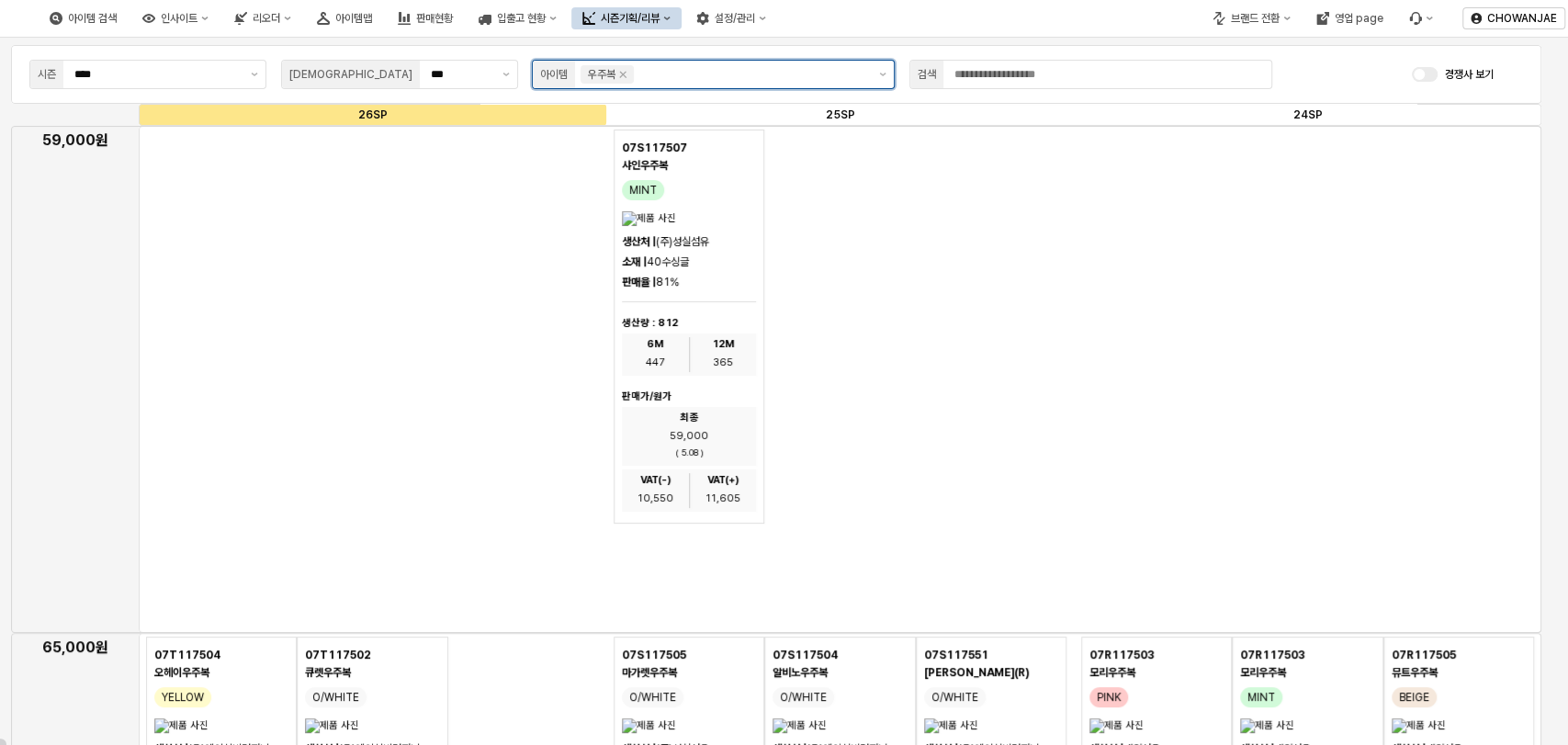
click at [716, 86] on div "우주복" at bounding box center [722, 74] width 297 height 28
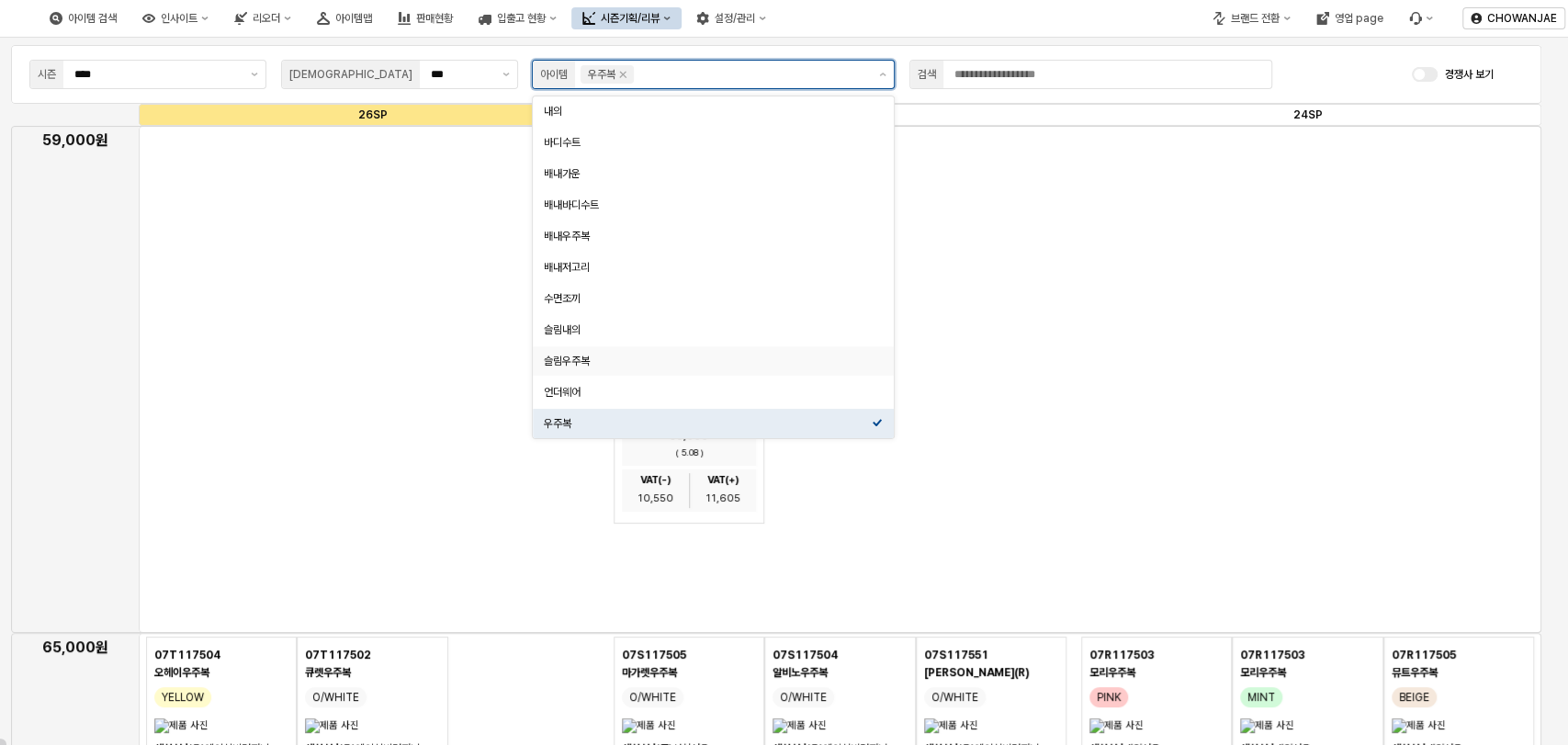
click at [652, 357] on div "슬림우주복" at bounding box center [708, 361] width 328 height 15
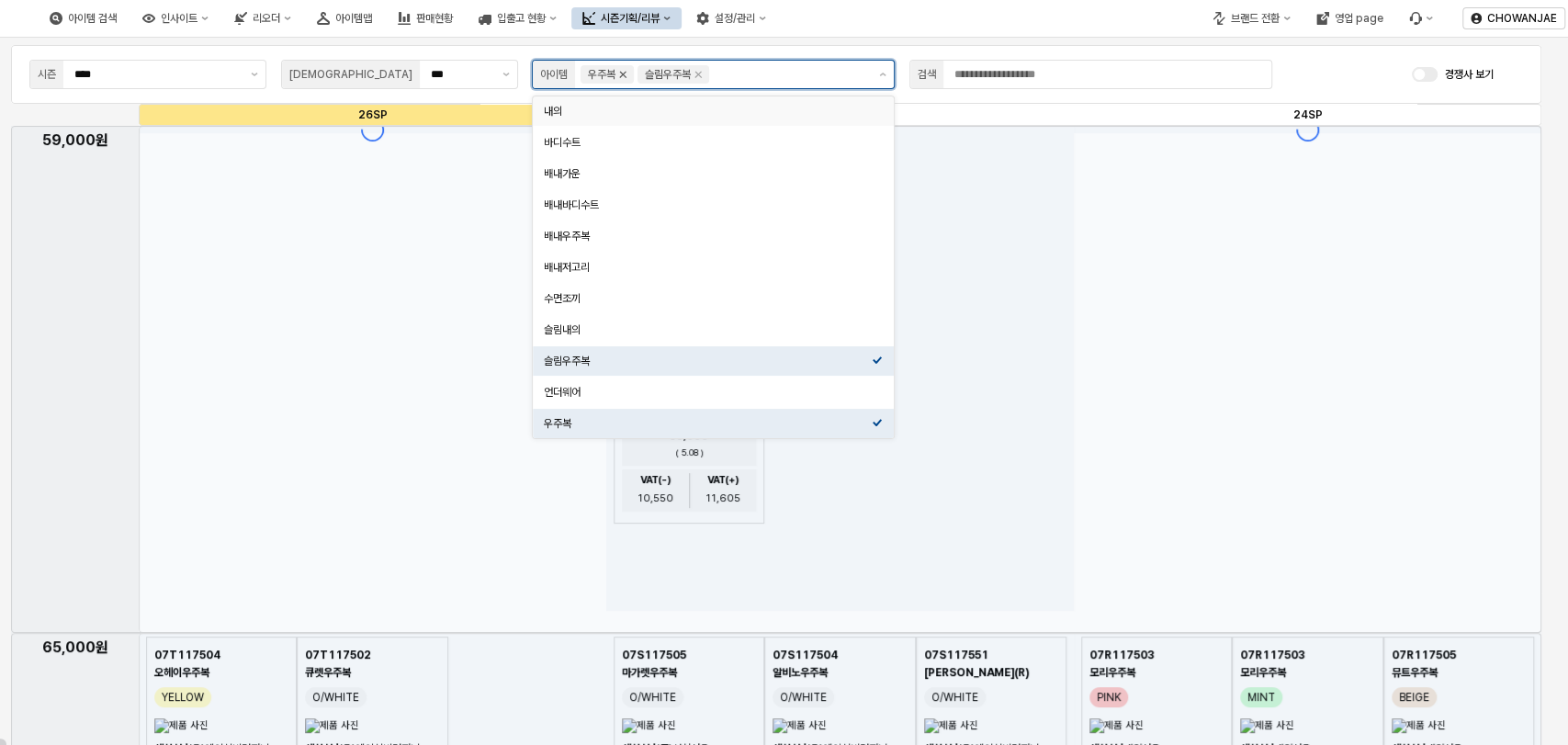
click at [630, 78] on icon "Remove 우주복" at bounding box center [622, 74] width 15 height 15
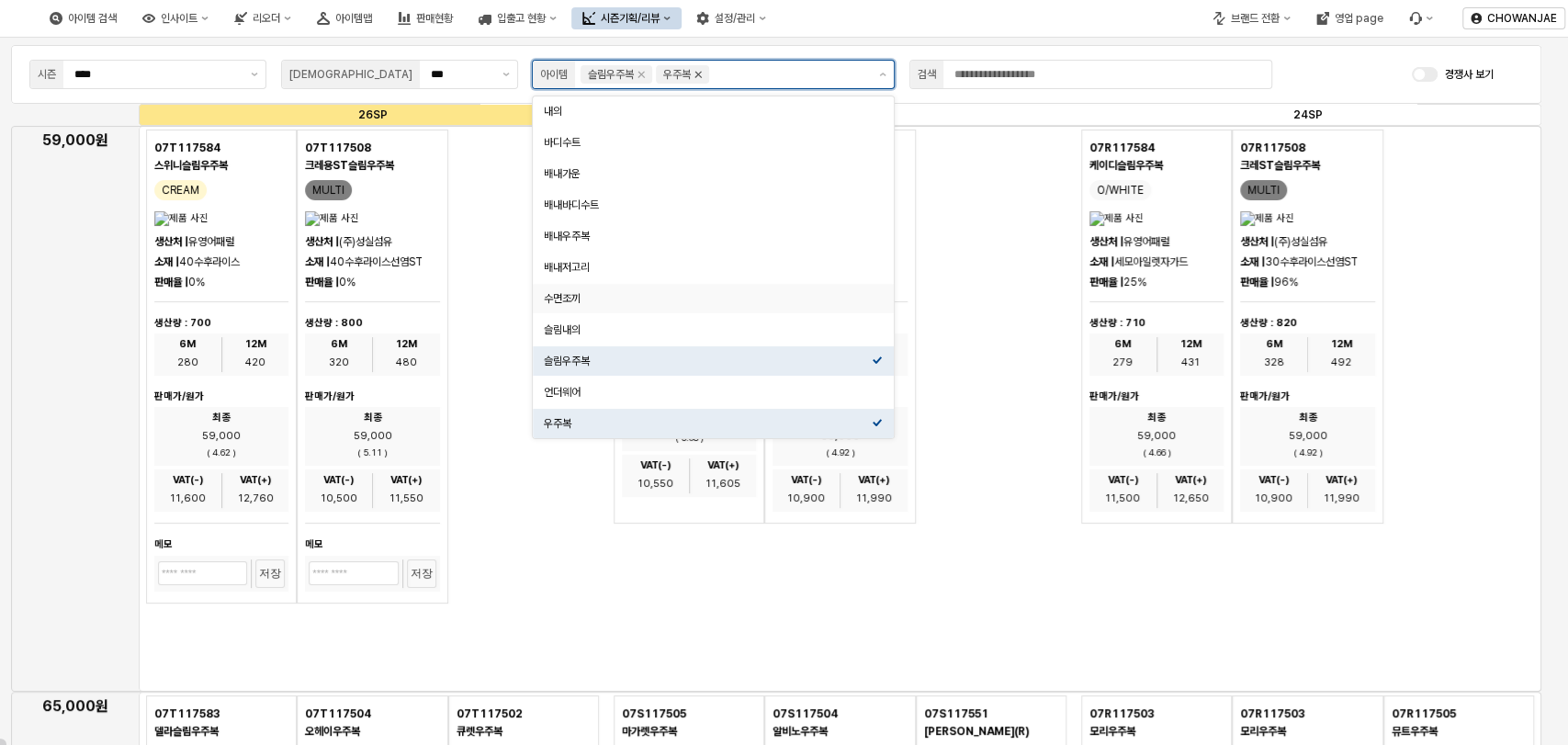
click at [702, 75] on icon "Remove 우주복" at bounding box center [698, 75] width 7 height 7
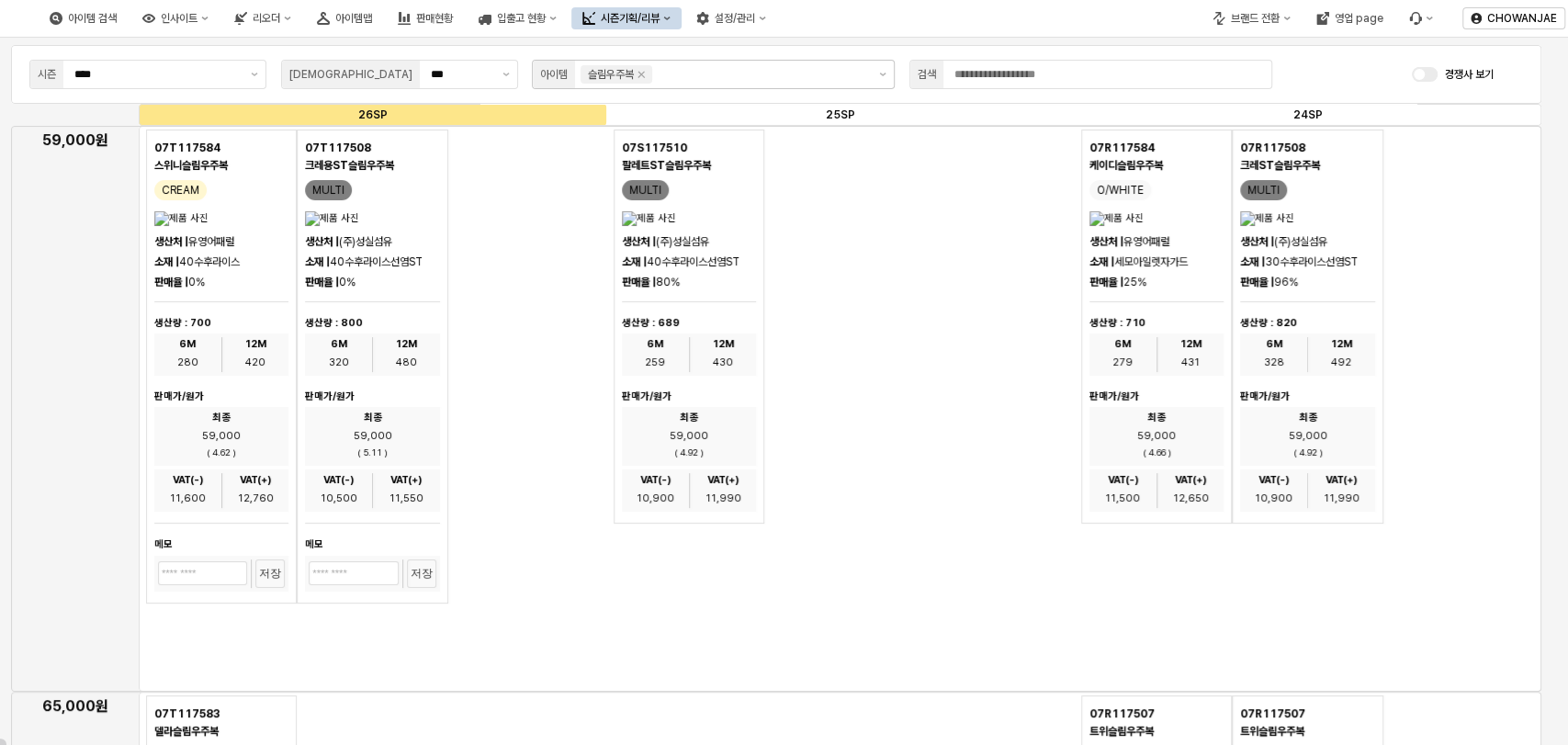
click at [478, 585] on div "07T117584 스위니슬림우주복 CREAM 생산처 | 유영어패럴 소재 | 40수후라이스 판매율 | 0% 생산량 : 700 6M 280 12M…" at bounding box center [372, 366] width 452 height 474
click at [398, 310] on div "07T117508 크레용ST슬림우주복 MULTI 생산처 | (주)성실섬유 소재 | 40수후라이스선염ST 판매율 | 0% 생산량 : 800 6M…" at bounding box center [372, 366] width 151 height 474
drag, startPoint x: 521, startPoint y: 308, endPoint x: 534, endPoint y: 282, distance: 29.1
click at [521, 308] on div "07T117584 스위니슬림우주복 CREAM 생산처 | 유영어패럴 소재 | 40수후라이스 판매율 | 0% 생산량 : 700 6M 280 12M…" at bounding box center [372, 366] width 452 height 474
click at [687, 74] on input "App Frame" at bounding box center [760, 74] width 210 height 19
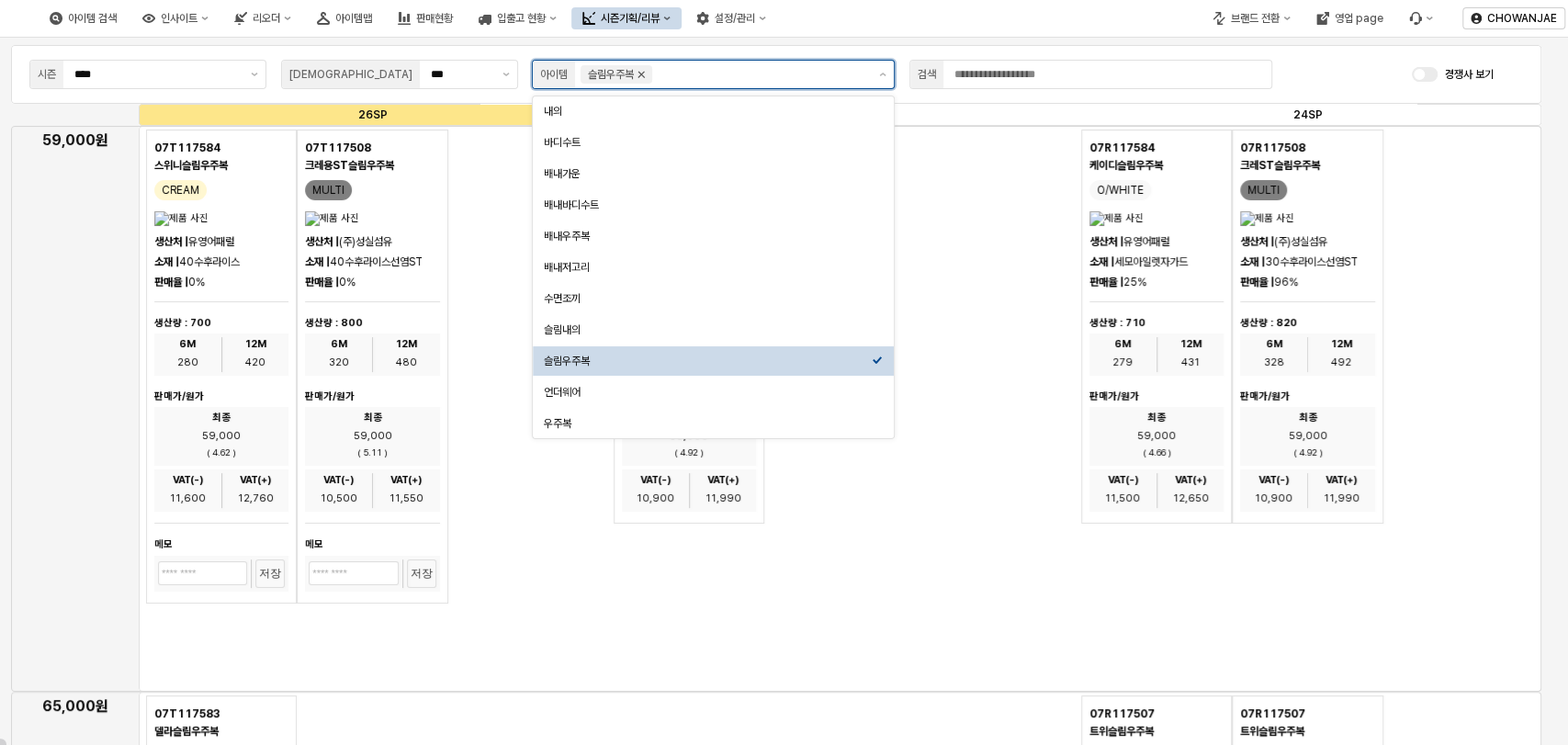
click at [643, 67] on div "슬림우주복" at bounding box center [616, 74] width 72 height 19
click at [584, 396] on div "언더웨어" at bounding box center [708, 391] width 328 height 15
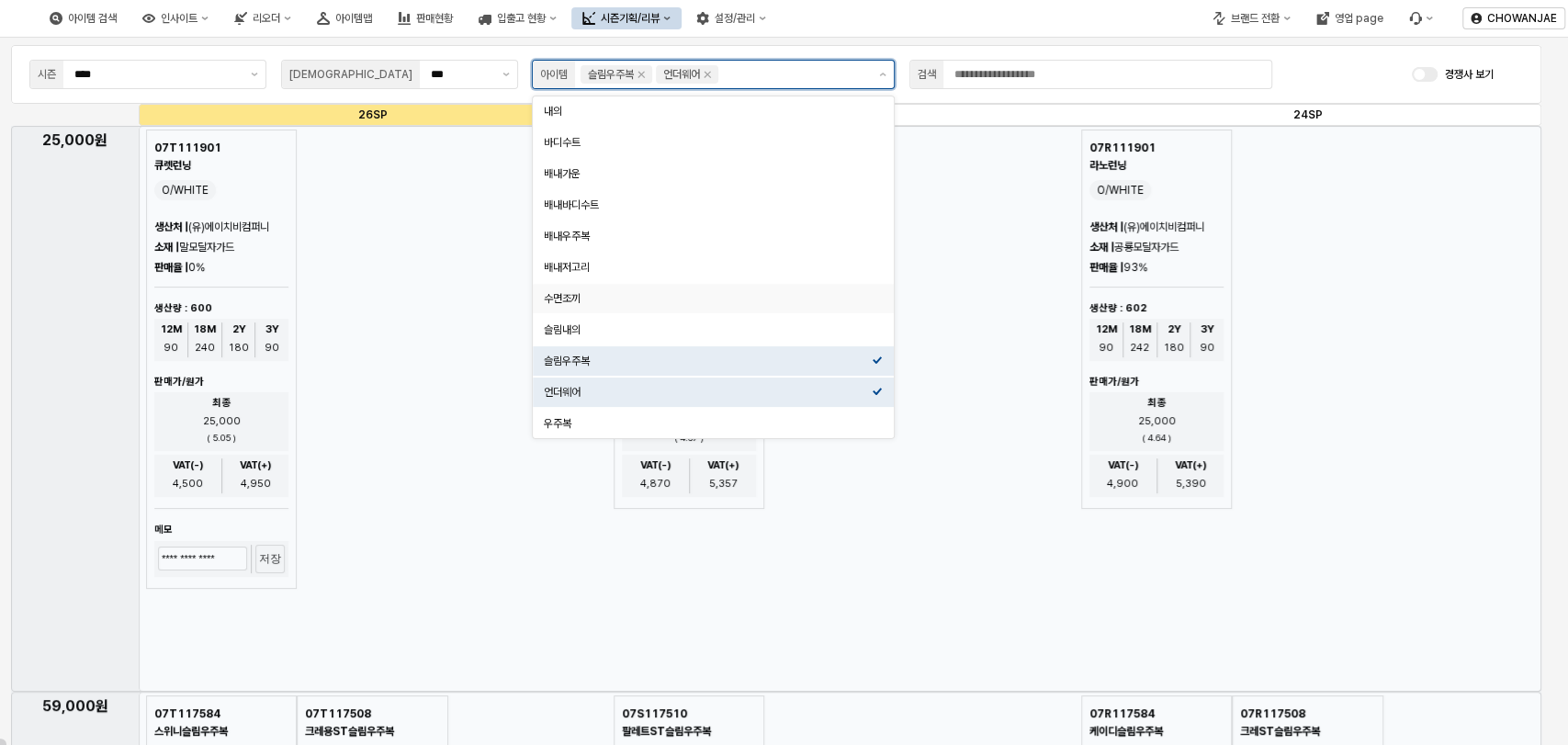
click at [662, 295] on div "수면조끼" at bounding box center [708, 298] width 328 height 15
click at [643, 76] on icon "Remove 슬림우주복" at bounding box center [641, 74] width 15 height 15
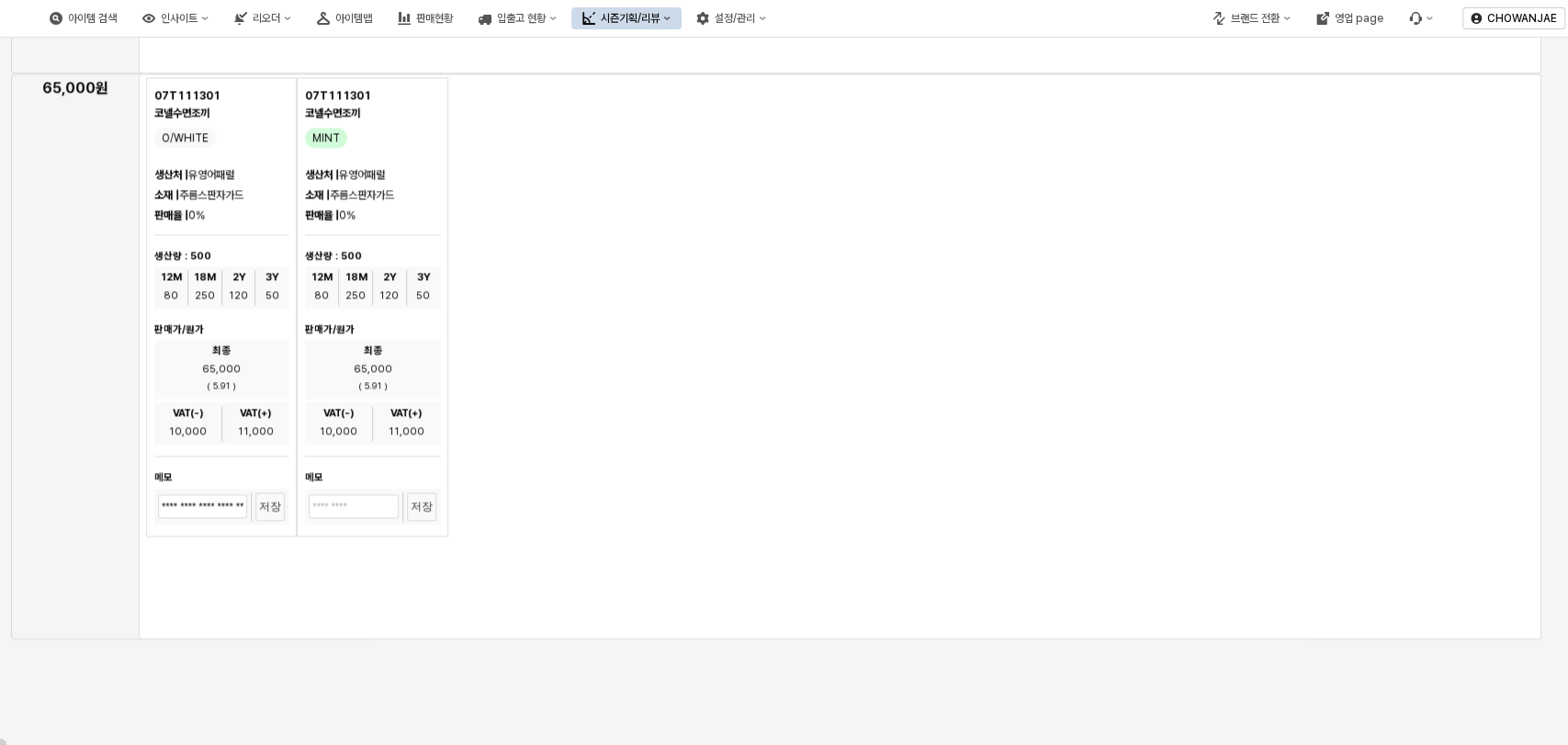
scroll to position [22, 0]
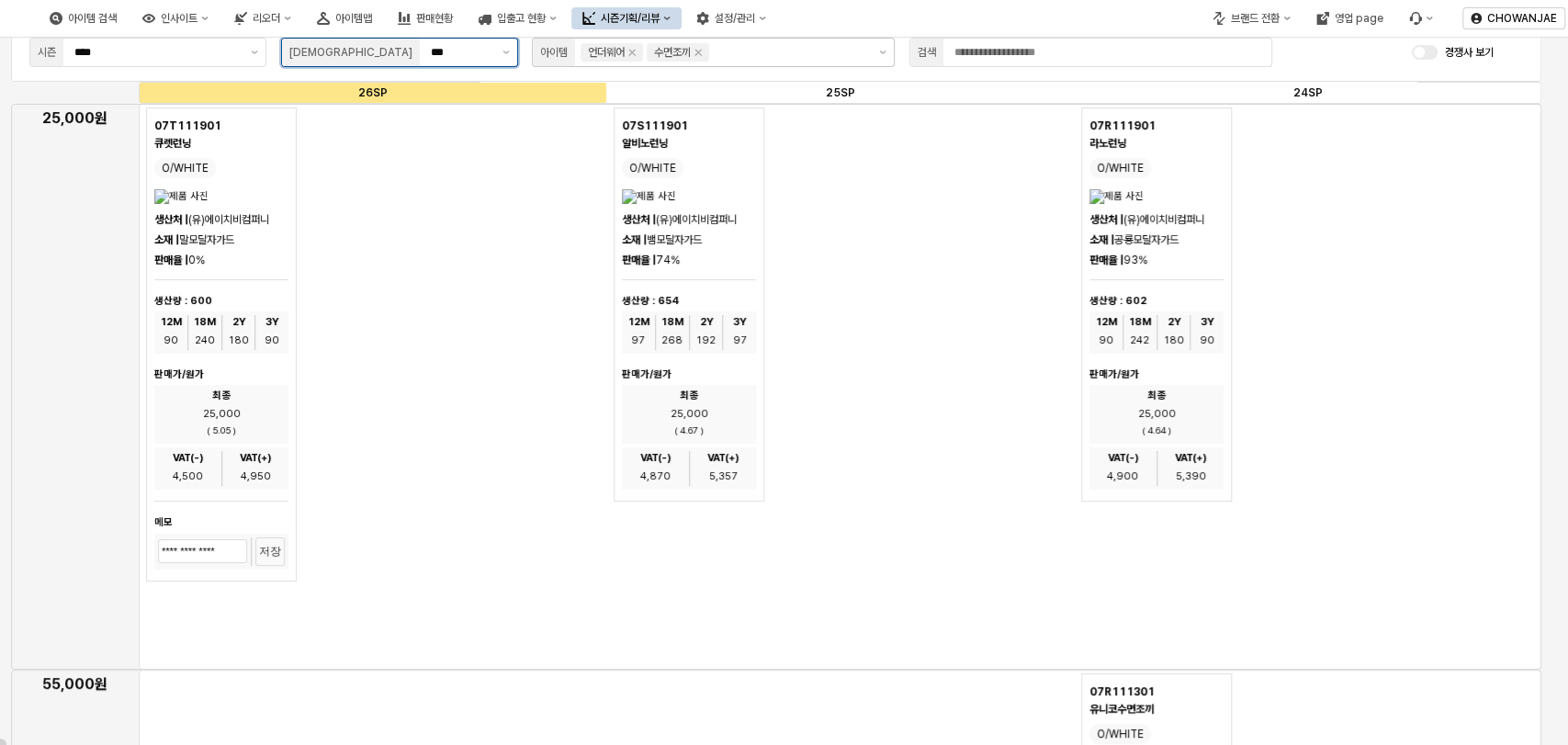
click at [431, 60] on input "***" at bounding box center [460, 52] width 60 height 19
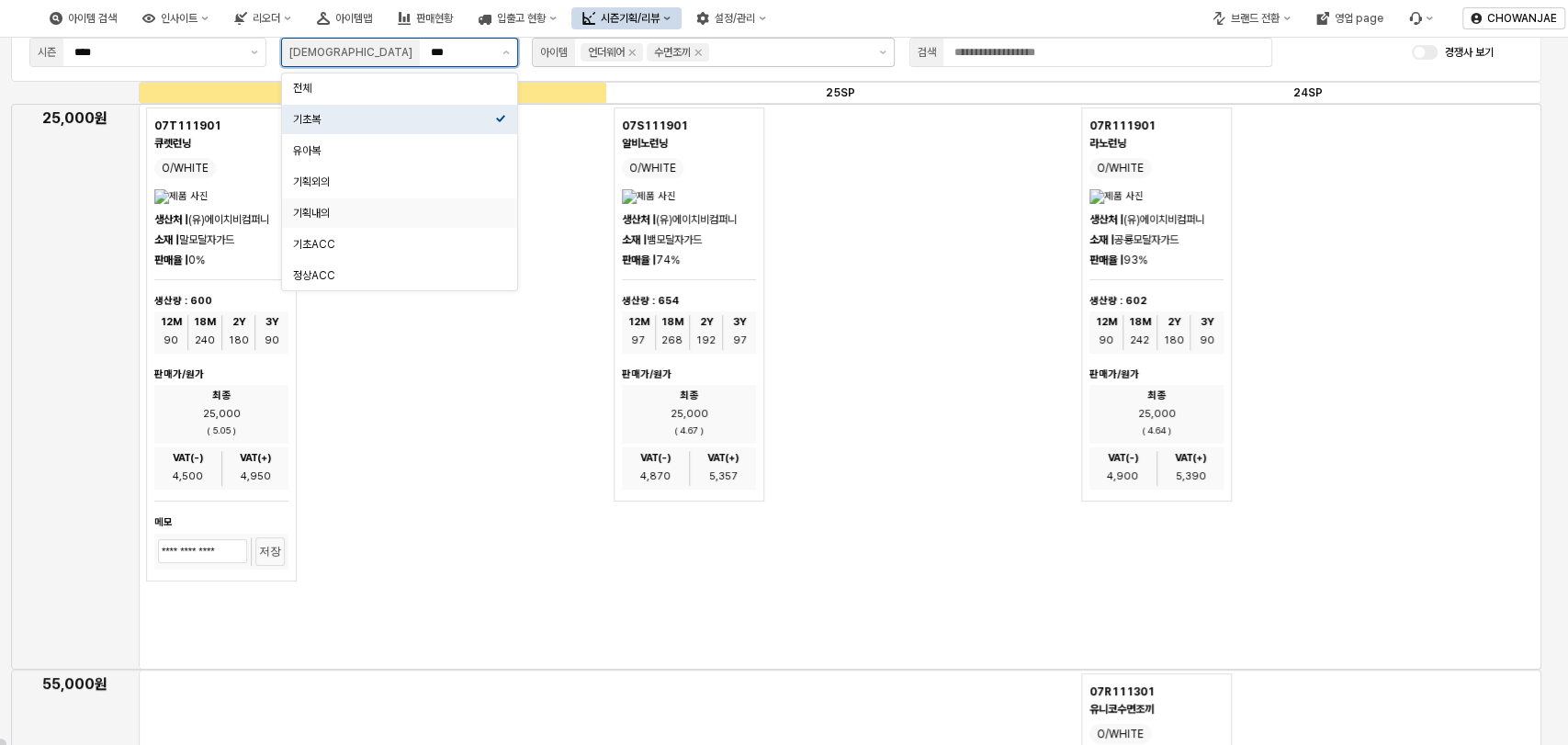
click at [370, 208] on div "기획내의" at bounding box center [393, 213] width 202 height 15
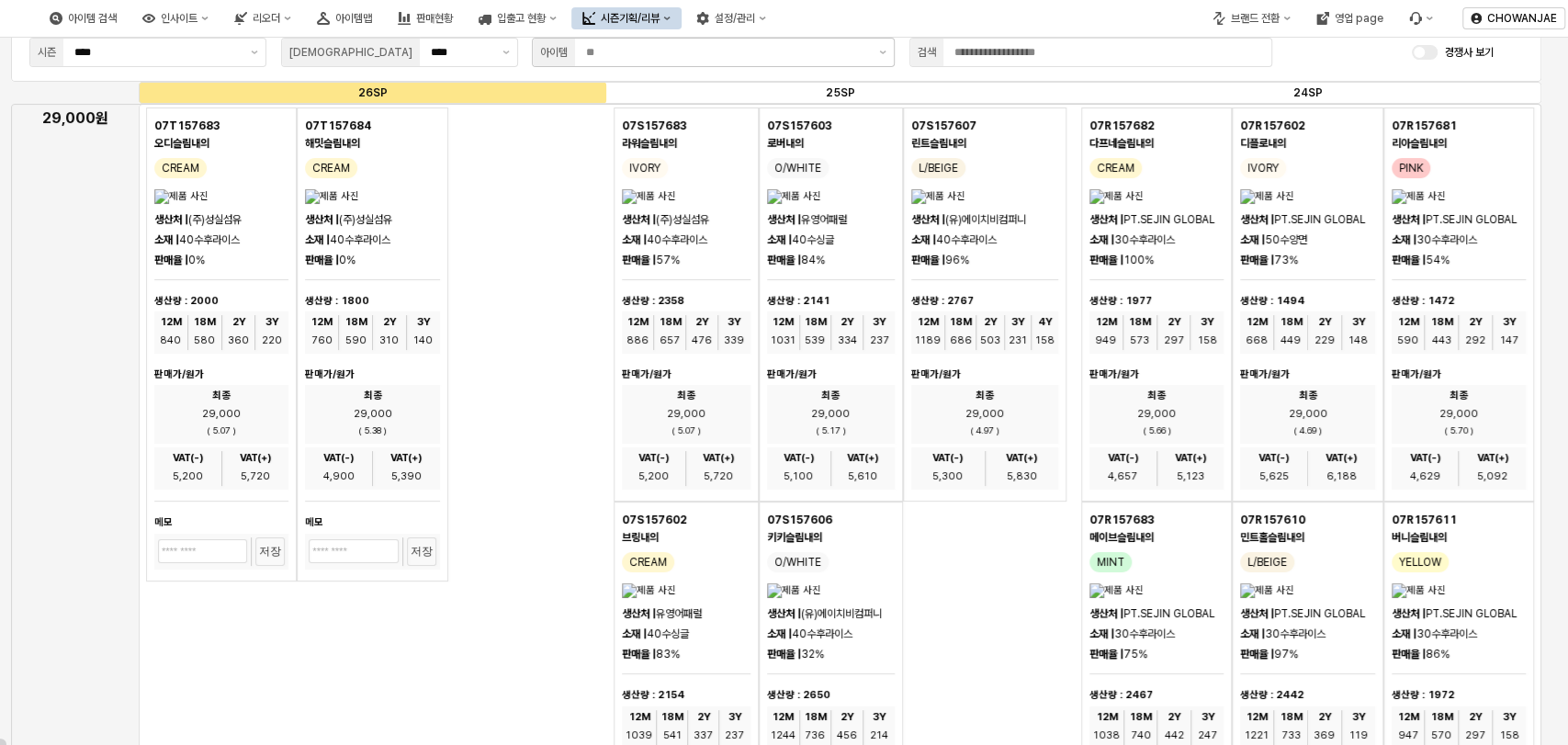
click at [551, 492] on div "07T157683 오디슬림내의 CREAM 생산처 | (주)성실섬유 소재 | 40수후라이스 판매율 | 0% 생산량 : 2000 12M 840 1…" at bounding box center [372, 344] width 452 height 474
click at [501, 295] on div "07T157683 오디슬림내의 CREAM 생산처 | (주)성실섬유 소재 | 40수후라이스 판매율 | 0% 생산량 : 2000 12M 840 1…" at bounding box center [372, 344] width 452 height 474
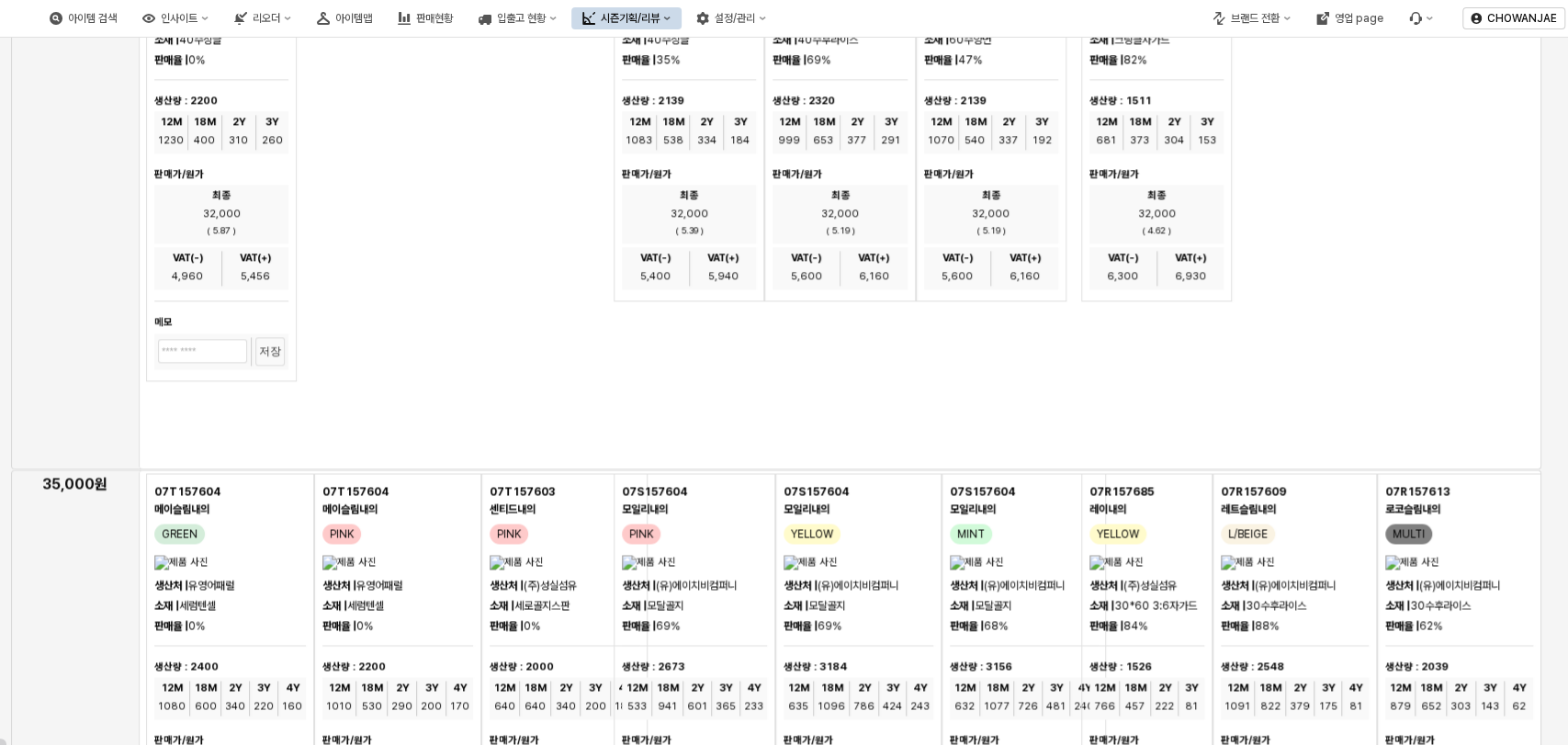
scroll to position [1383, 0]
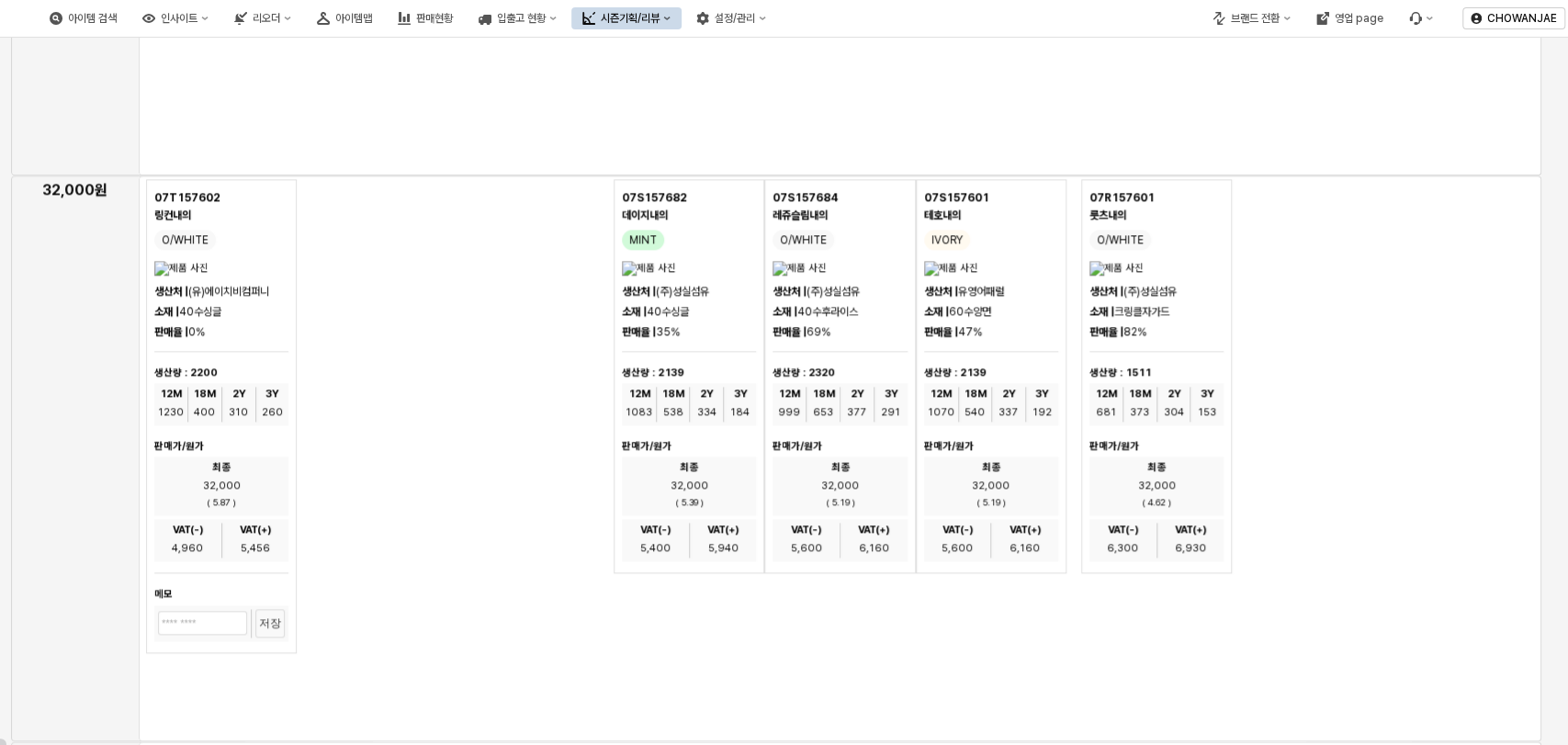
click at [323, 449] on div "07T157602 링컨내의 O/WHITE 생산처 | (유)에이치비컴퍼니 소재 | 40수싱글 판매율 | 0% 생산량 : 2200 12M 1230…" at bounding box center [372, 416] width 452 height 474
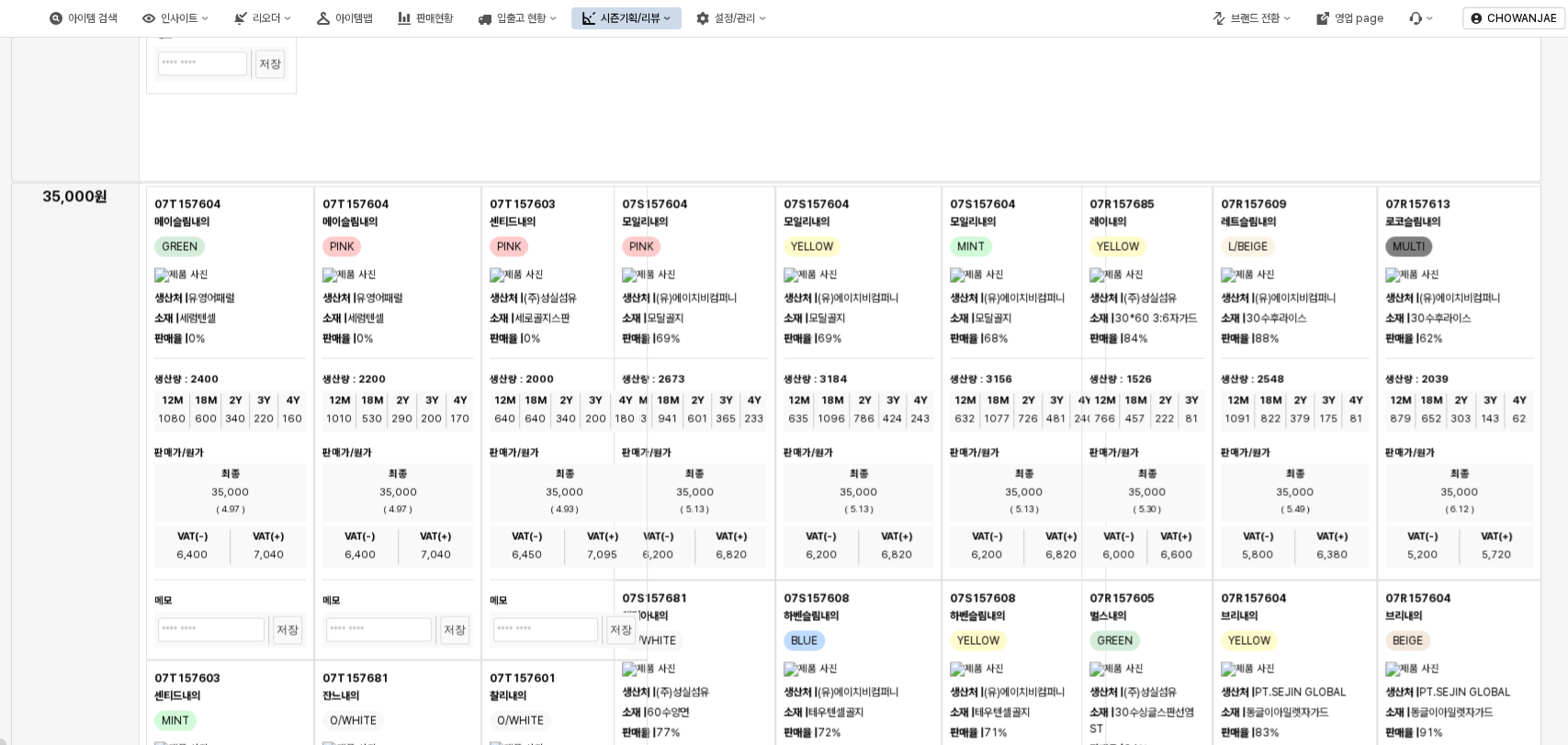
scroll to position [1927, 0]
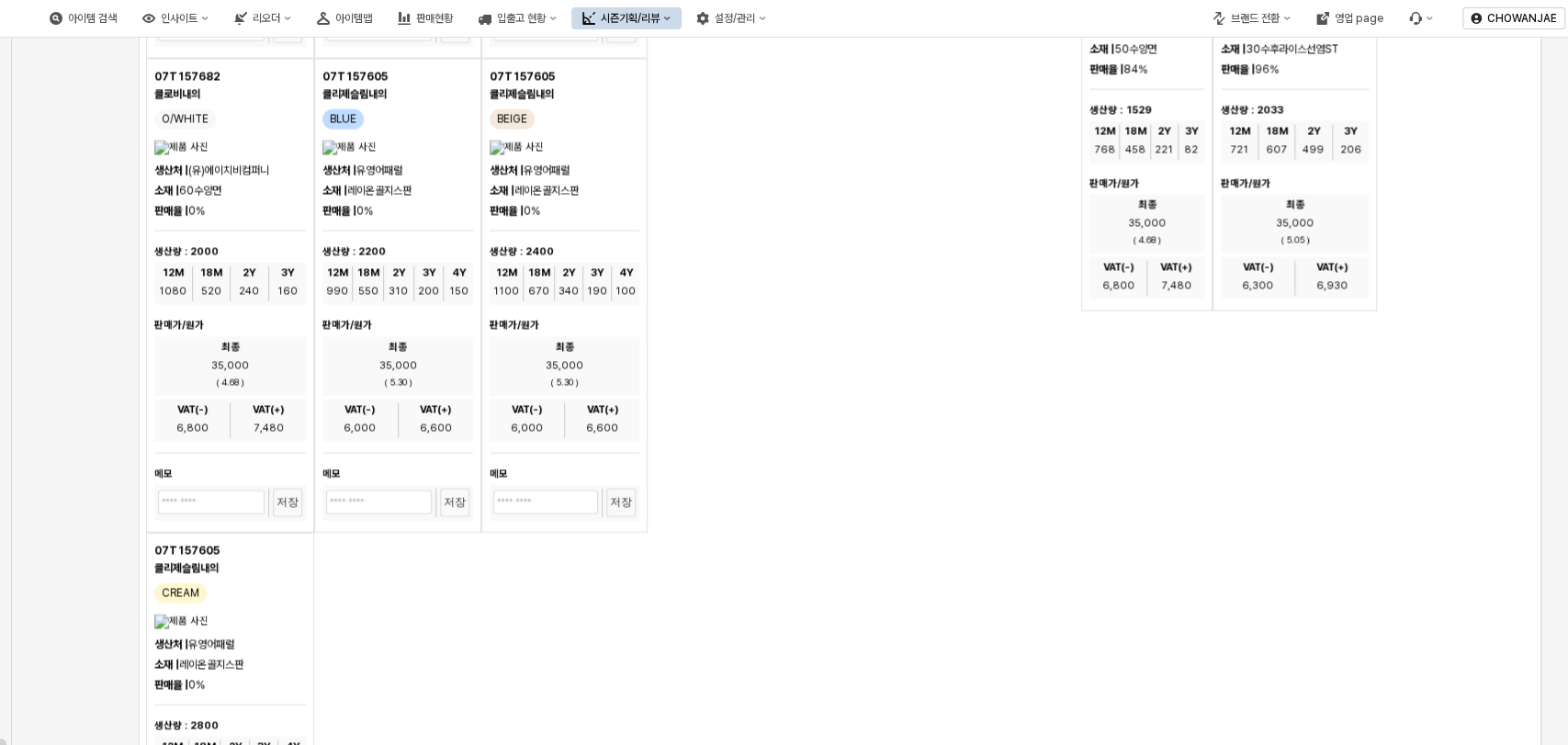
scroll to position [2743, 0]
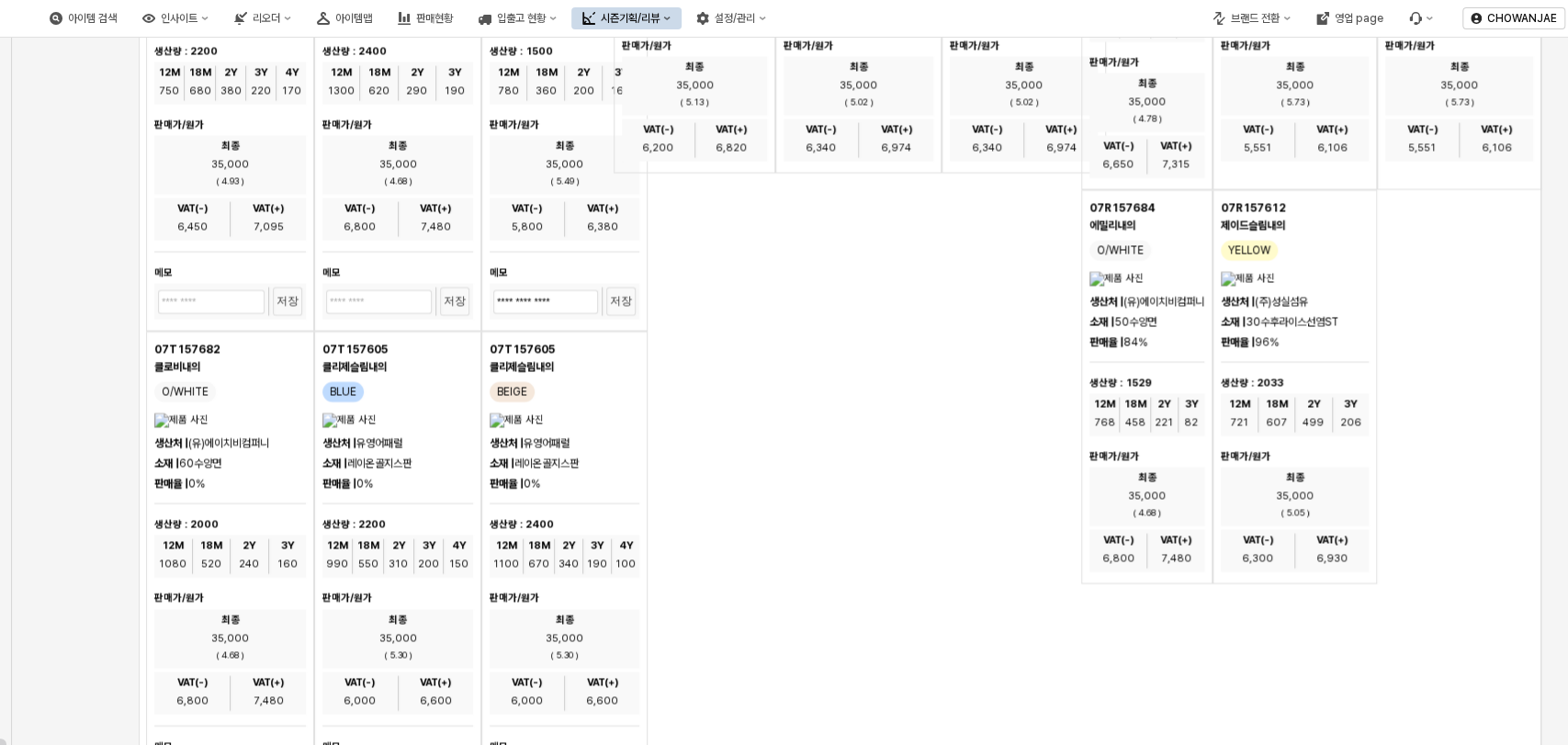
click at [692, 498] on div "App Frame" at bounding box center [840, 505] width 1402 height 2248
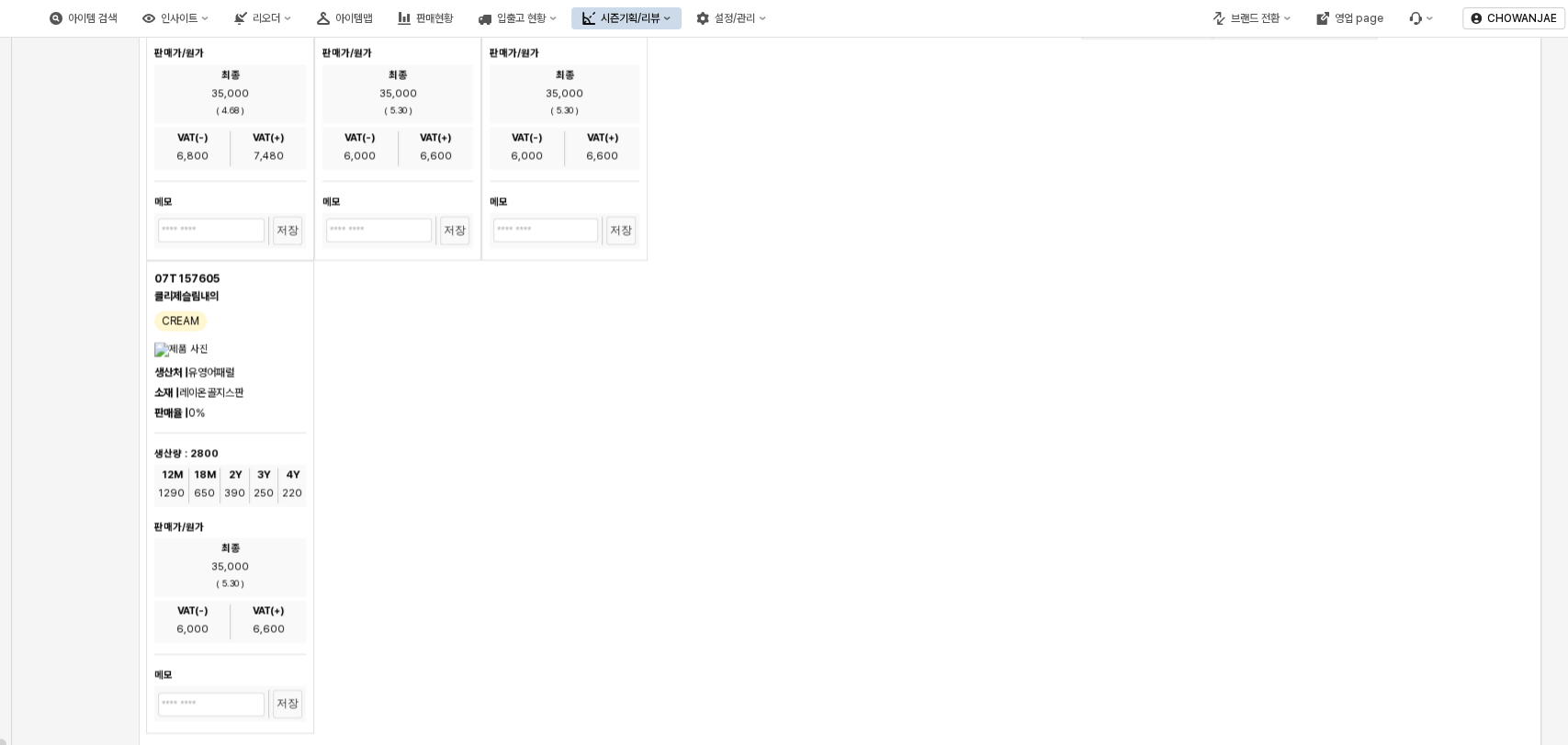
scroll to position [3015, 0]
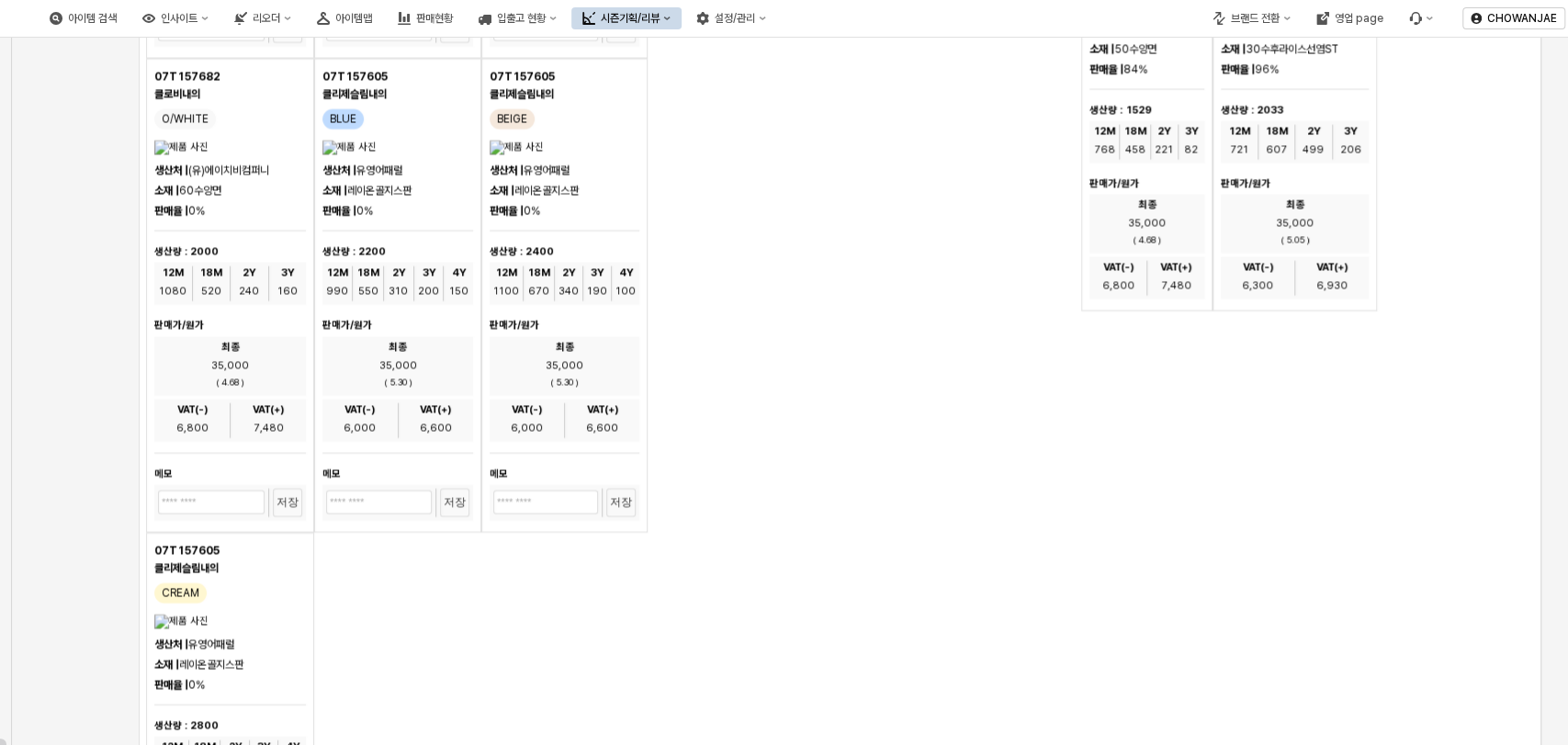
click at [814, 493] on div "App Frame" at bounding box center [840, 232] width 1402 height 2248
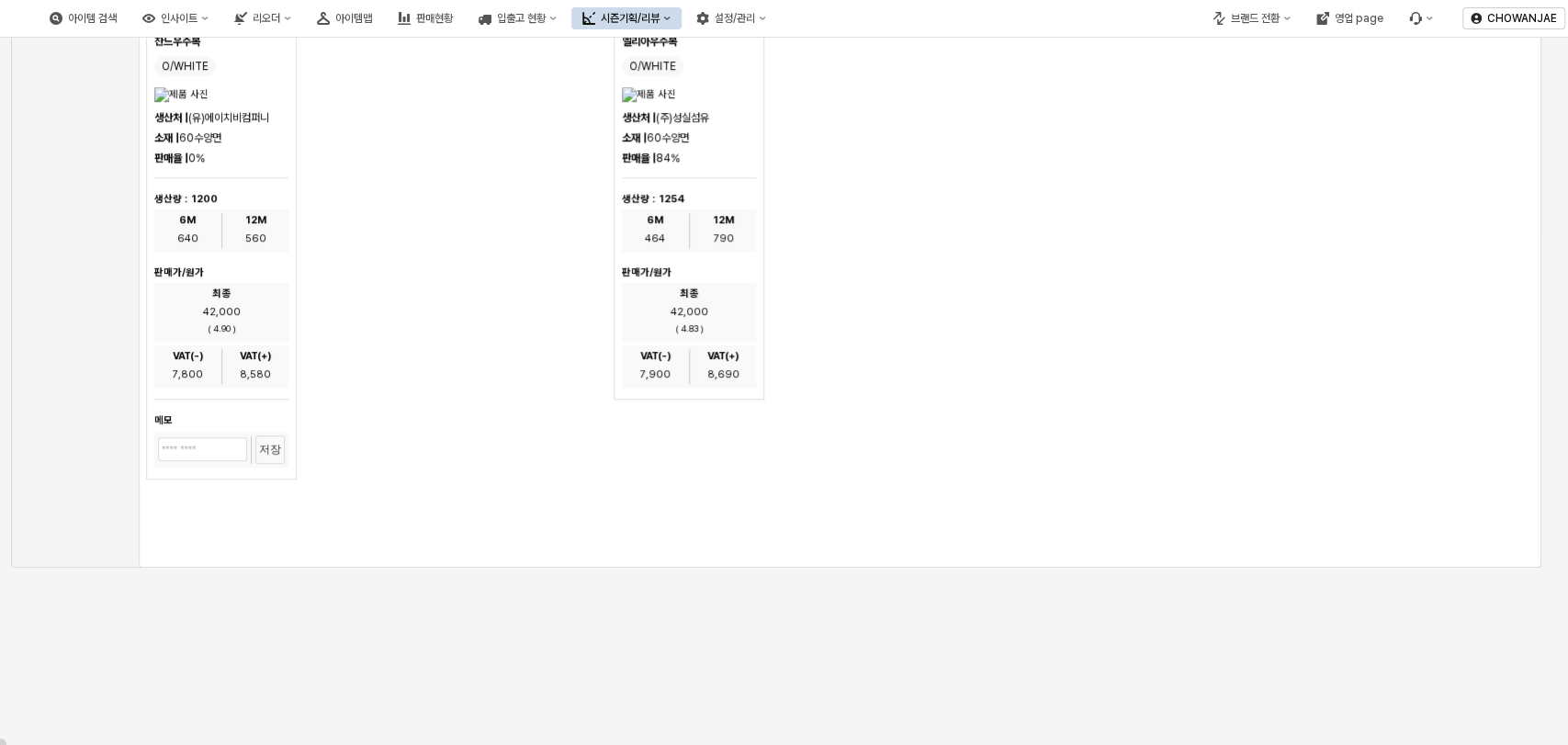
scroll to position [5464, 0]
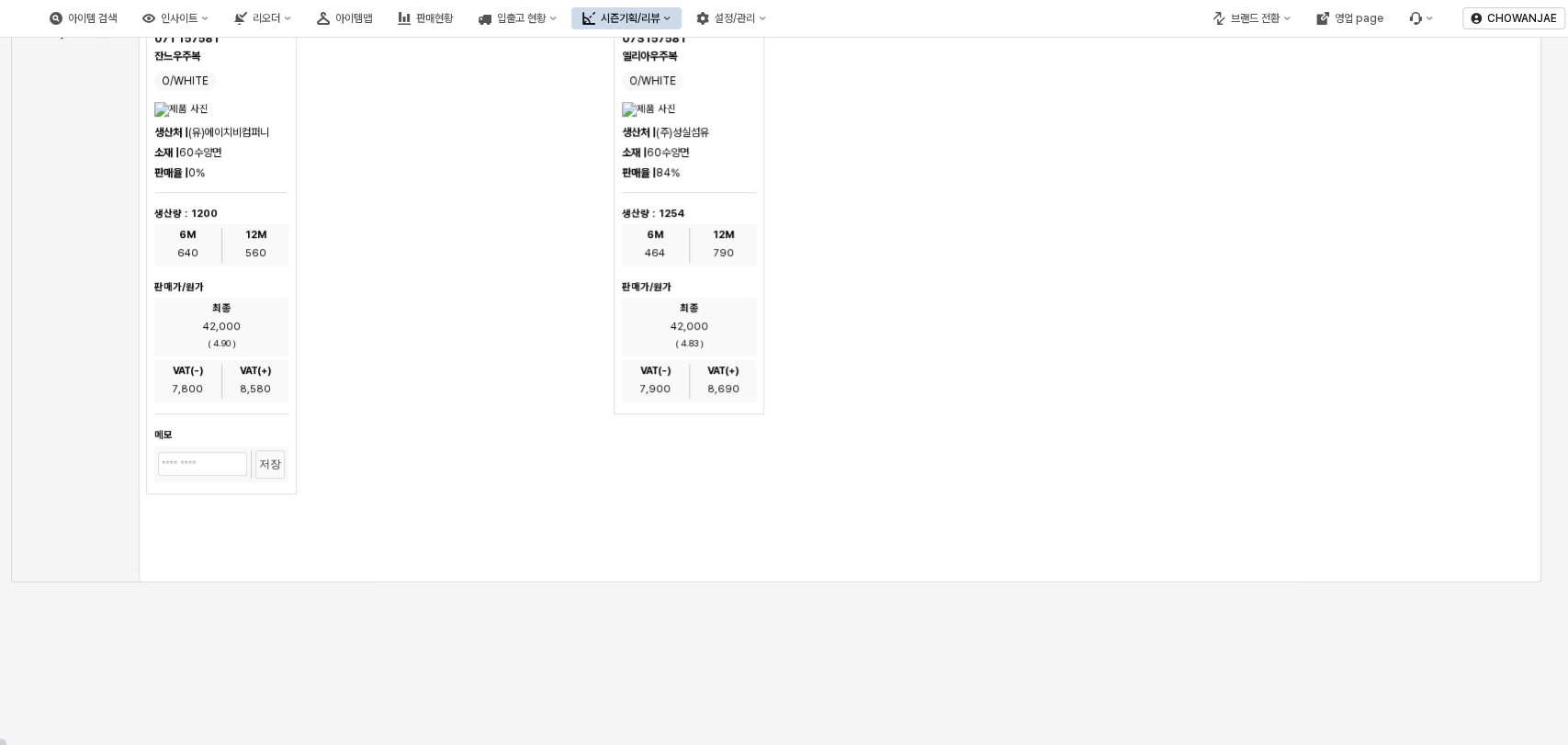
click at [918, 356] on div "07S157581 엘리아우주복 O/WHITE 생산처 | (주)성실섬유 소재 | 60수양면 판매율 | 84% 생산량 : 1254 6M 464 1…" at bounding box center [839, 217] width 452 height 394
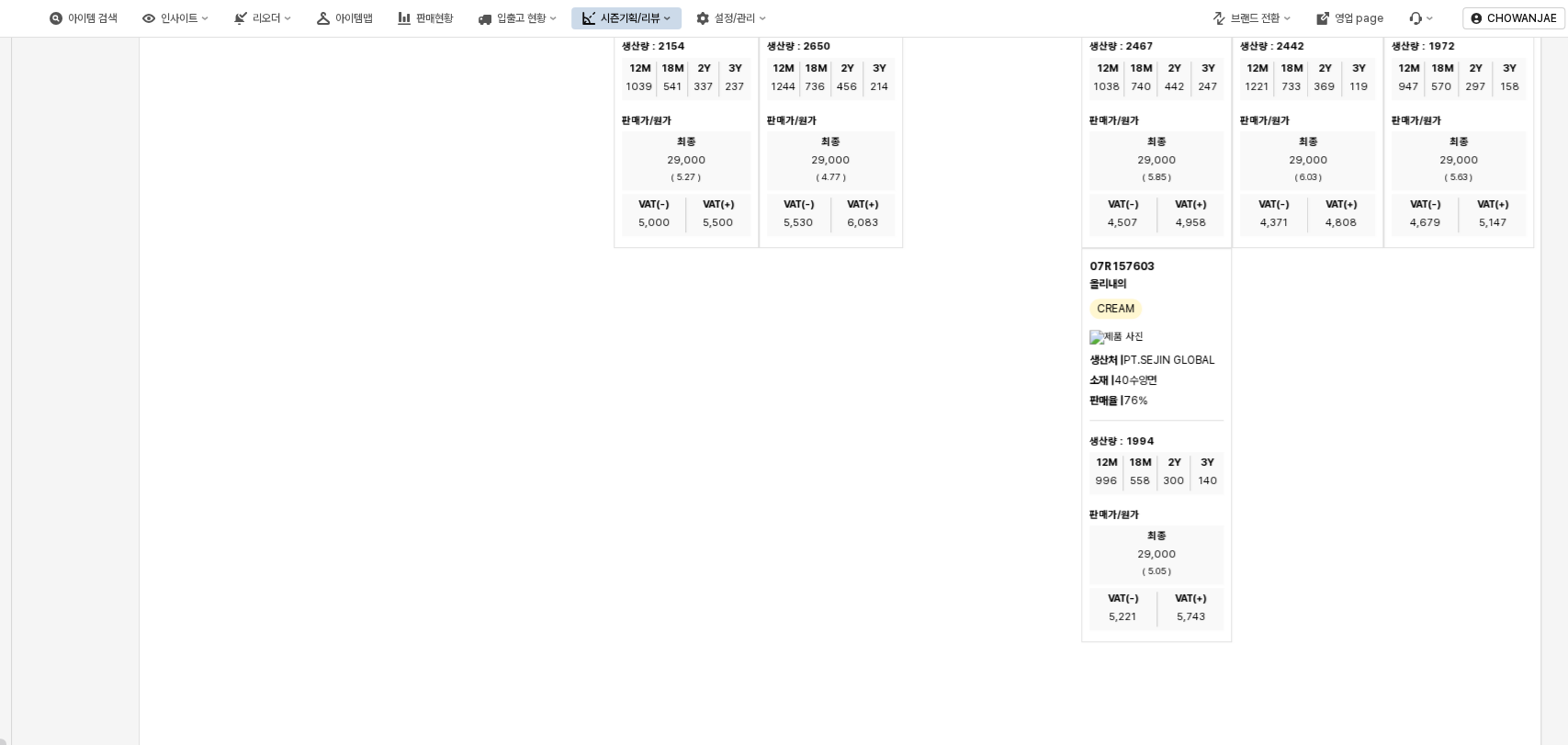
scroll to position [0, 0]
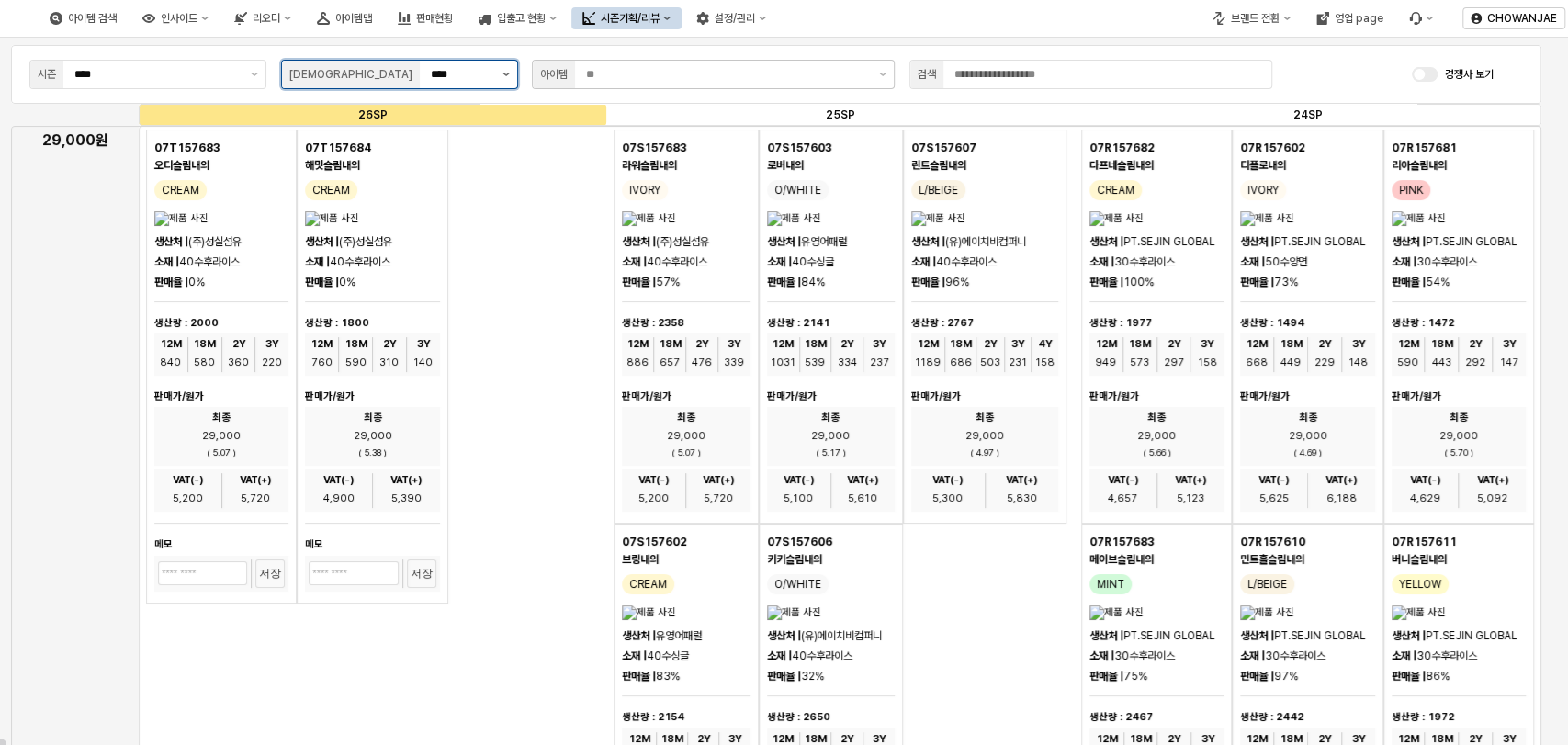
click at [510, 75] on button "제안 사항 표시" at bounding box center [506, 74] width 22 height 28
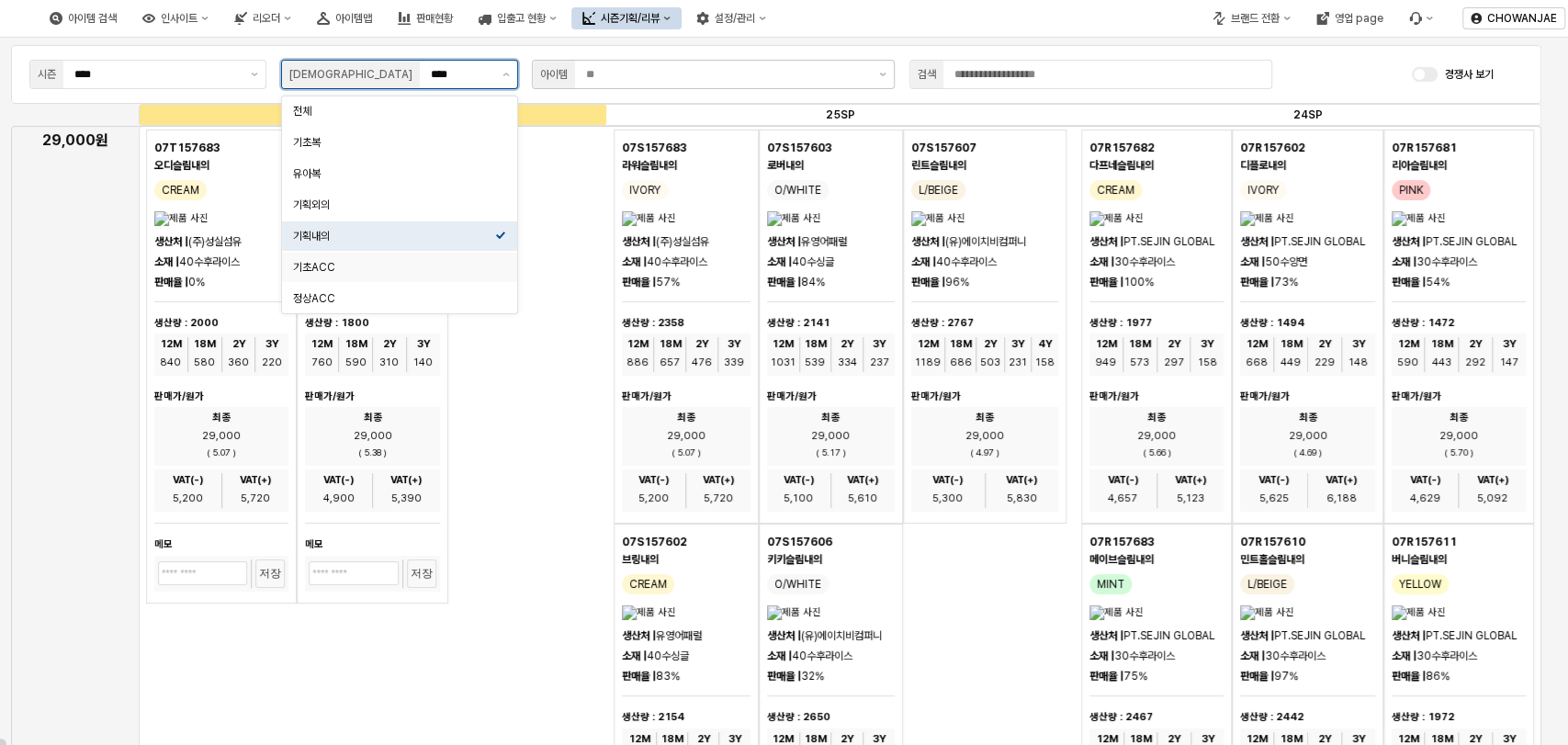
click at [411, 264] on div "기초ACC" at bounding box center [393, 267] width 202 height 15
type input "*****"
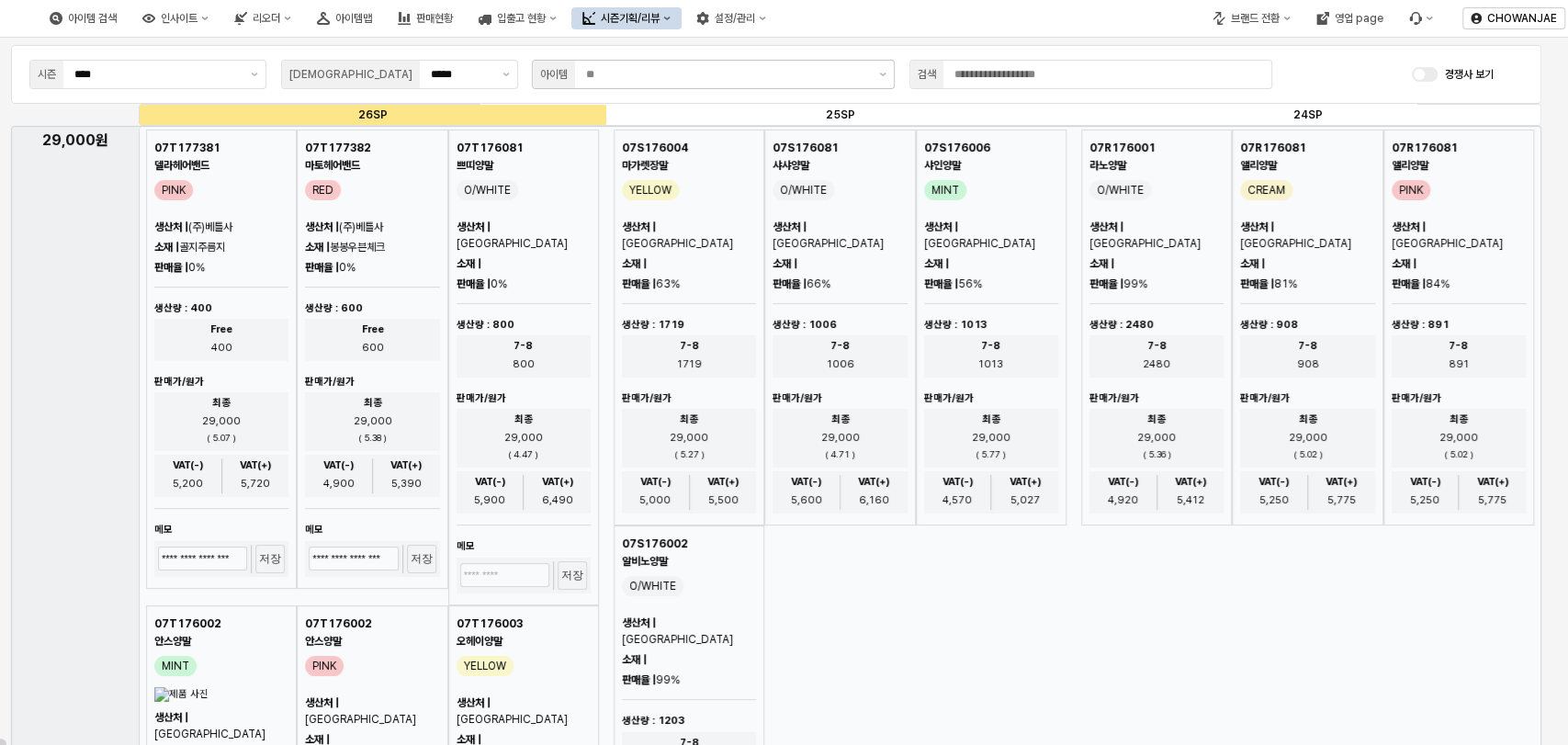
click at [584, 53] on div "시즌 **** 복종 ***** 아이템 검색 경쟁사 보기" at bounding box center [776, 75] width 1530 height 59
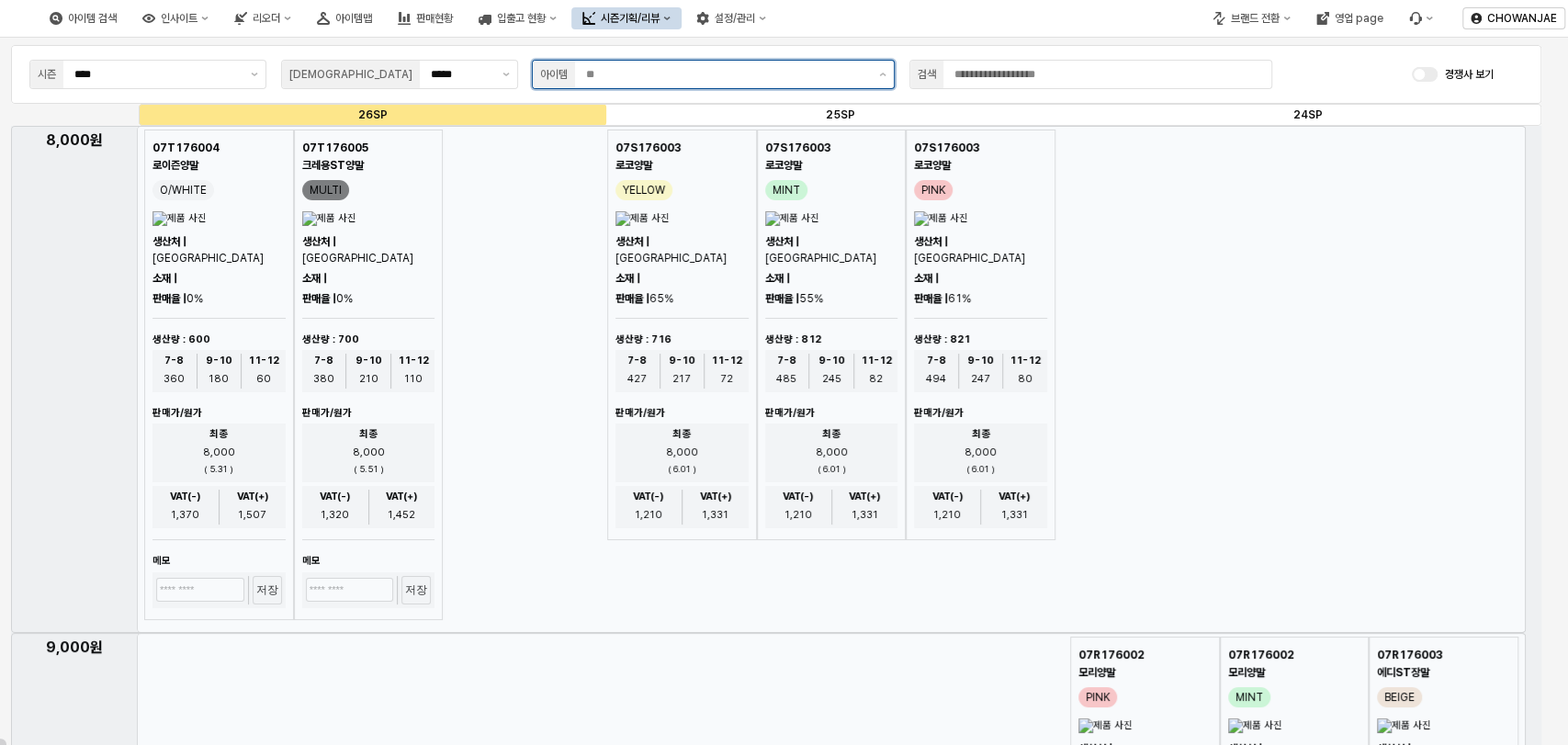
click at [614, 66] on input "App Frame" at bounding box center [726, 74] width 282 height 19
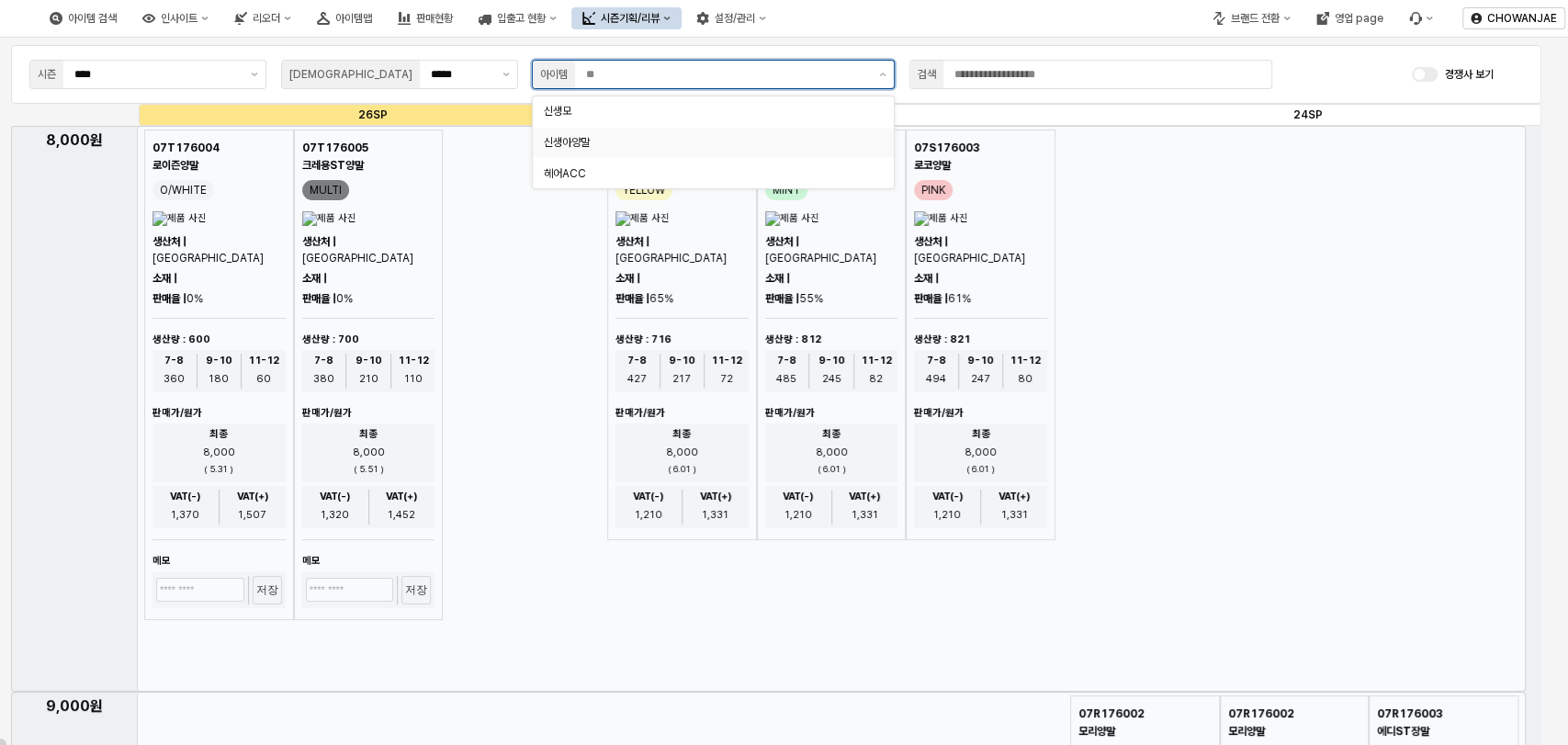
click at [567, 141] on div "신생아양말" at bounding box center [708, 142] width 328 height 15
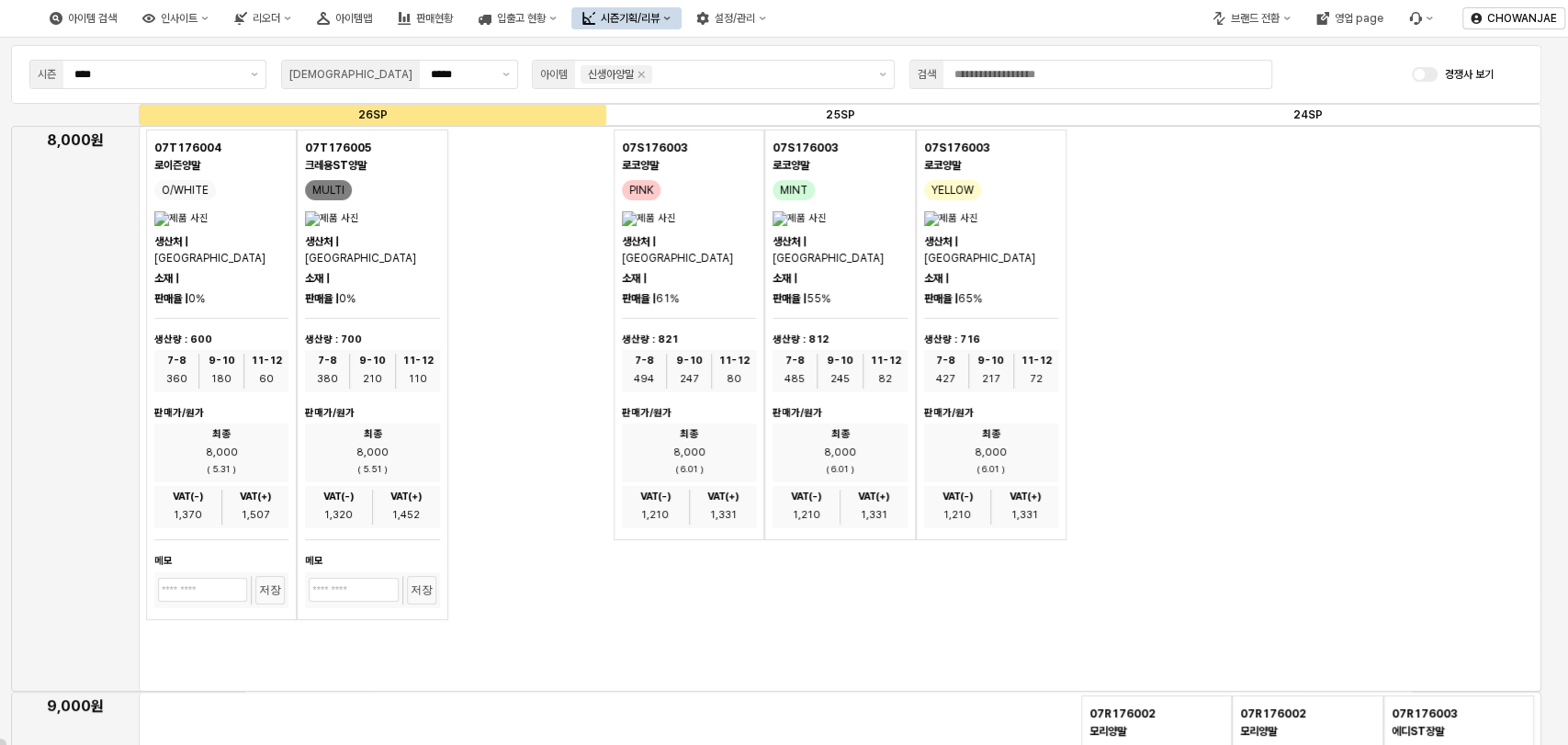
click at [557, 342] on div "07T176004 로이즌양말 O/WHITE 생산처 | 경덕섬유 소재 | 판매율 | 0% 생산량 : 600 7-8 360 9-10 180 11-…" at bounding box center [372, 374] width 452 height 491
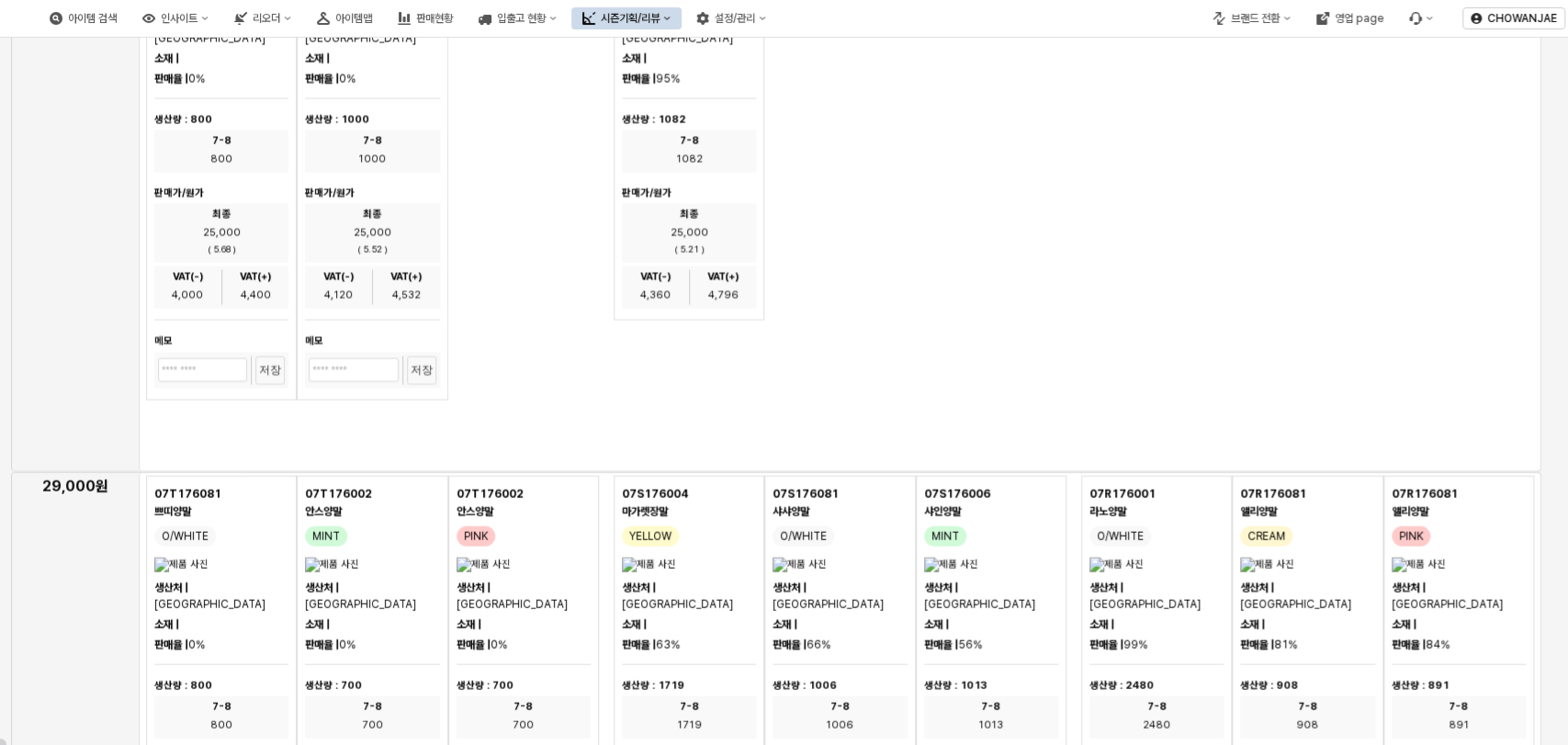
scroll to position [2720, 0]
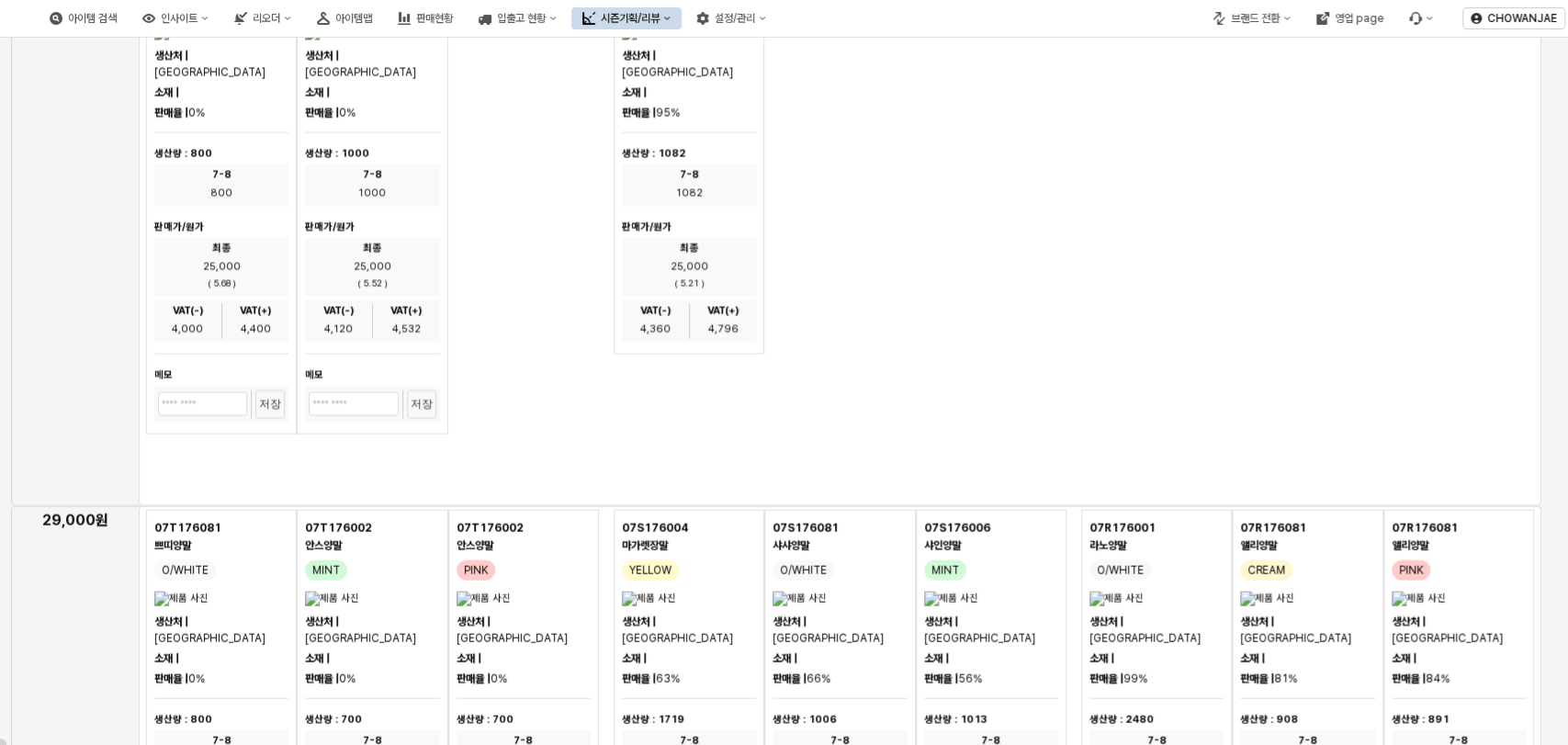
click at [522, 345] on div "07T176006 레브양말 CREAM 생산처 | [GEOGRAPHIC_DATA] 소재 | 판매율 | 0% 생산량 : 800 7-8 800 판매…" at bounding box center [372, 189] width 452 height 491
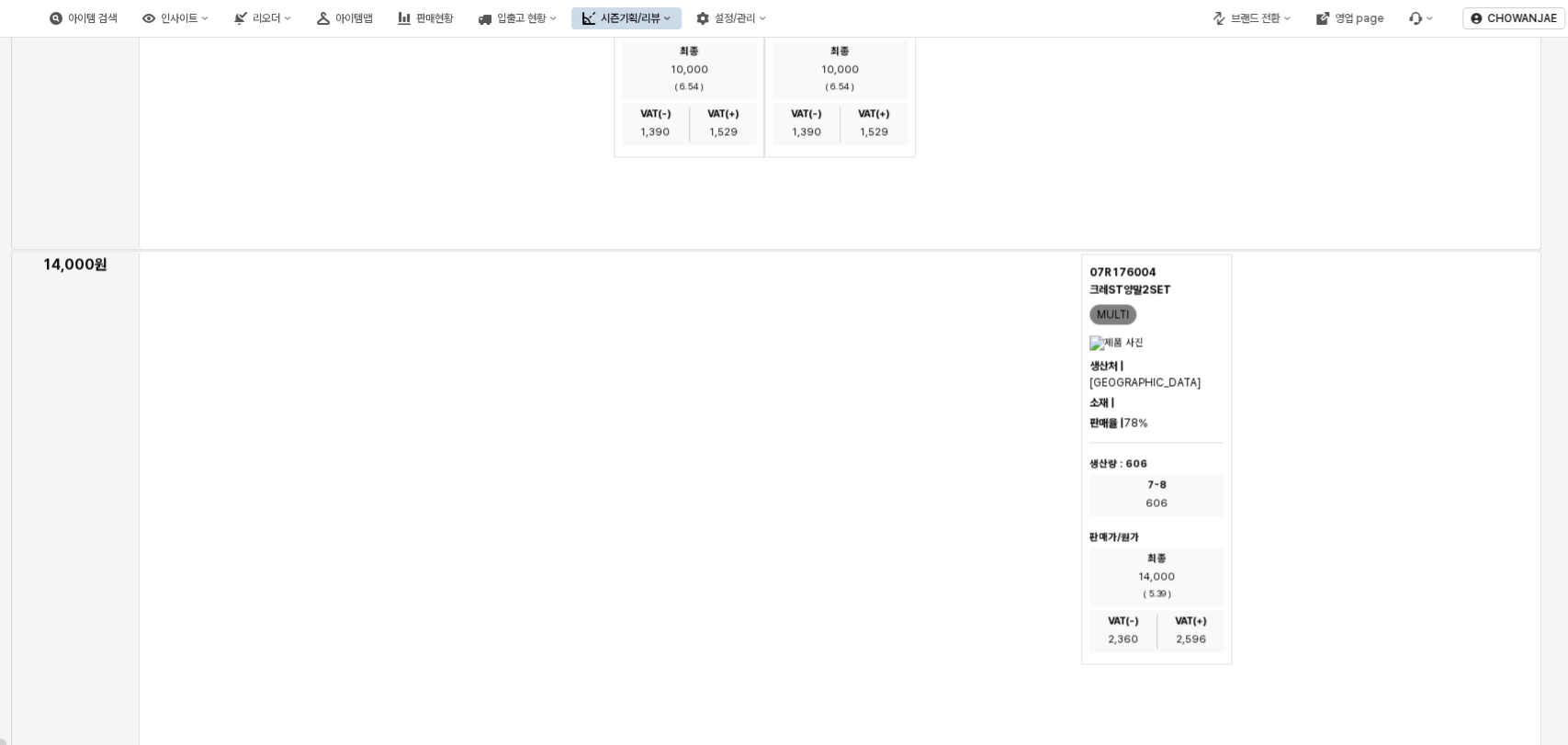
scroll to position [0, 0]
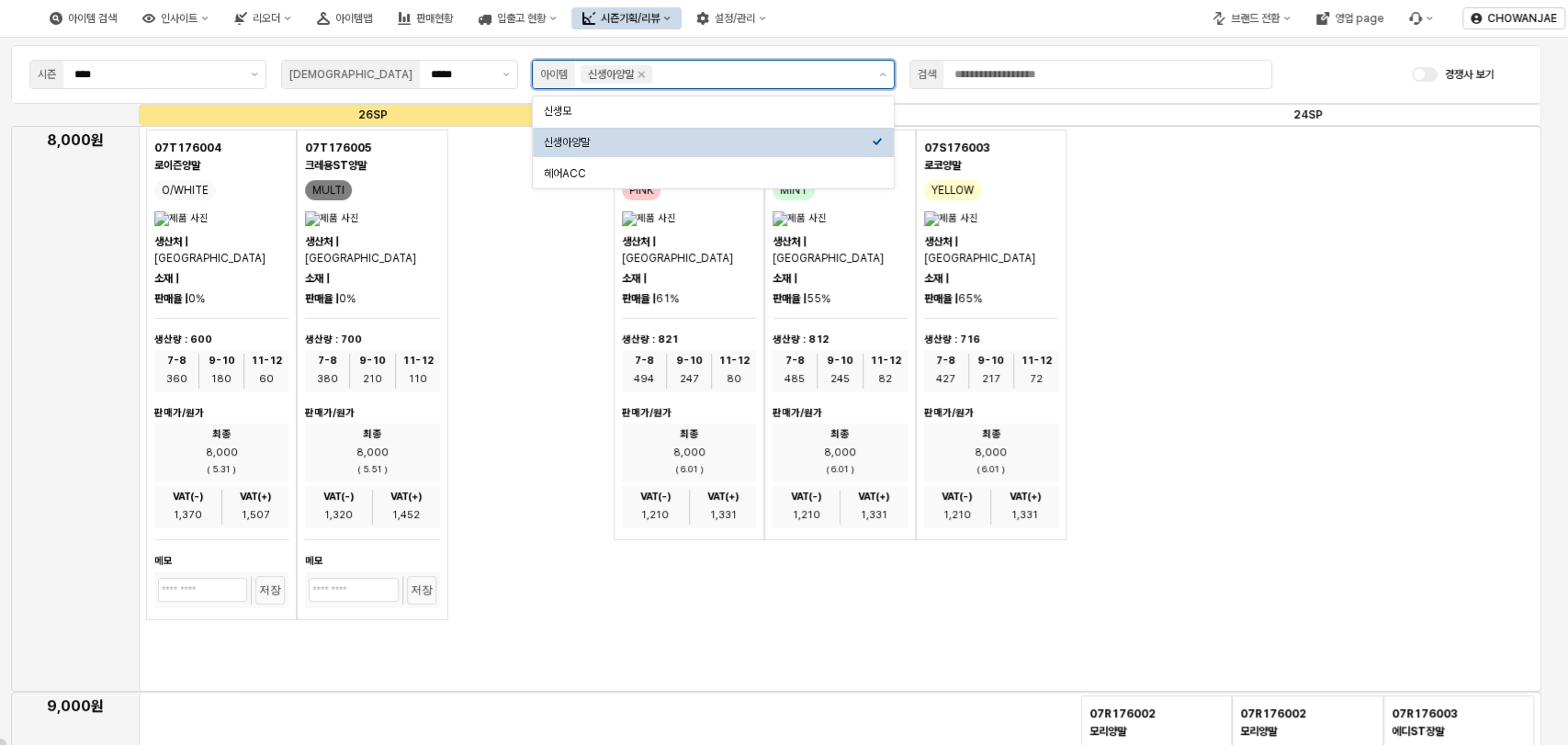
click at [709, 71] on input "App Frame" at bounding box center [760, 74] width 210 height 19
click at [666, 112] on div "신생모" at bounding box center [708, 110] width 328 height 15
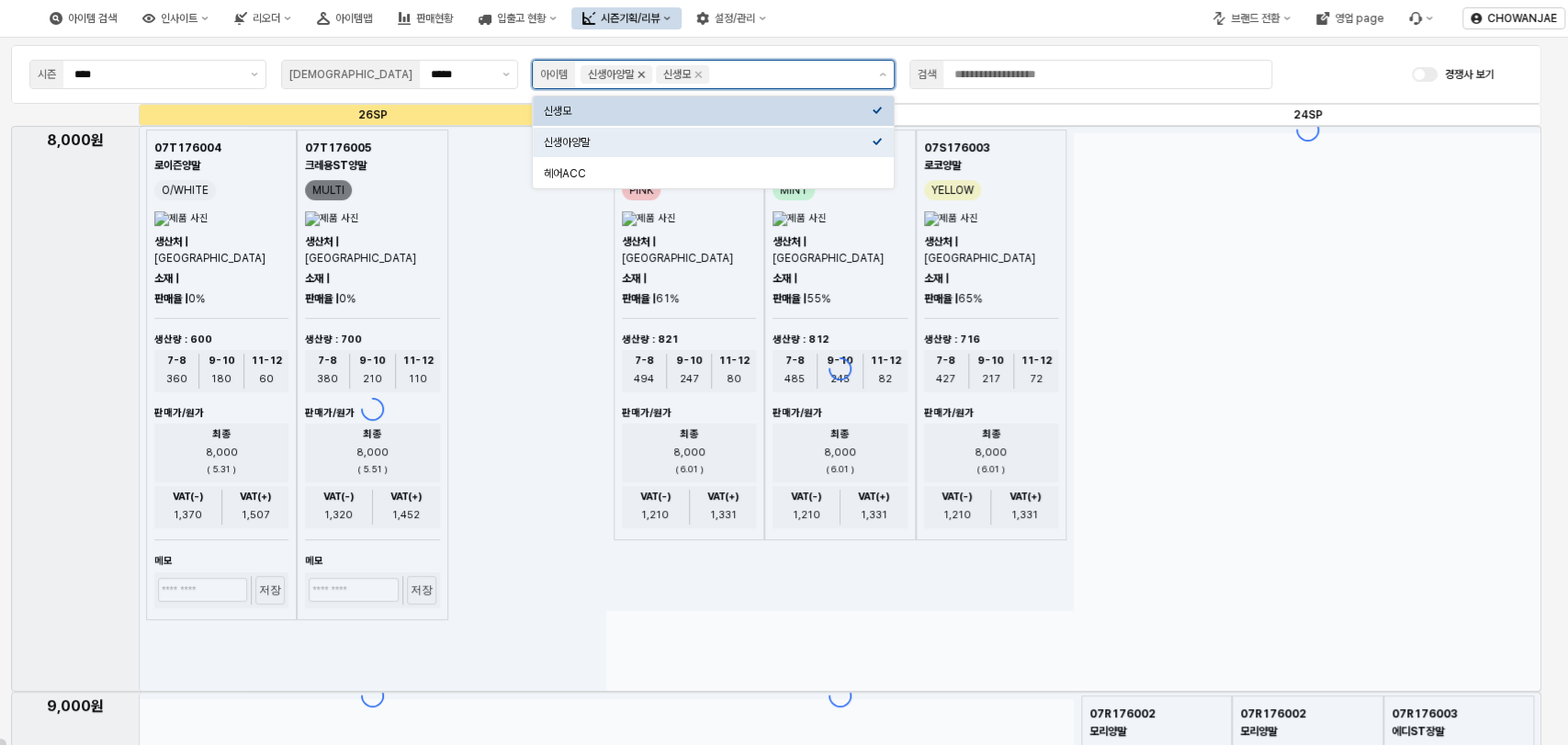
click at [645, 76] on icon "Remove 신생아양말" at bounding box center [642, 75] width 7 height 7
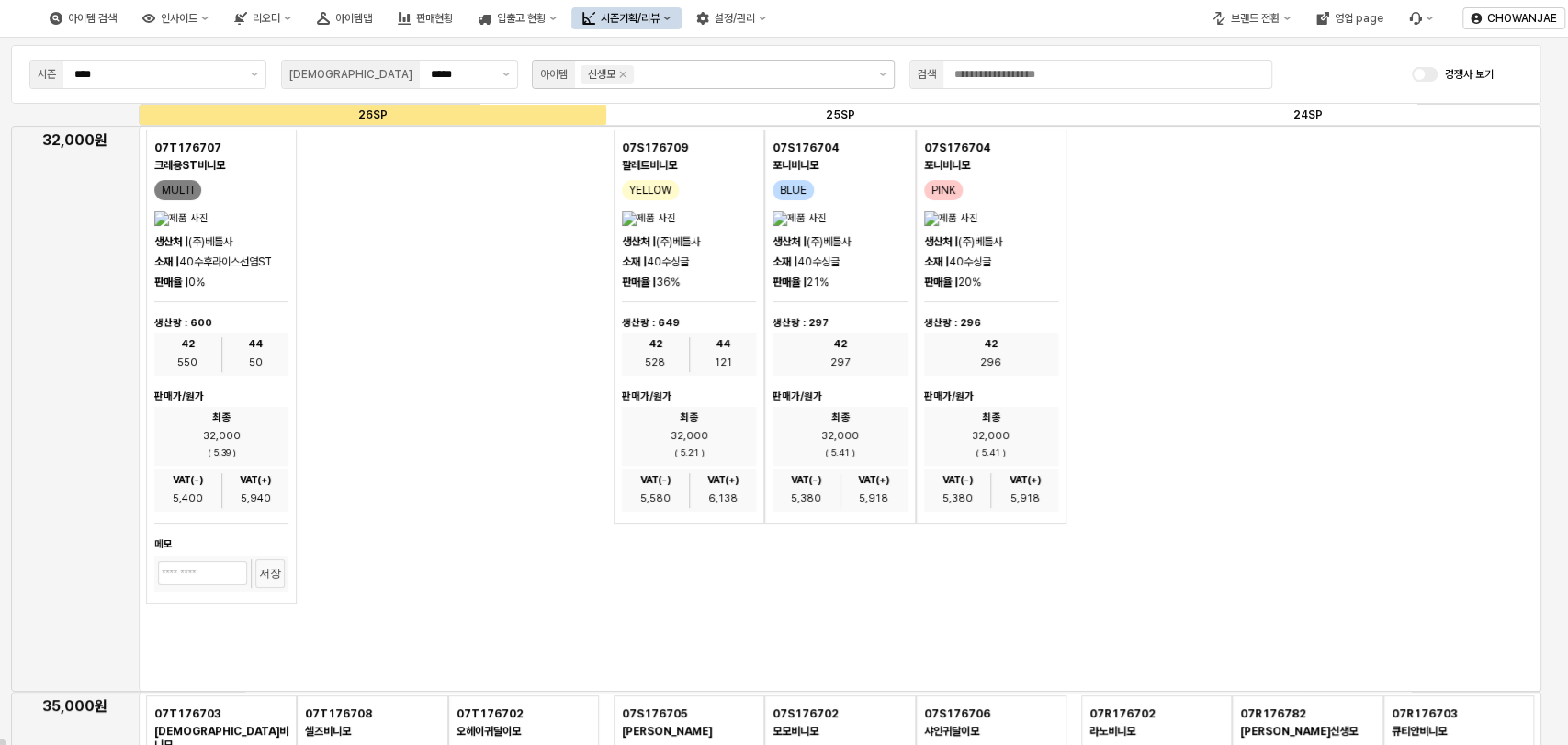
click at [396, 393] on div "07T176707 크레용ST비니모 MULTI 생산처 | (주)[GEOGRAPHIC_DATA] 소재 | 40수후라이스선염ST 판매율 | 0% 생…" at bounding box center [372, 366] width 452 height 474
click at [657, 66] on input "App Frame" at bounding box center [752, 74] width 229 height 19
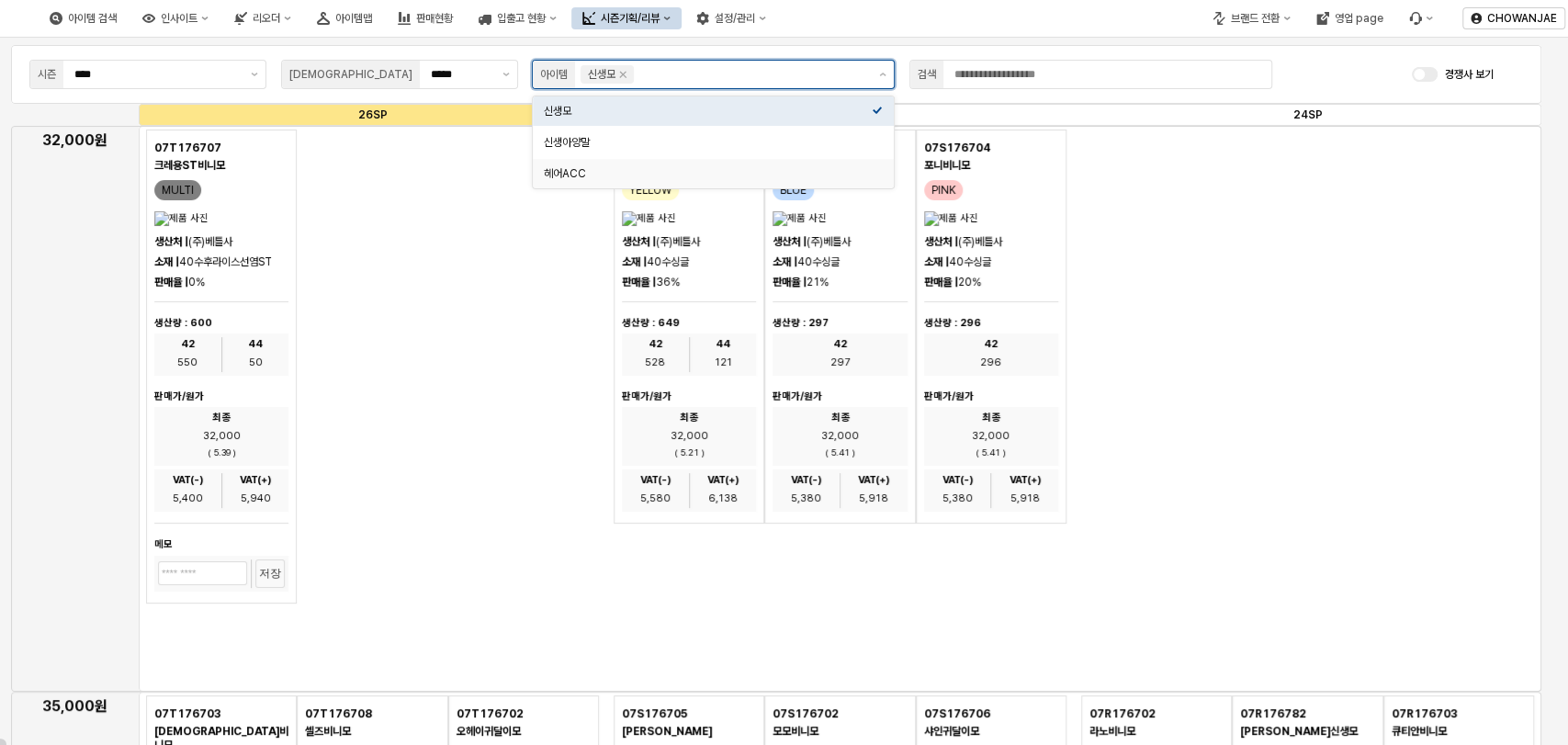
click at [602, 163] on div "헤어ACC" at bounding box center [713, 173] width 361 height 30
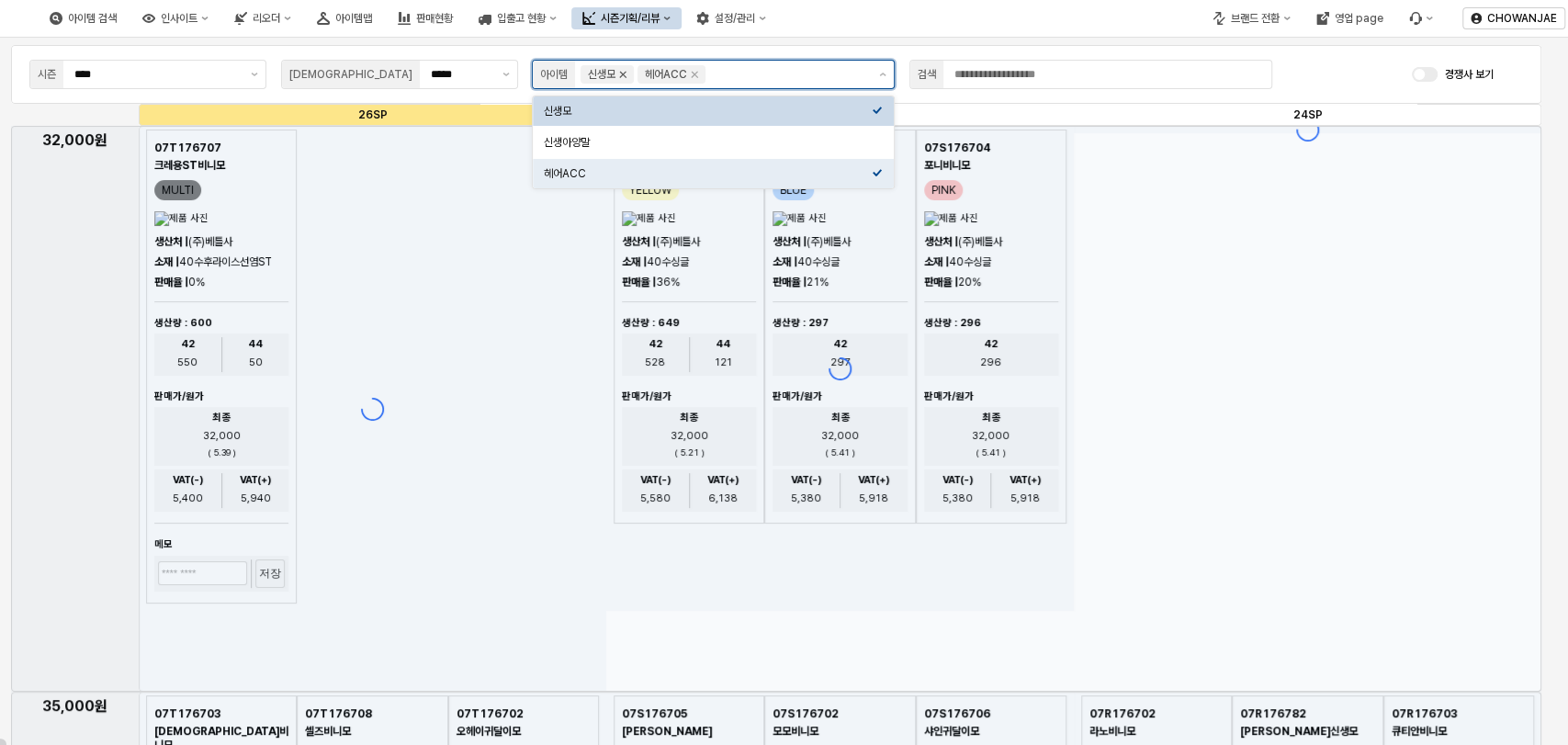
click at [625, 75] on icon "Remove 신생모" at bounding box center [623, 75] width 7 height 7
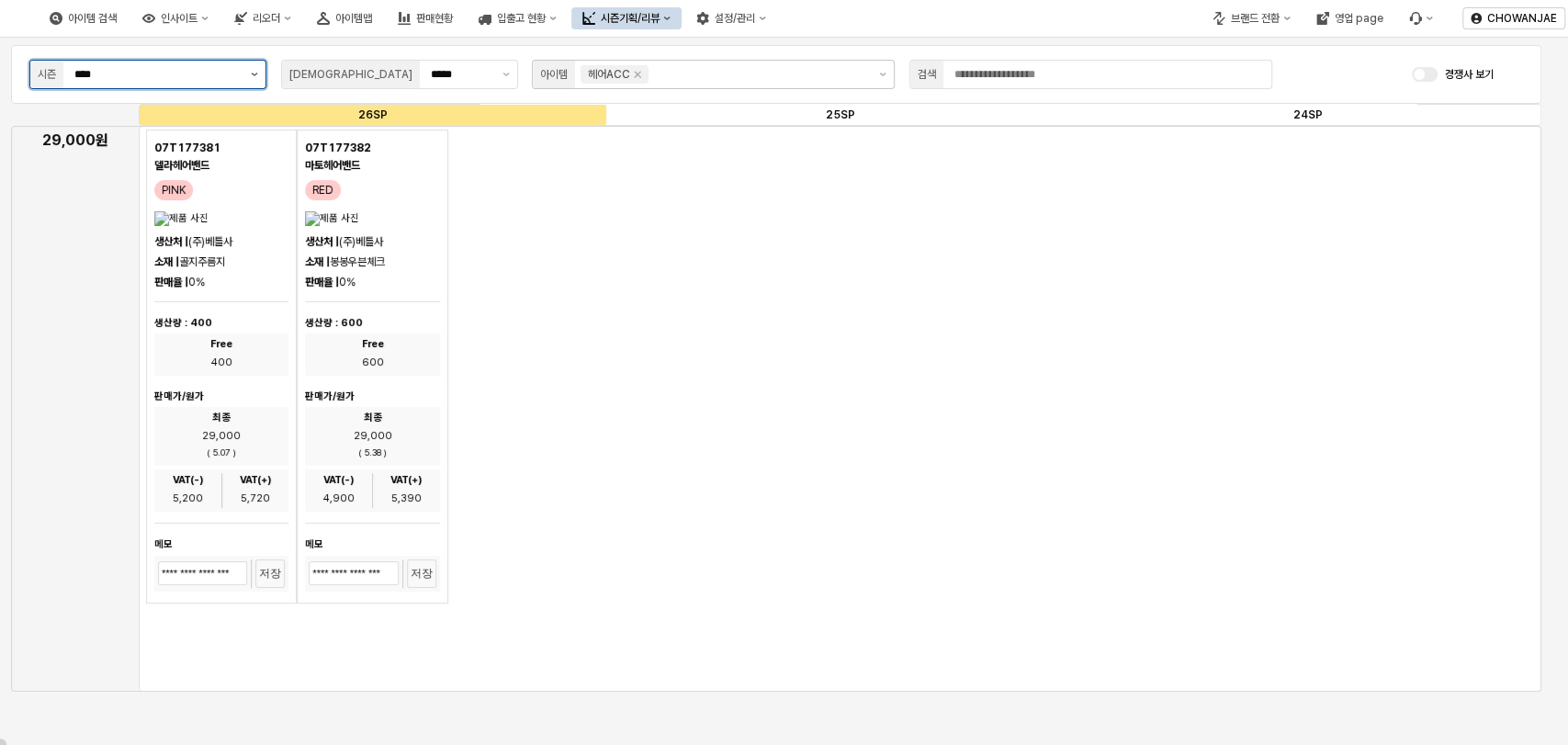
click at [254, 69] on button "제안 사항 표시" at bounding box center [254, 74] width 22 height 28
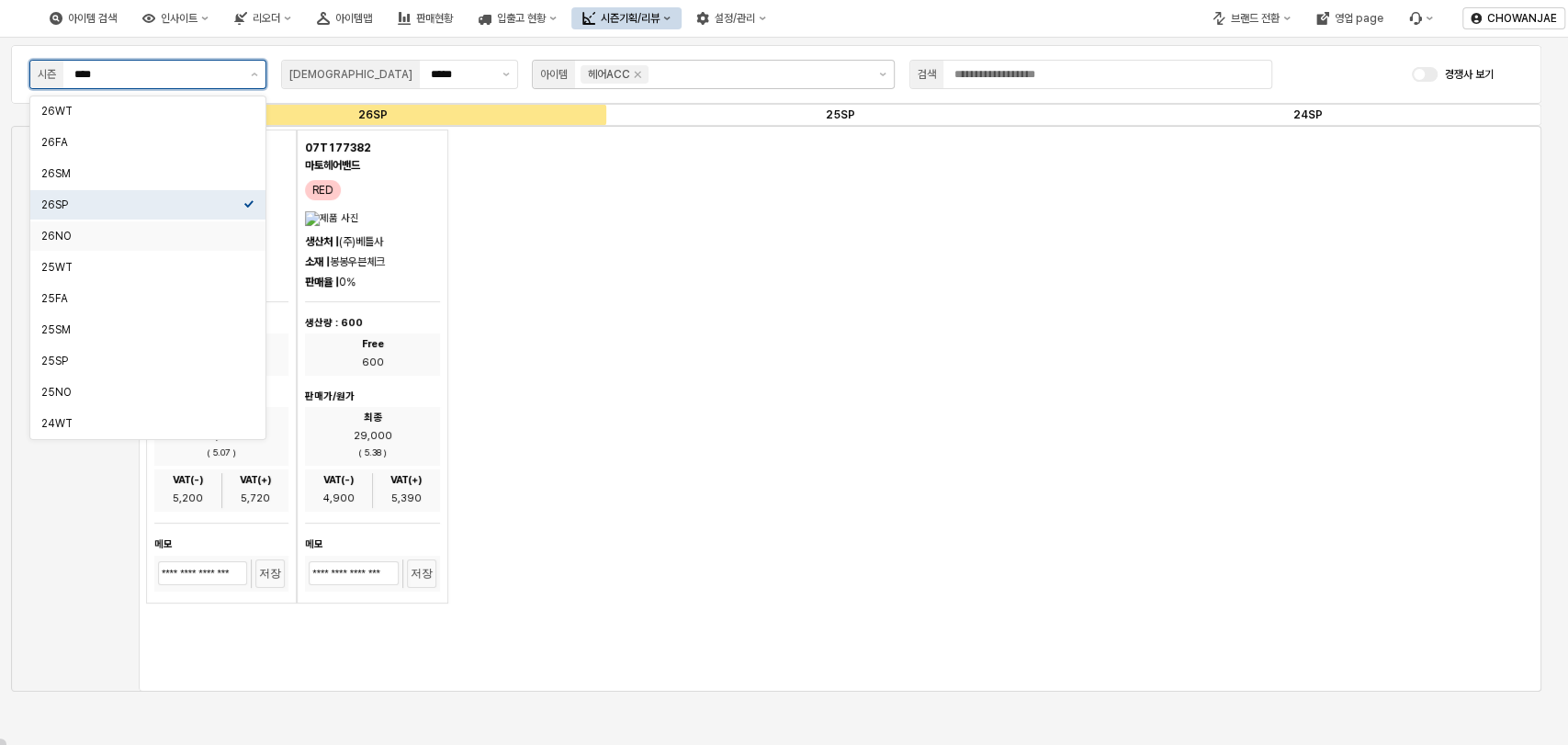
click at [177, 237] on div "26NO" at bounding box center [142, 236] width 202 height 15
type input "****"
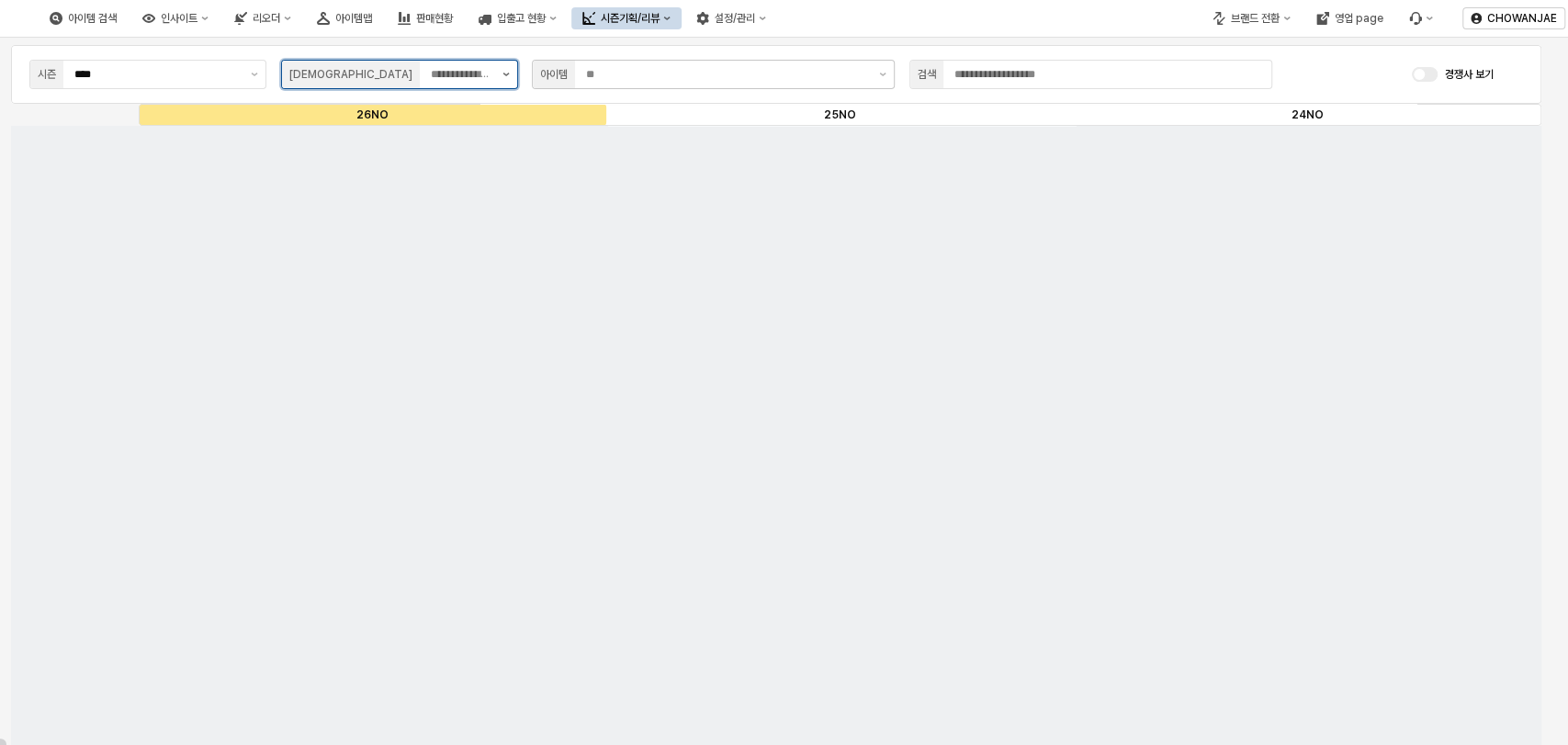
click at [507, 70] on button "제안 사항 표시" at bounding box center [506, 74] width 22 height 28
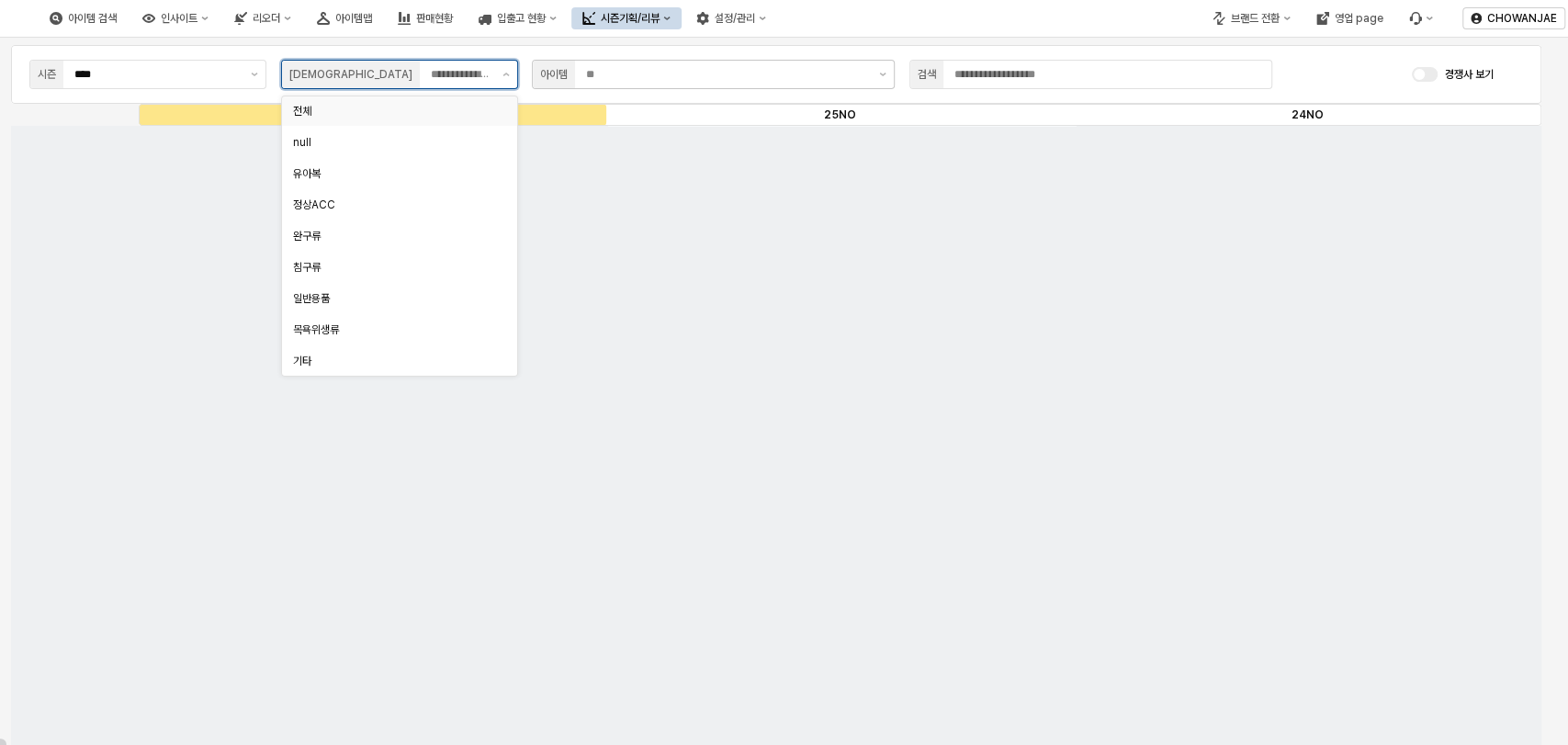
click at [465, 107] on div "전체" at bounding box center [393, 110] width 202 height 15
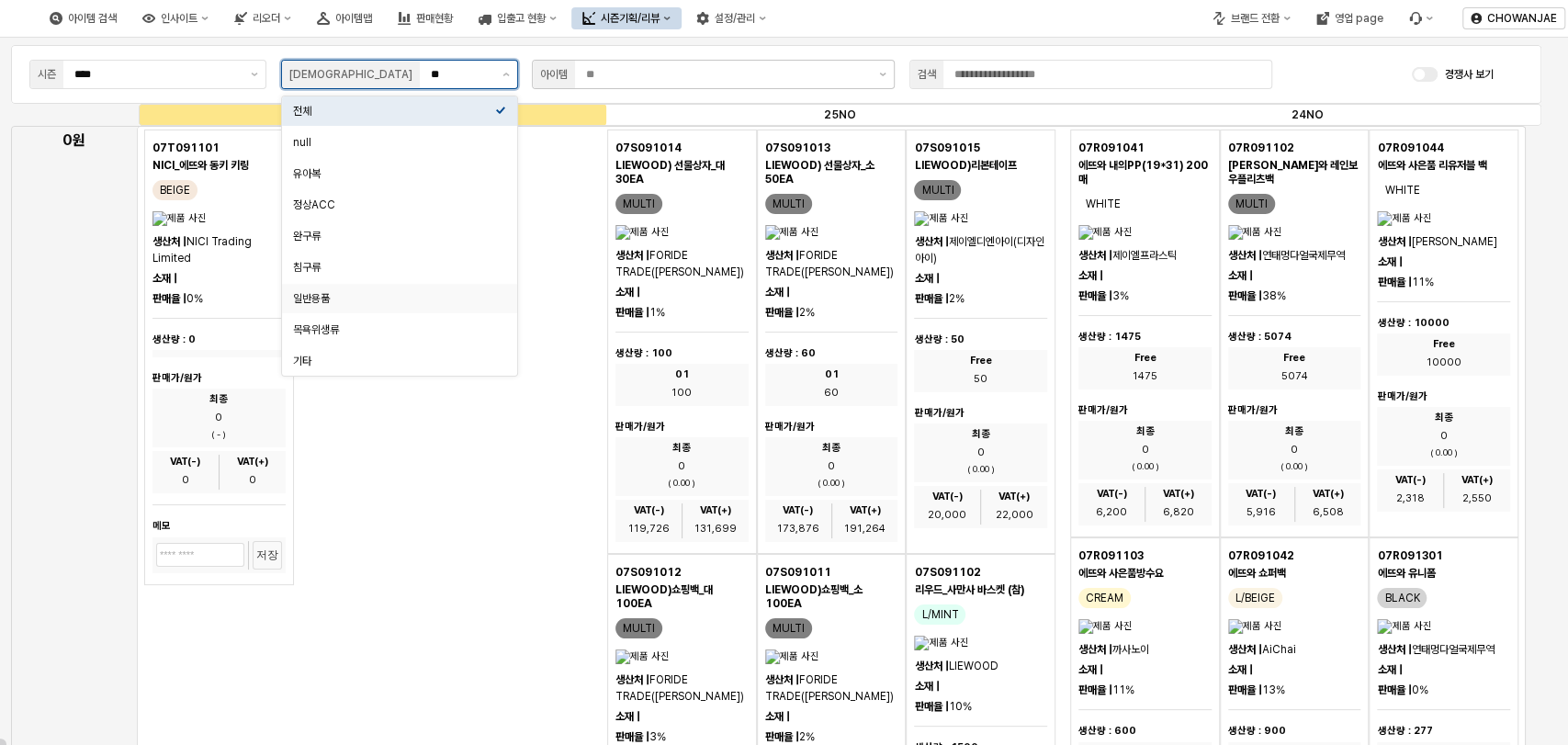
click at [381, 292] on div "일반용품" at bounding box center [393, 298] width 202 height 15
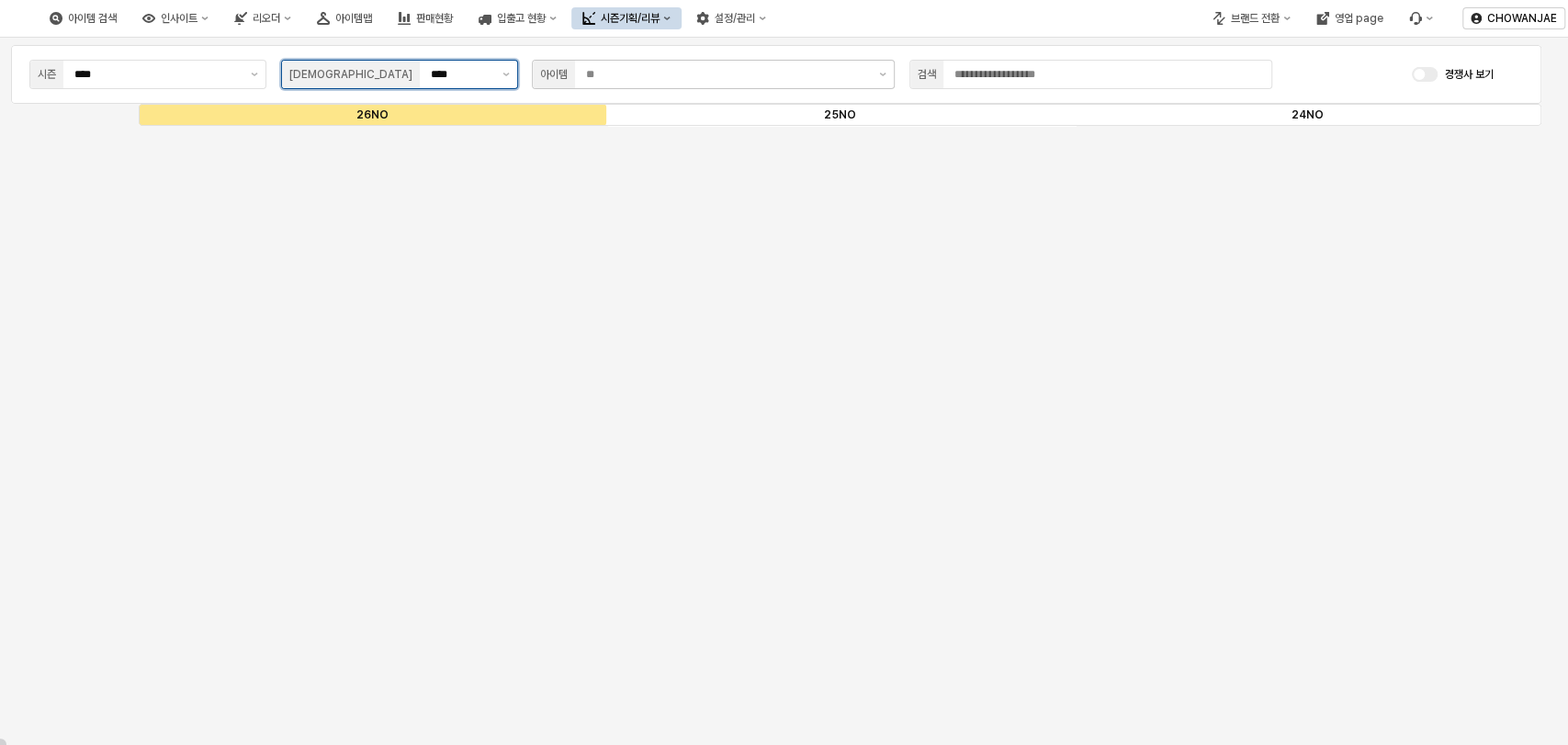
scroll to position [11445, 0]
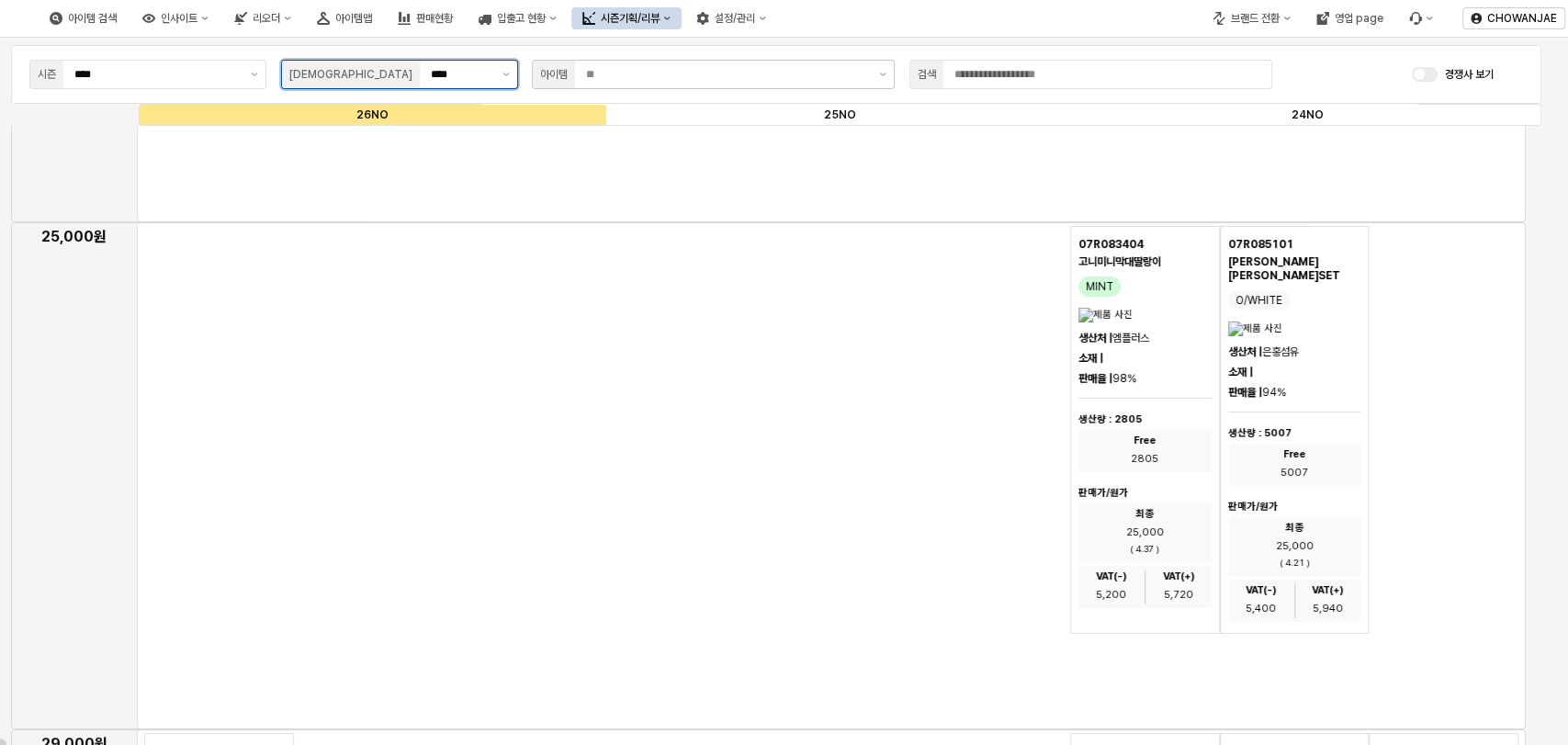
click at [460, 67] on input "****" at bounding box center [460, 74] width 60 height 19
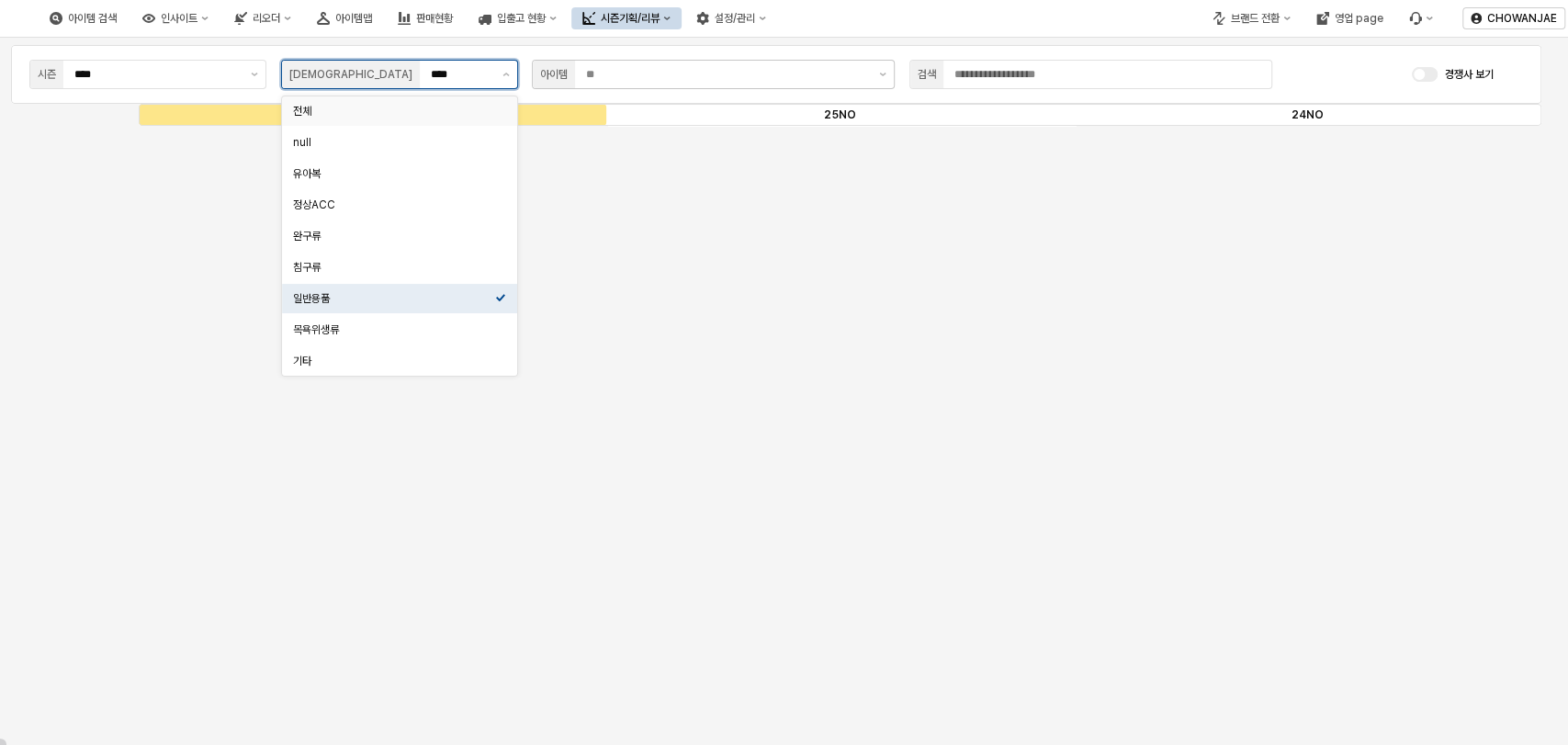
scroll to position [6265, 0]
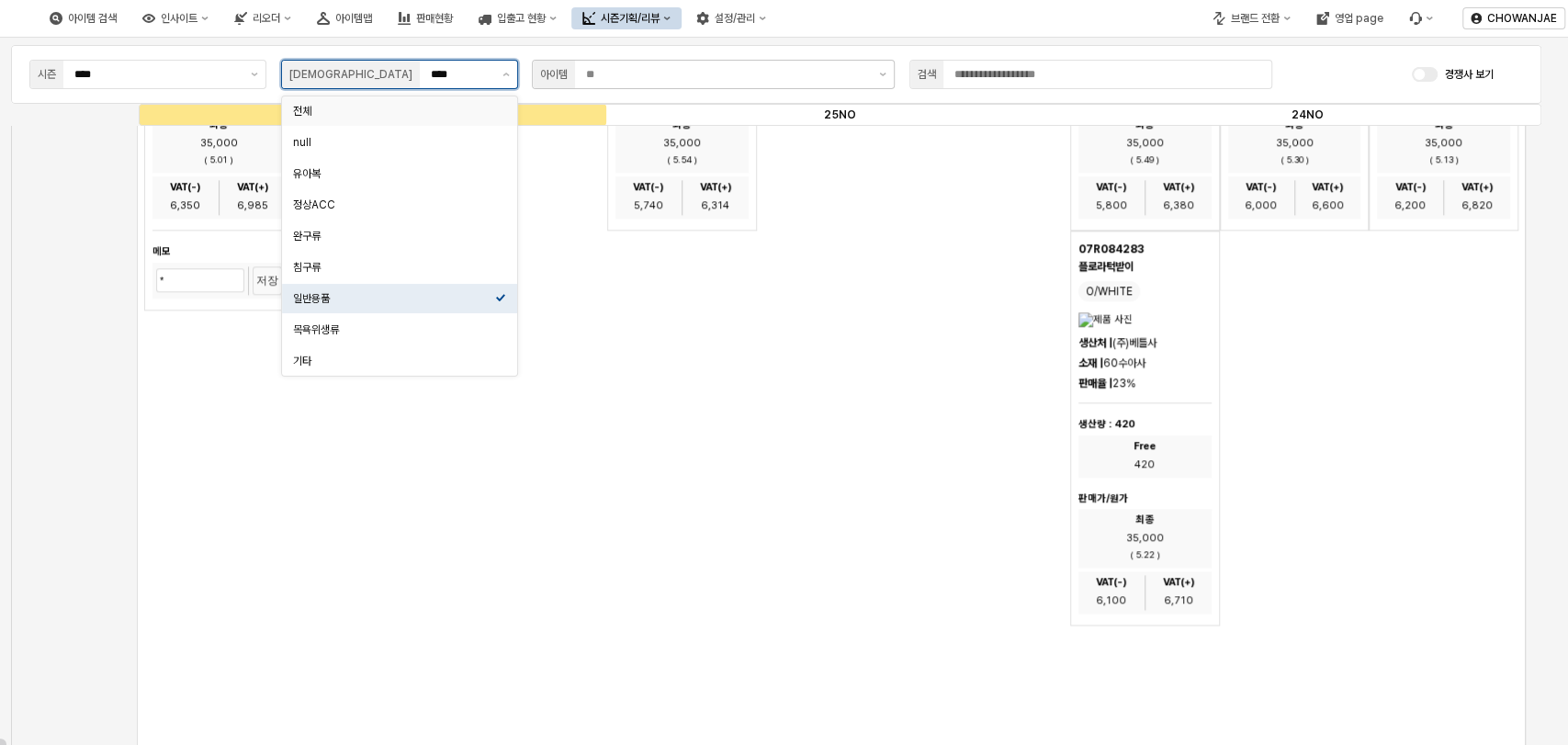
click at [416, 121] on div "전체" at bounding box center [399, 111] width 236 height 30
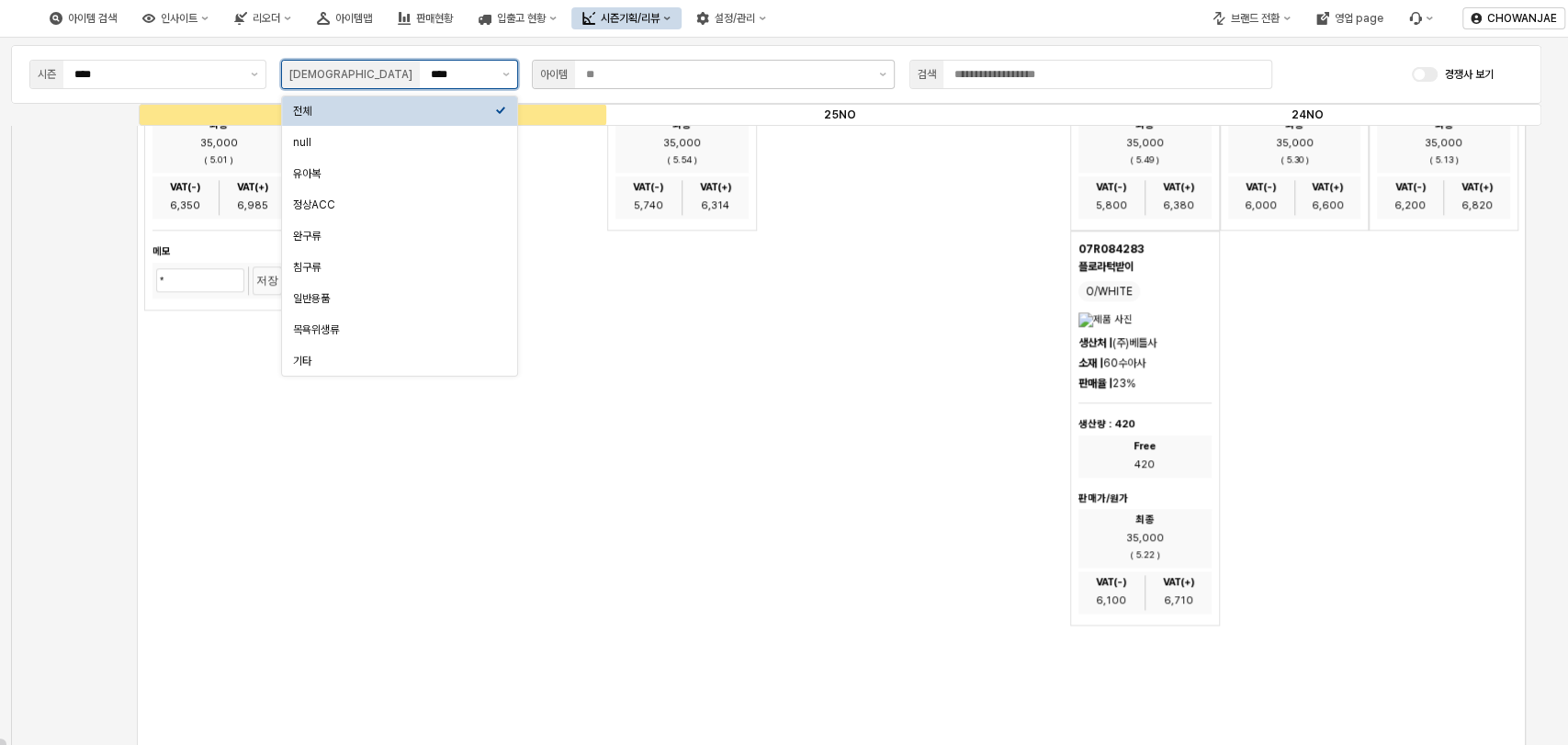
type input "**"
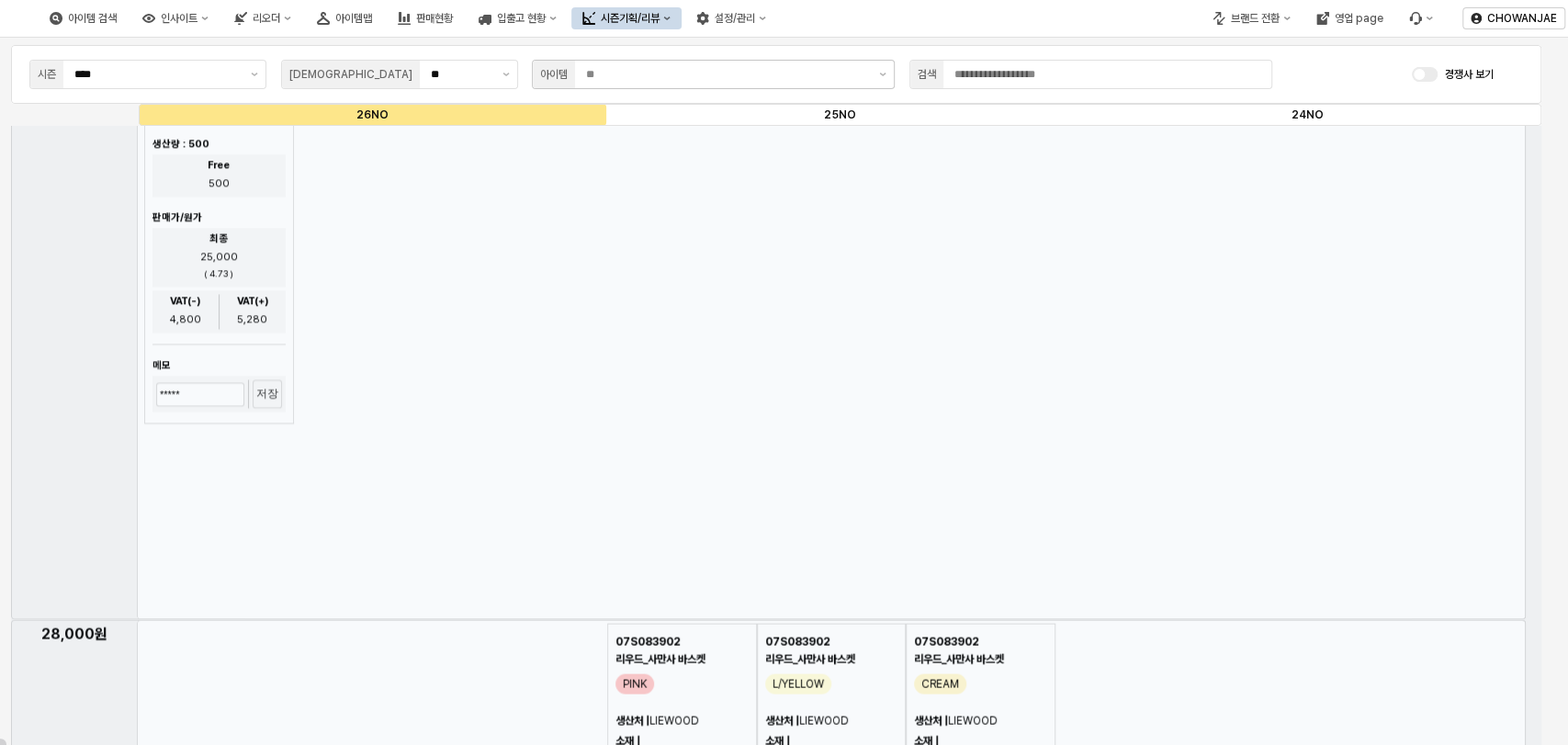
scroll to position [6794, 0]
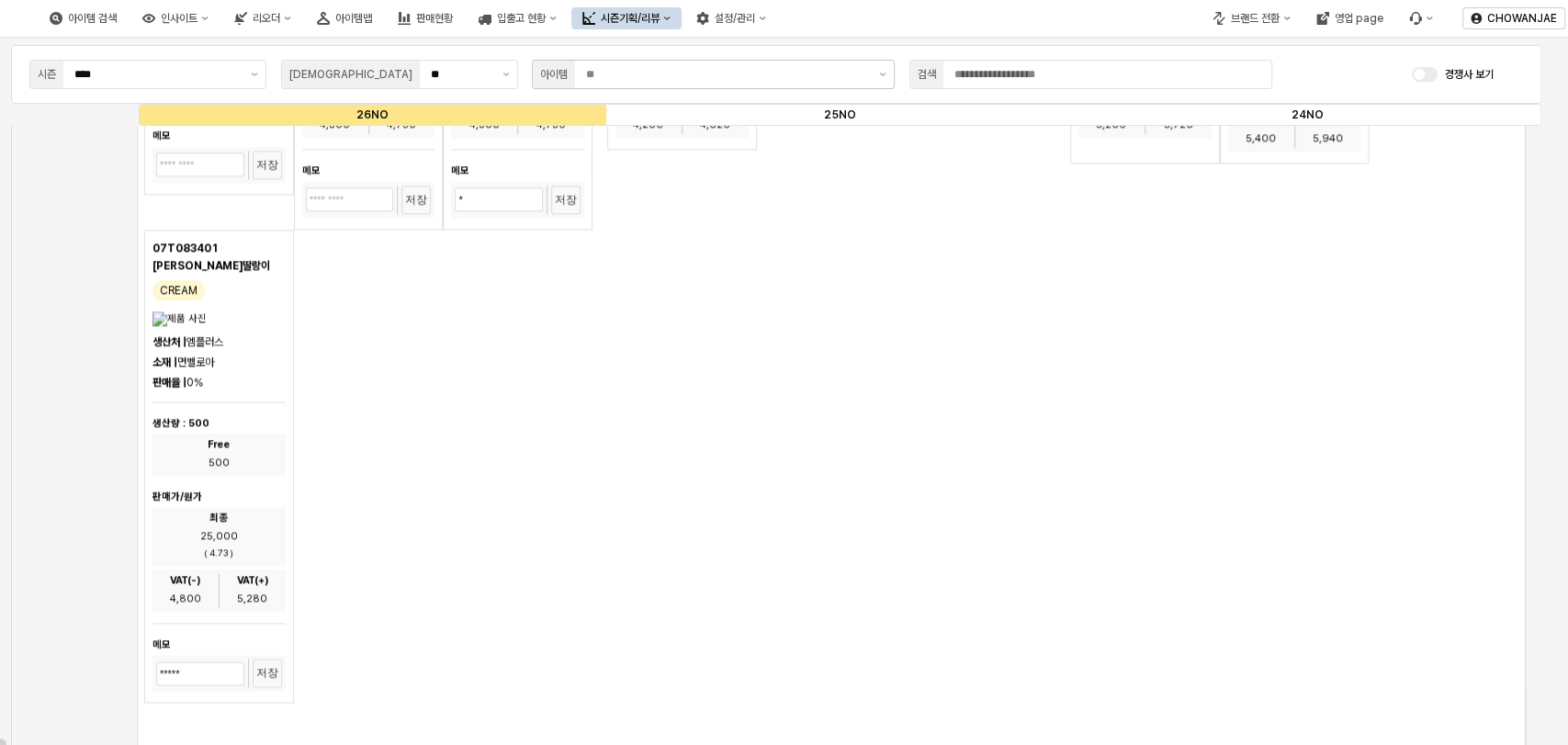
click at [567, 398] on div "07T085101 [PERSON_NAME] O/WHITE 생산처 | 은홍섬유 소재 | 뱀부코튼 판매율 | 0% 생산량 : 0 판매가/원가 최종…" at bounding box center [368, 229] width 448 height 947
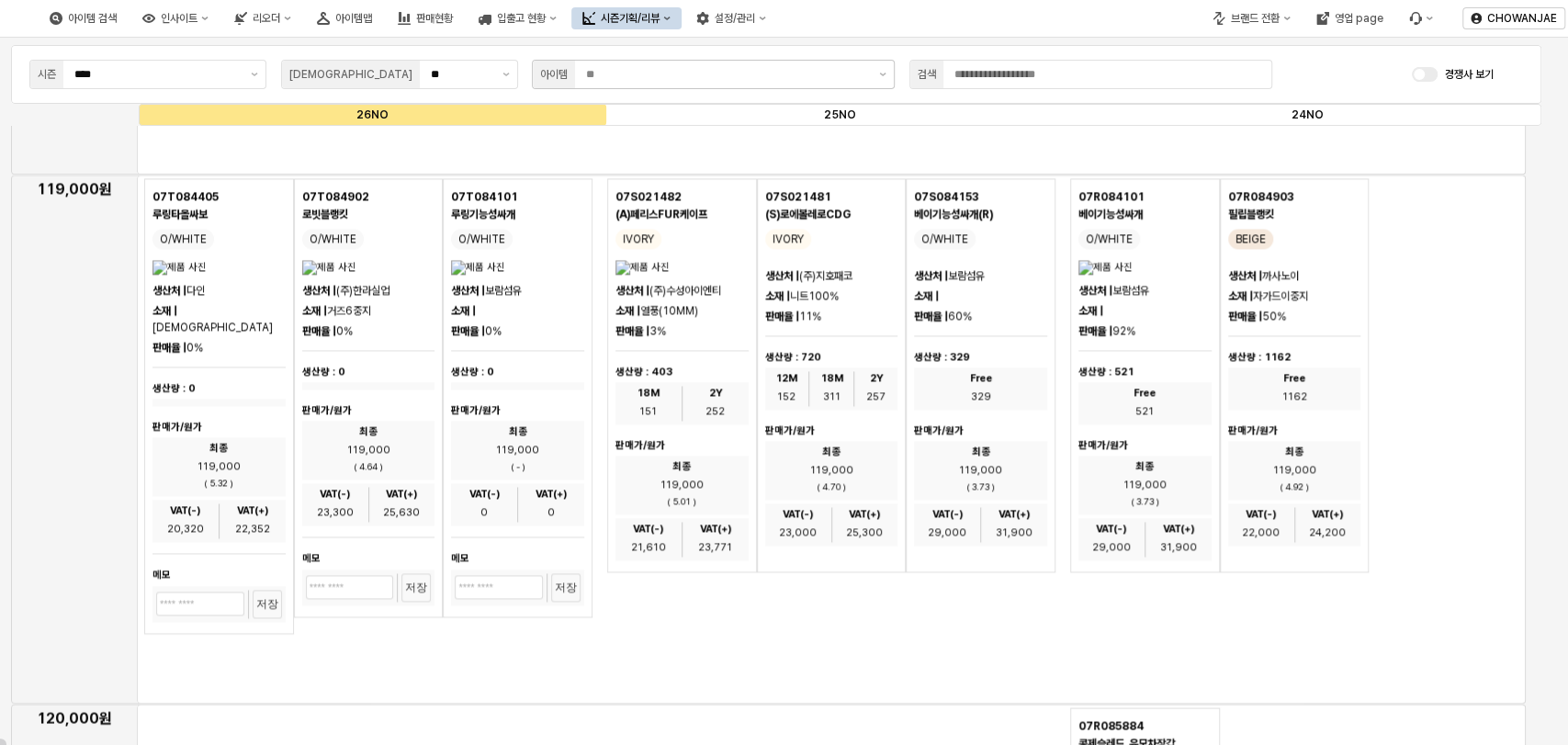
scroll to position [77208, 0]
